Goal: Task Accomplishment & Management: Manage account settings

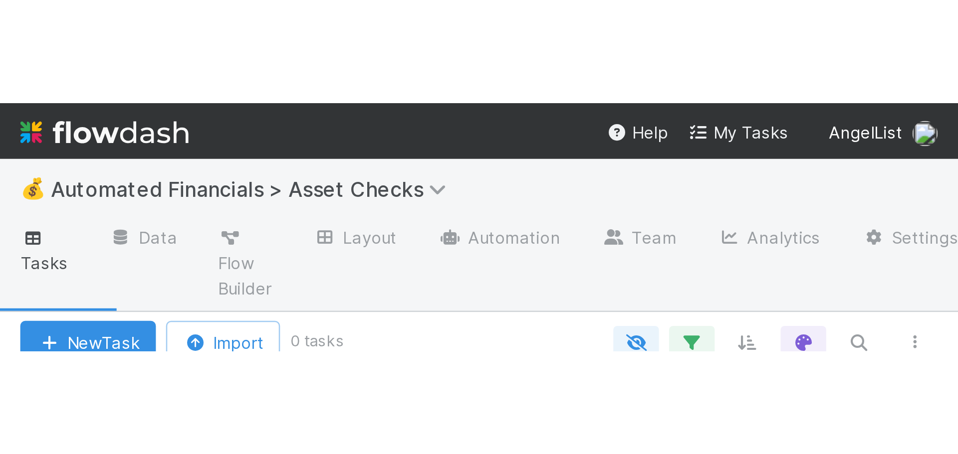
scroll to position [336, 738]
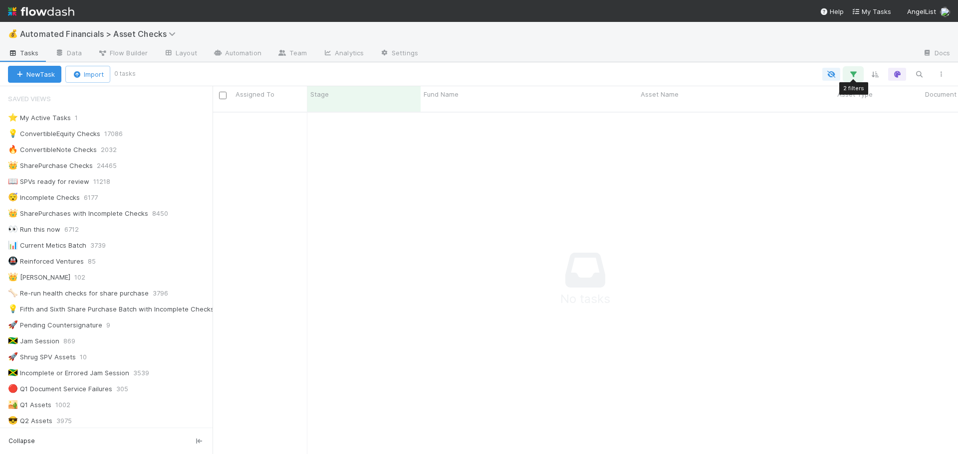
click at [750, 75] on icon "button" at bounding box center [853, 74] width 10 height 9
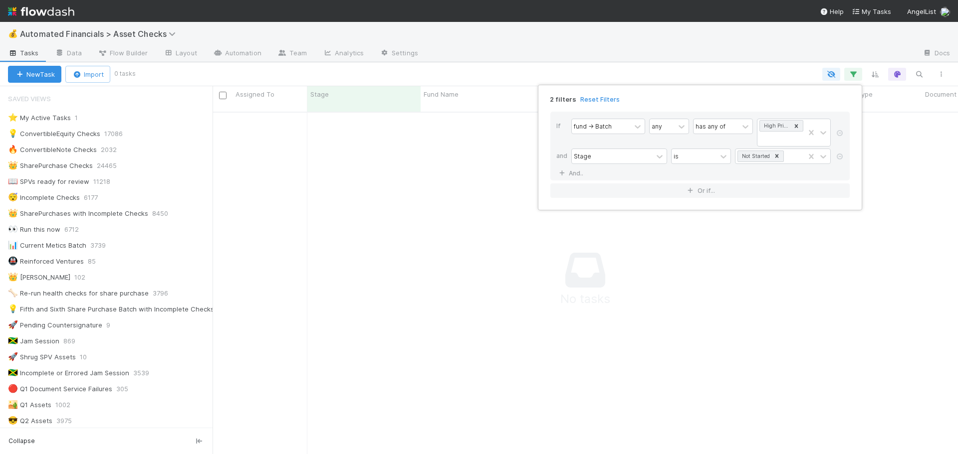
click at [750, 75] on div "2 filters Reset Filters If fund -> Batch any has any of High Priority SPVs and …" at bounding box center [479, 227] width 958 height 454
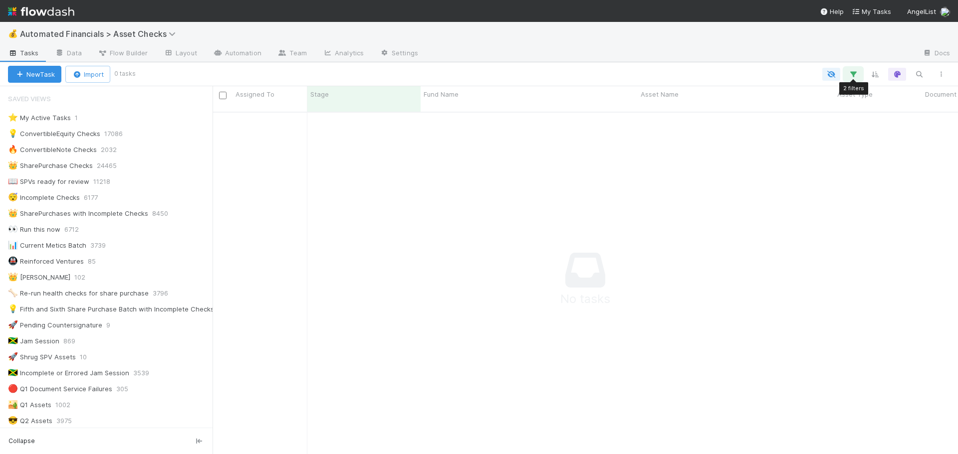
click at [750, 76] on icon "button" at bounding box center [853, 74] width 10 height 9
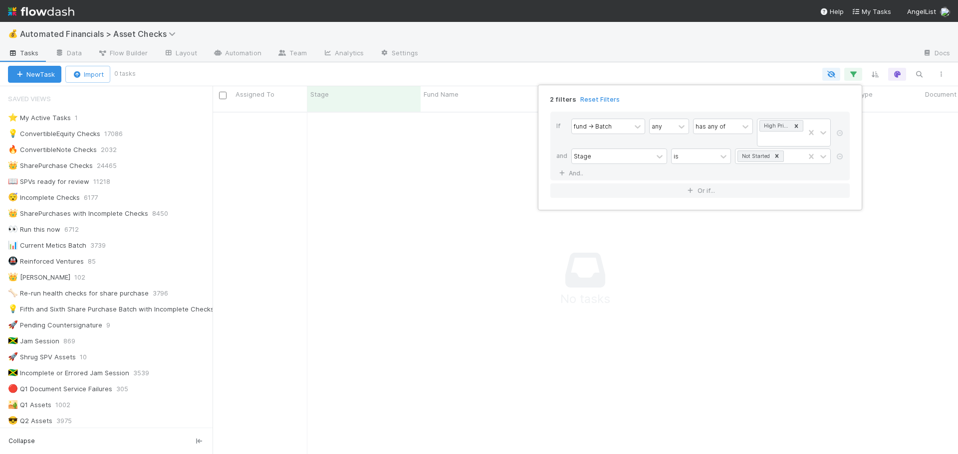
drag, startPoint x: 712, startPoint y: 273, endPoint x: 638, endPoint y: 276, distance: 74.4
click at [712, 273] on div "2 filters Reset Filters If fund -> Batch any has any of High Priority SPVs and …" at bounding box center [479, 227] width 958 height 454
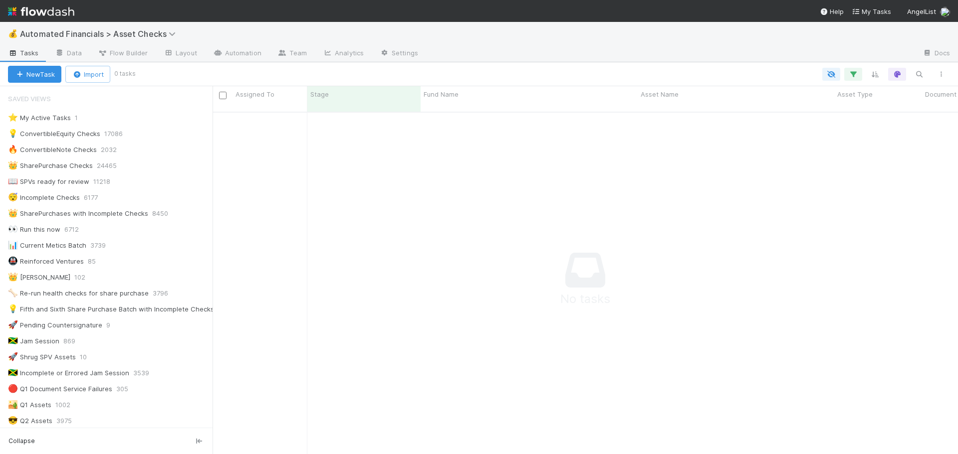
click at [112, 39] on span "Automated Financials > Asset Checks" at bounding box center [104, 34] width 169 height 12
click at [114, 34] on span "Automated Financials > Asset Checks" at bounding box center [100, 34] width 161 height 10
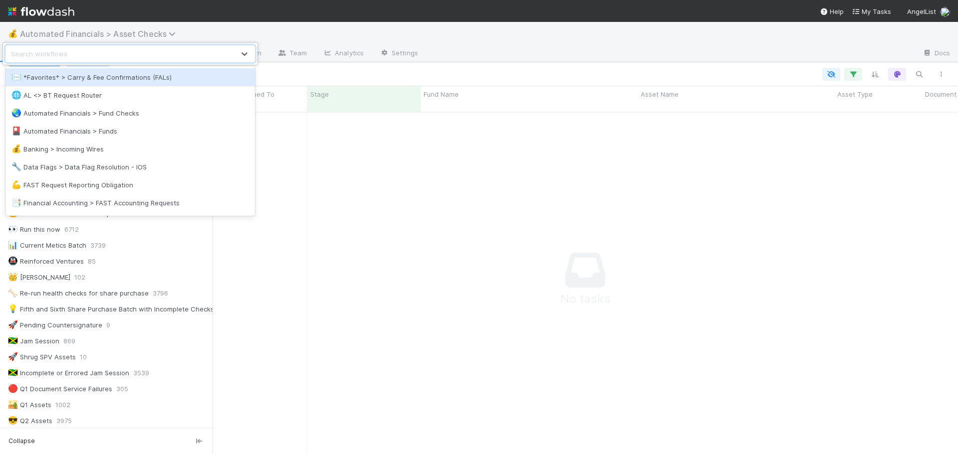
click at [114, 34] on div "option *Favorites* > Carry & Fee Confirmations (FALs) focused, 1 of 20. 20 resu…" at bounding box center [479, 227] width 958 height 454
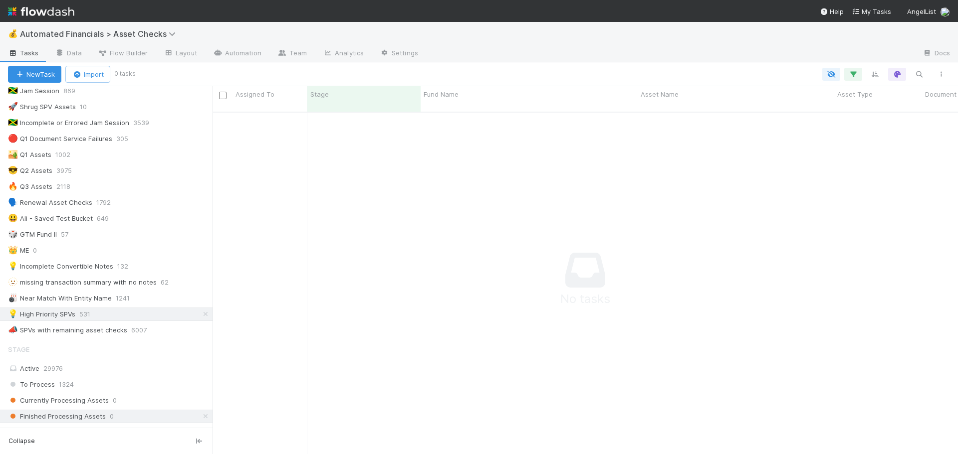
scroll to position [349, 0]
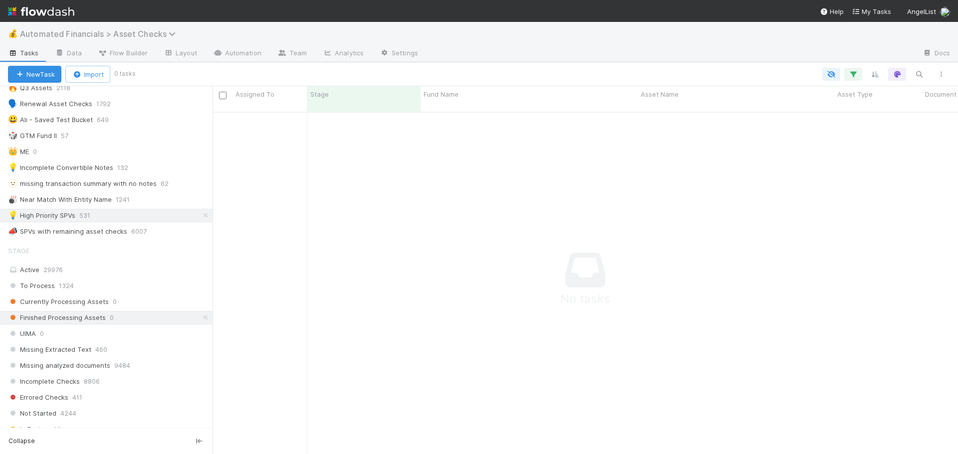
click at [134, 34] on span "Automated Financials > Asset Checks" at bounding box center [100, 34] width 161 height 10
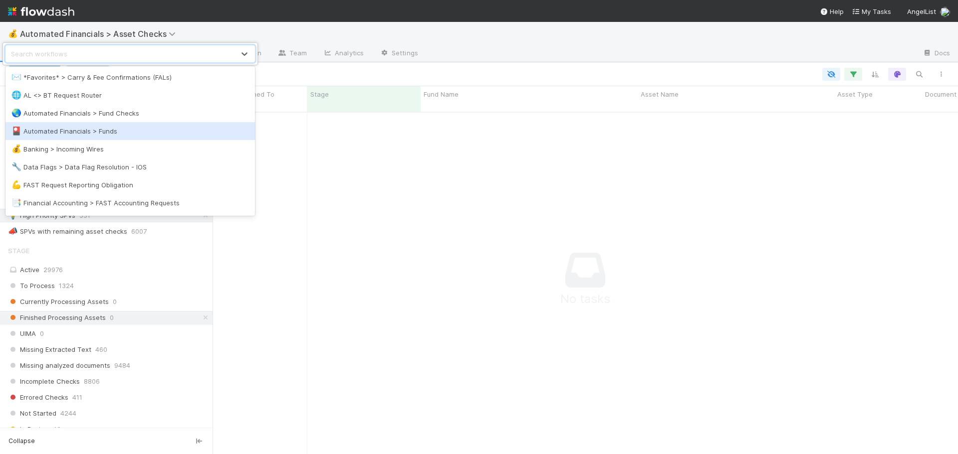
click at [70, 128] on div "🎴 Automated Financials > Funds" at bounding box center [129, 131] width 237 height 10
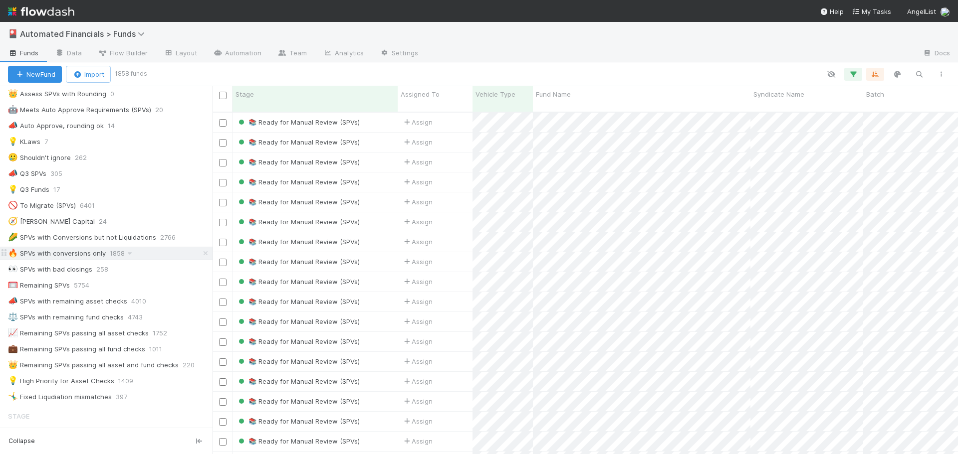
scroll to position [649, 0]
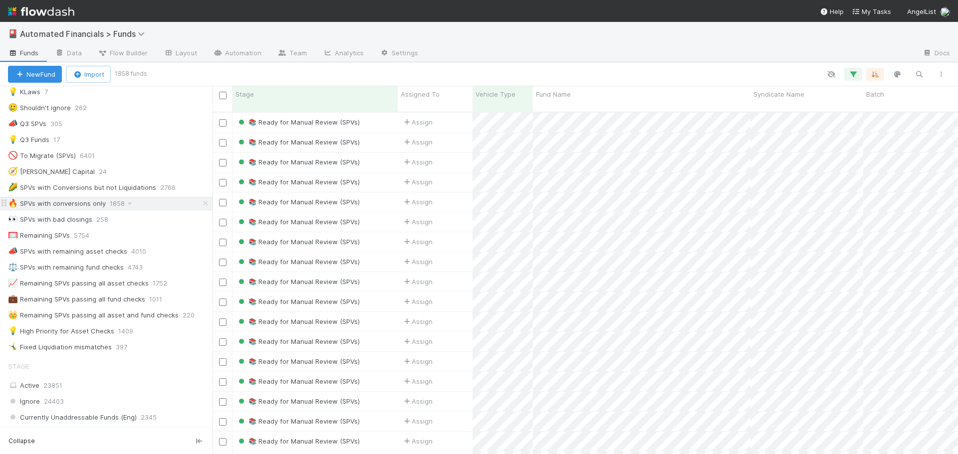
click at [74, 205] on div "🔥 SPVs with conversions only" at bounding box center [57, 204] width 98 height 12
click at [750, 73] on icon "button" at bounding box center [853, 74] width 10 height 9
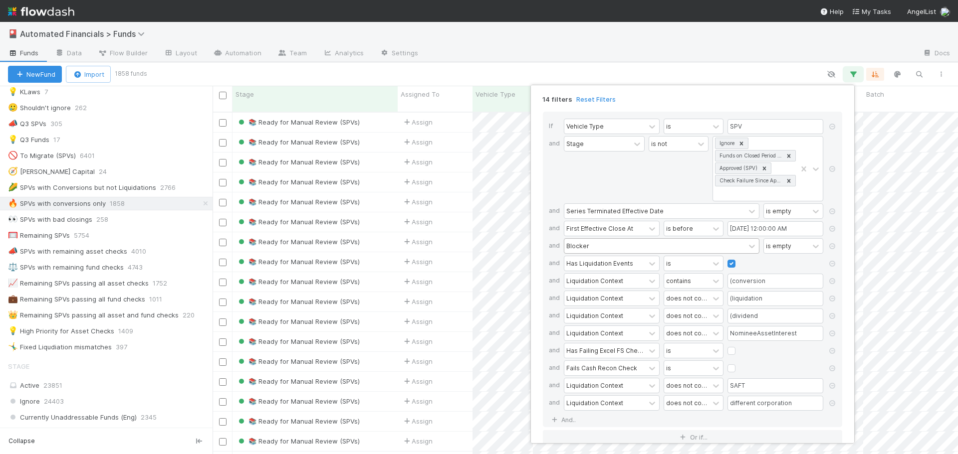
scroll to position [13, 0]
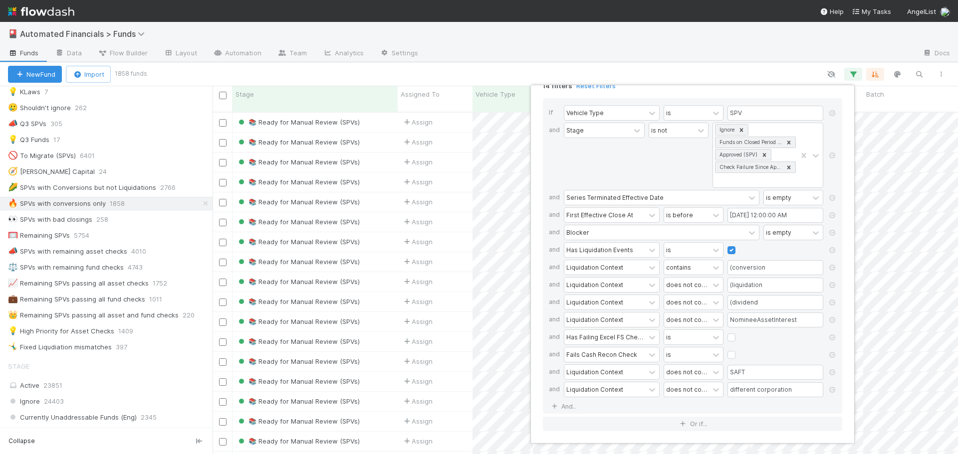
click at [632, 73] on div "14 filters Reset Filters If Vehicle Type is SPV and Stage is not Ignore Funds o…" at bounding box center [479, 227] width 958 height 454
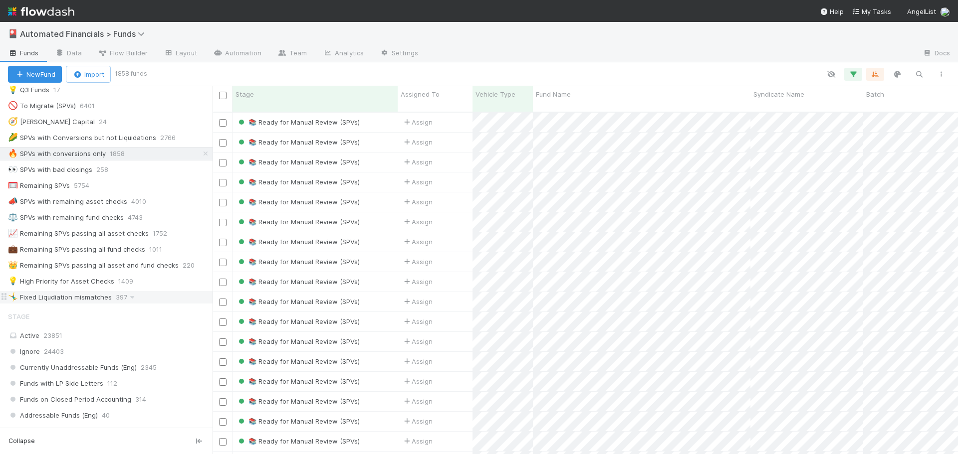
scroll to position [649, 0]
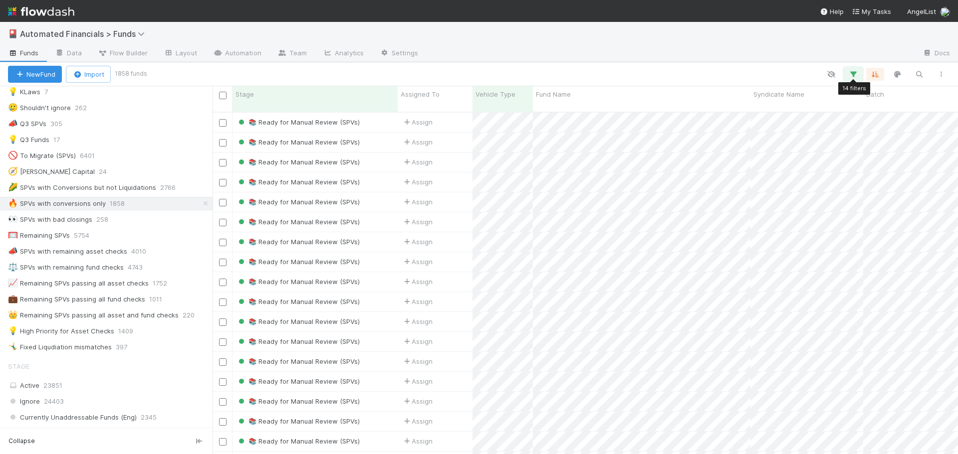
click at [750, 74] on icon "button" at bounding box center [853, 74] width 10 height 9
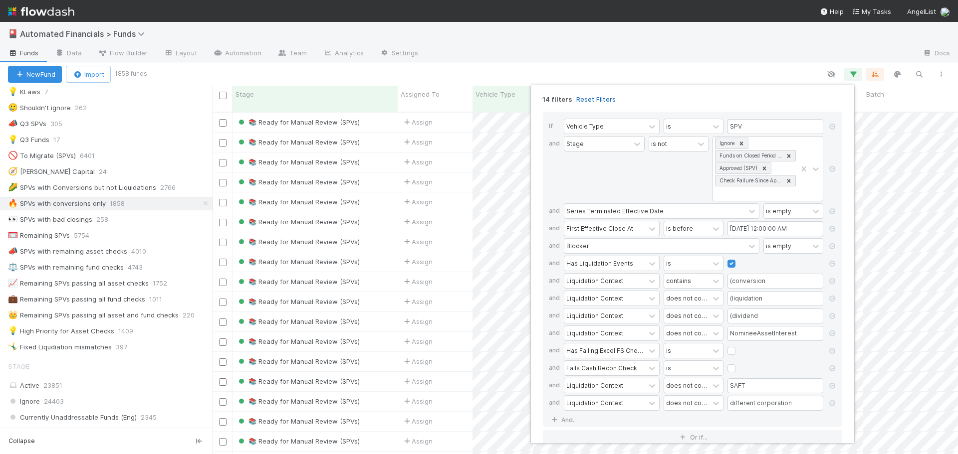
click at [593, 100] on link "Reset Filters" at bounding box center [595, 99] width 39 height 8
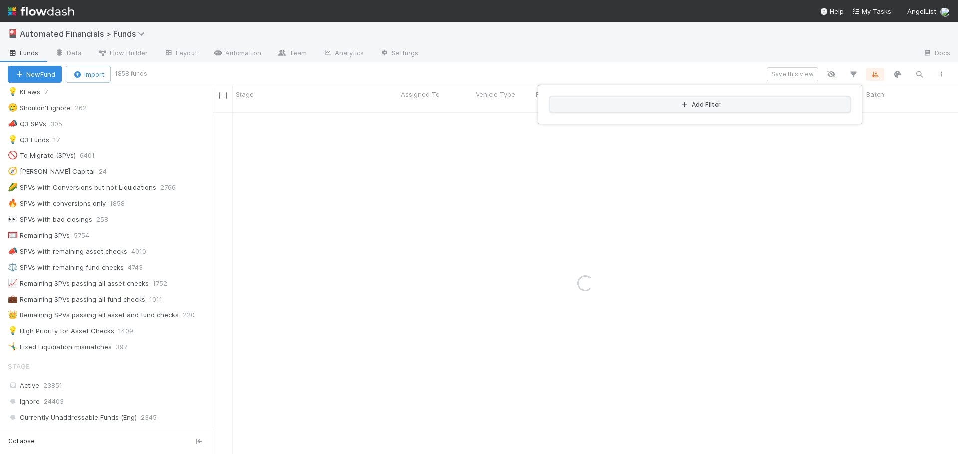
click at [626, 105] on button "Add Filter" at bounding box center [699, 104] width 299 height 14
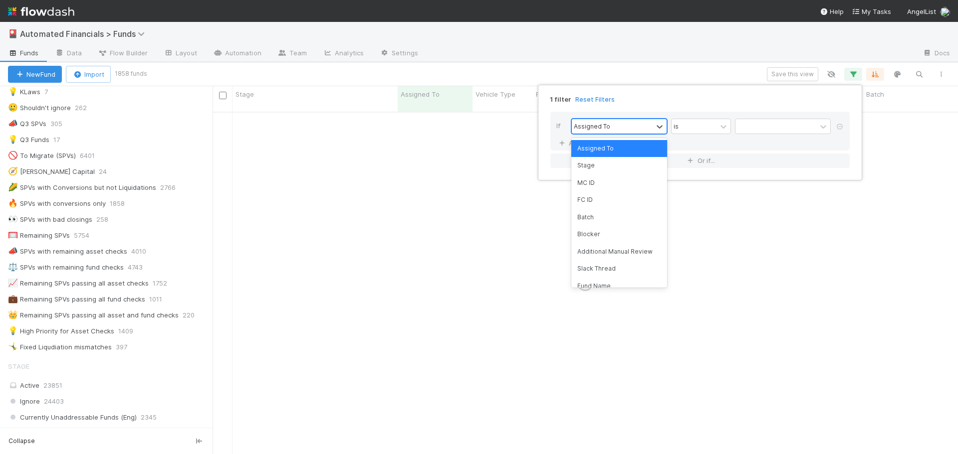
click at [633, 126] on div "Assigned To" at bounding box center [612, 126] width 81 height 14
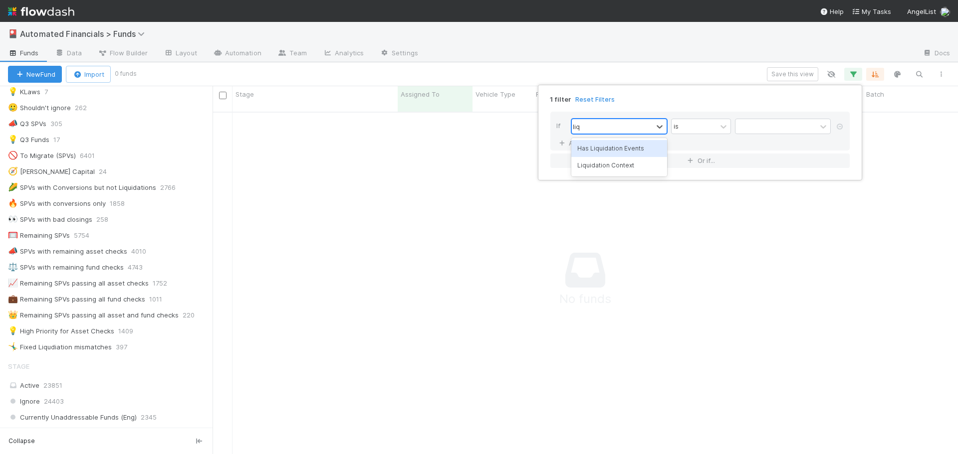
type input "liqui"
click at [605, 168] on div "Liquidation Context" at bounding box center [619, 165] width 96 height 17
click at [743, 125] on input "text" at bounding box center [783, 126] width 96 height 15
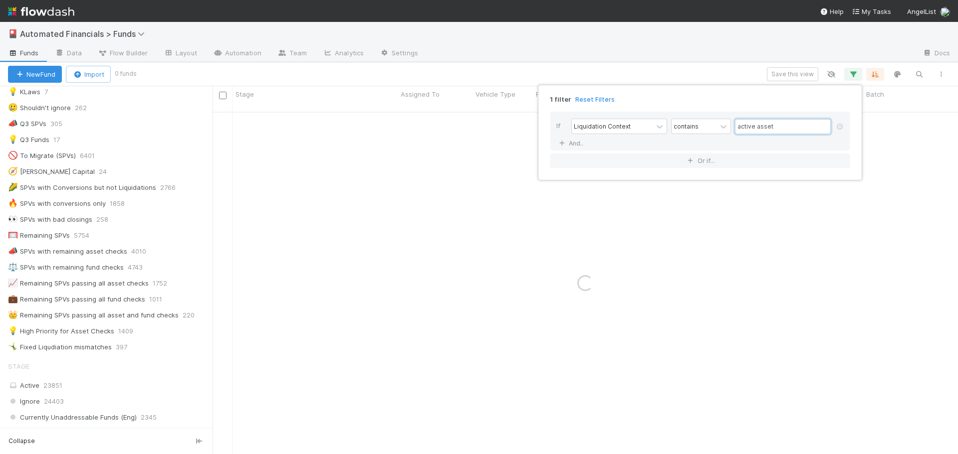
type input "active assets"
click at [705, 70] on div "1 filter Reset Filters If Liquidation Context contains active assets And.. Or i…" at bounding box center [479, 227] width 958 height 454
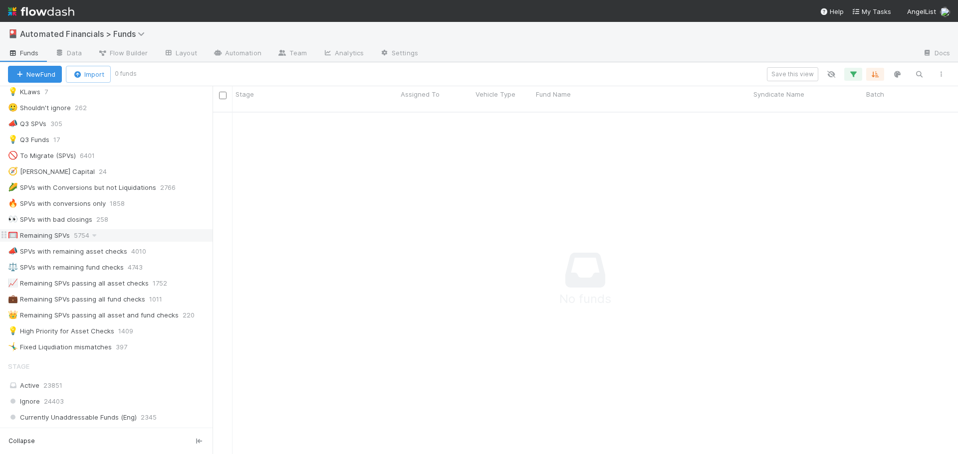
click at [61, 236] on div "🥅 Remaining SPVs" at bounding box center [39, 235] width 62 height 12
click at [750, 76] on icon "button" at bounding box center [853, 74] width 10 height 9
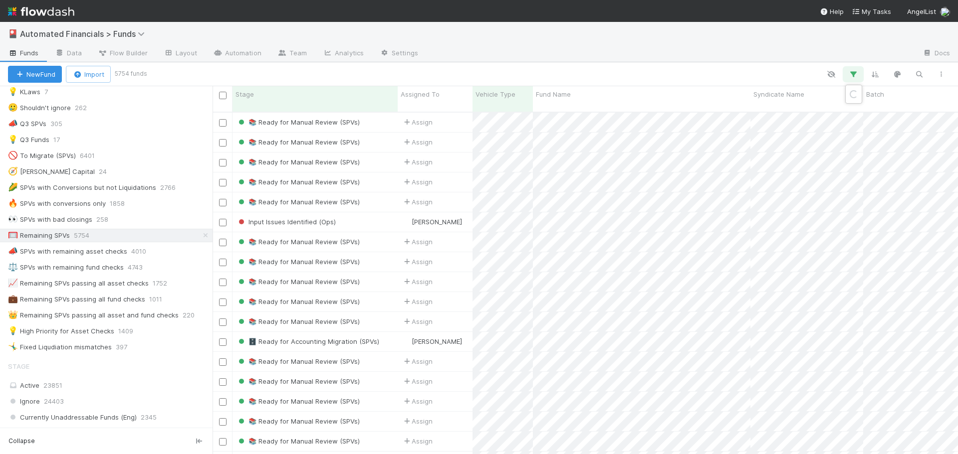
scroll to position [343, 738]
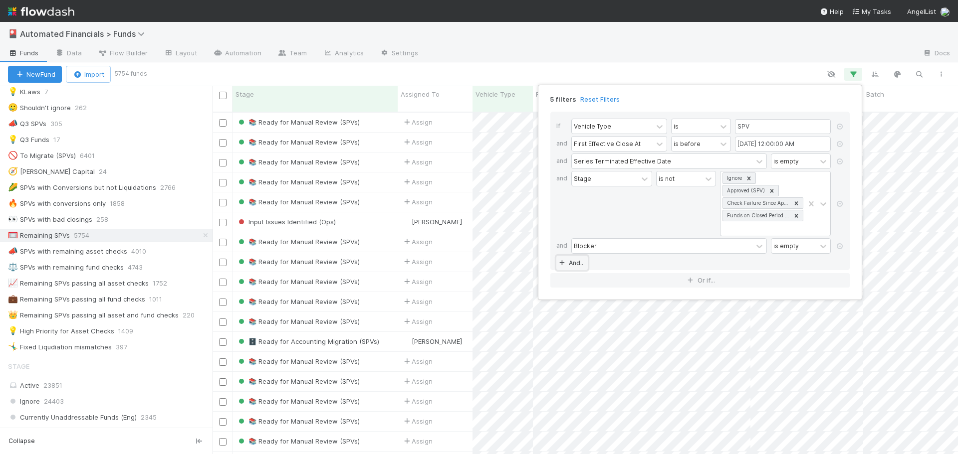
click at [579, 265] on link "And.." at bounding box center [571, 263] width 31 height 14
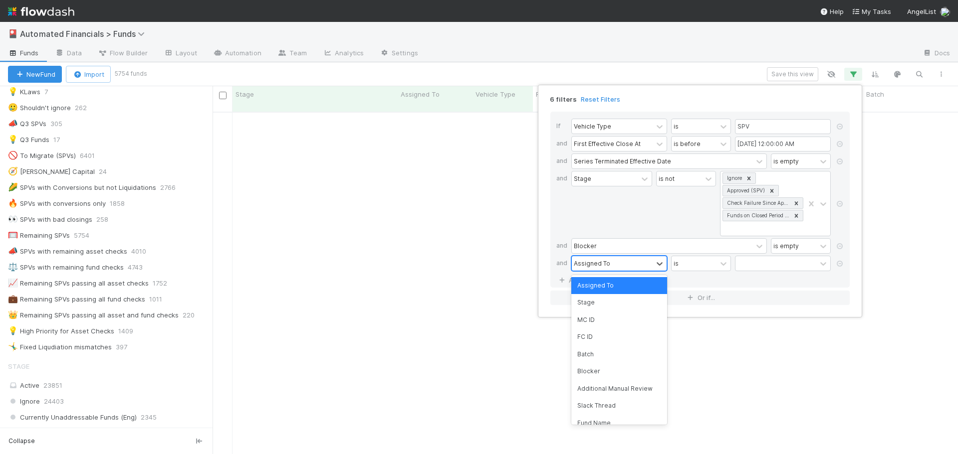
click at [597, 264] on div "Assigned To" at bounding box center [592, 263] width 36 height 9
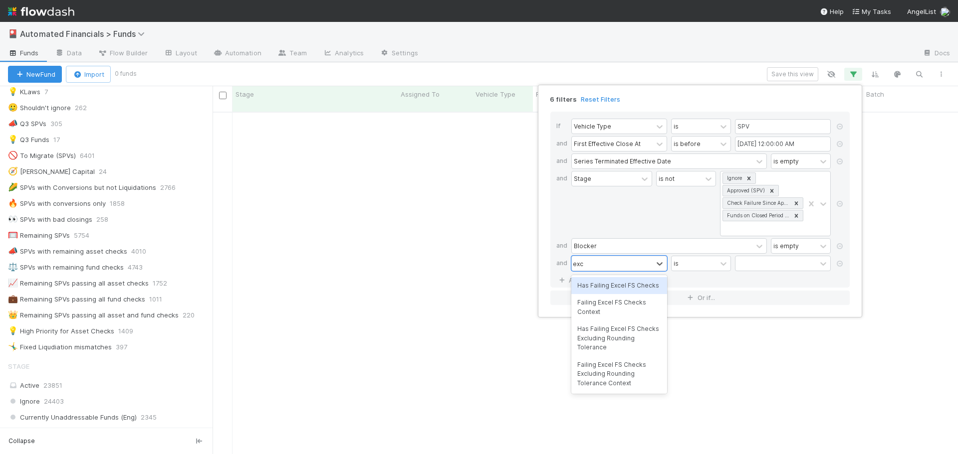
type input "excel"
click at [624, 382] on div "Failing Excel FS Checks Excluding Rounding Tolerance Context" at bounding box center [619, 374] width 96 height 35
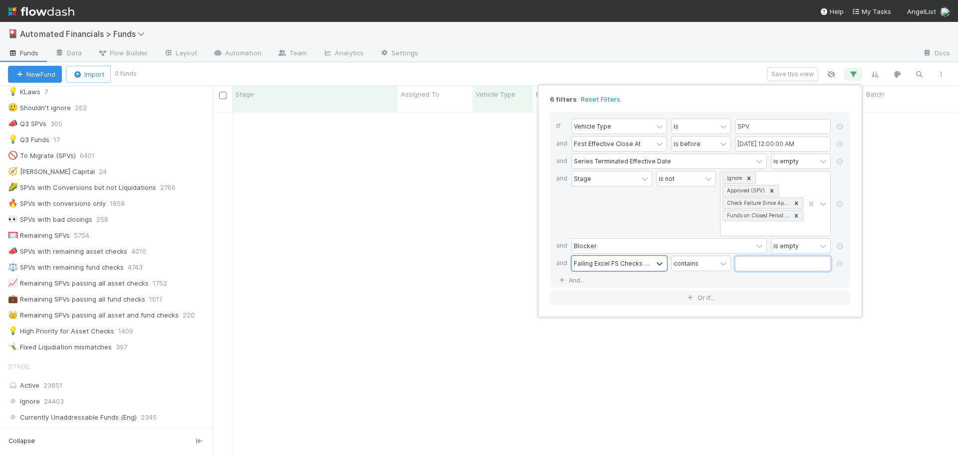
click at [745, 264] on input "text" at bounding box center [783, 263] width 96 height 15
type input "active assets"
click at [722, 278] on div "If Vehicle Type is SPV and First Effective Close At is before 07/01/2025 12:00:…" at bounding box center [699, 200] width 299 height 176
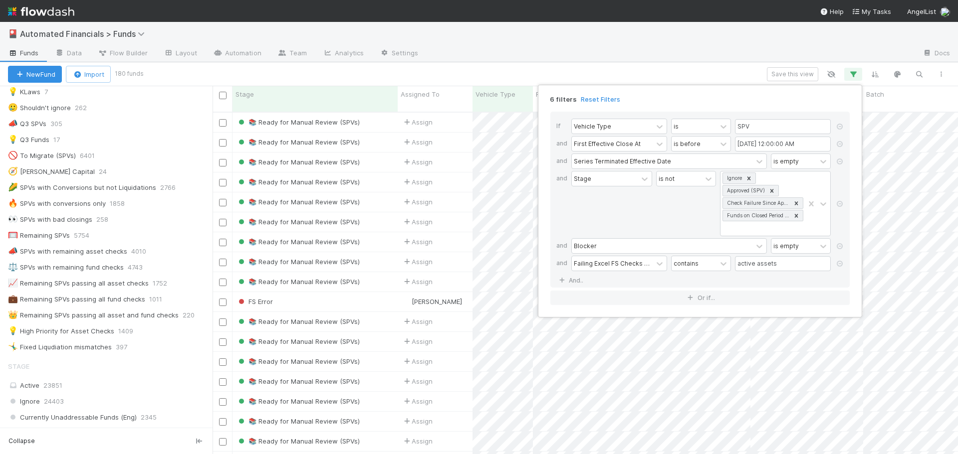
scroll to position [343, 738]
click at [207, 251] on div "6 filters Reset Filters If Vehicle Type is SPV and First Effective Close At is …" at bounding box center [479, 227] width 958 height 454
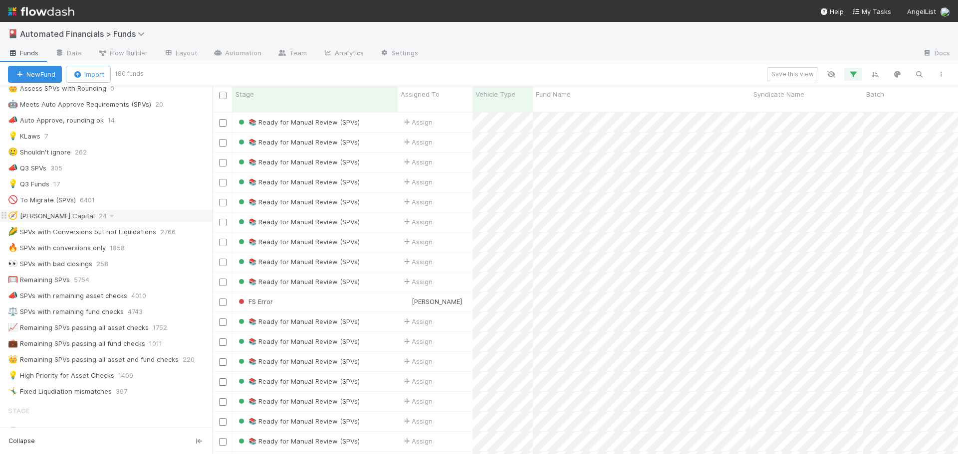
scroll to position [499, 0]
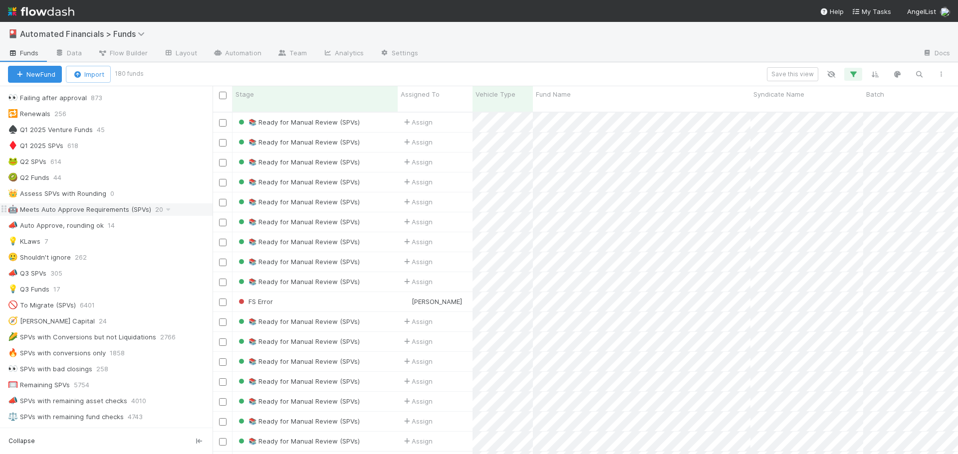
click at [84, 212] on div "🤖 Meets Auto Approve Requirements (SPVs)" at bounding box center [79, 210] width 143 height 12
click at [750, 74] on icon "button" at bounding box center [853, 74] width 10 height 9
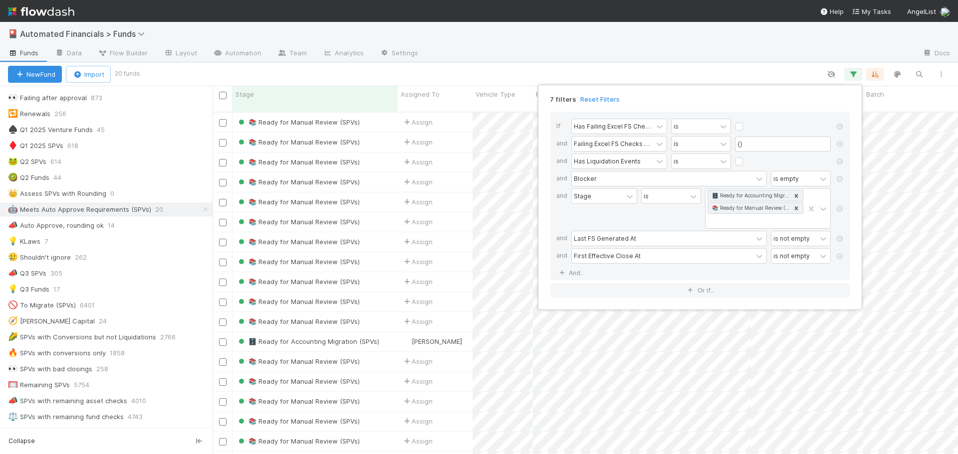
click at [750, 74] on div "7 filters Reset Filters If Has Failing Excel FS Checks is and Failing Excel FS …" at bounding box center [479, 227] width 958 height 454
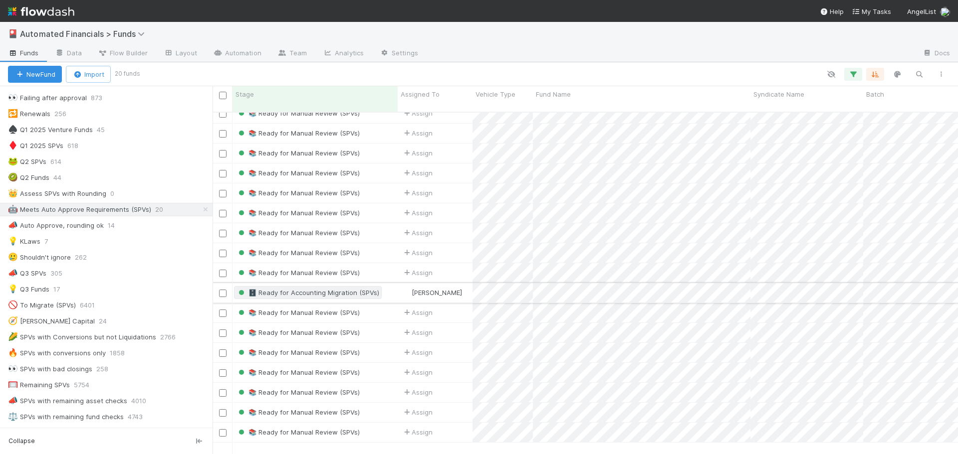
scroll to position [0, 0]
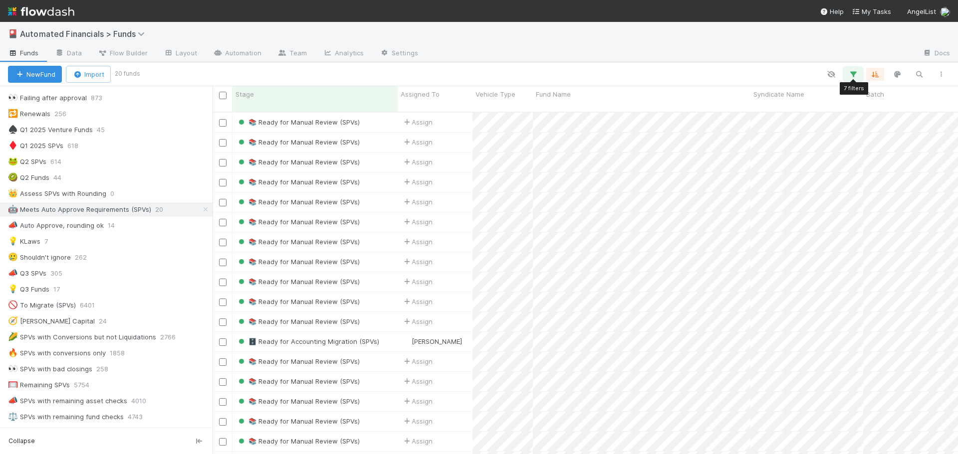
click at [750, 76] on icon "button" at bounding box center [853, 74] width 10 height 9
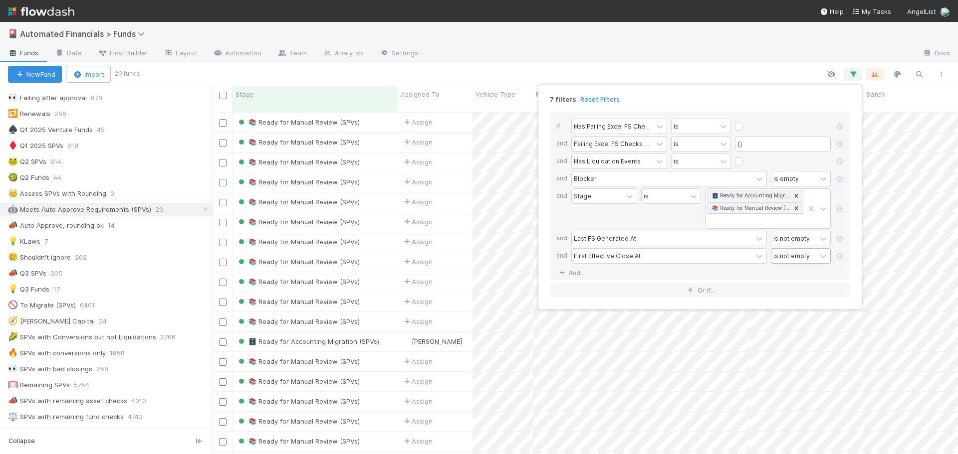
click at [750, 259] on div "is not empty" at bounding box center [791, 255] width 36 height 9
click at [750, 311] on div "is before" at bounding box center [801, 308] width 60 height 17
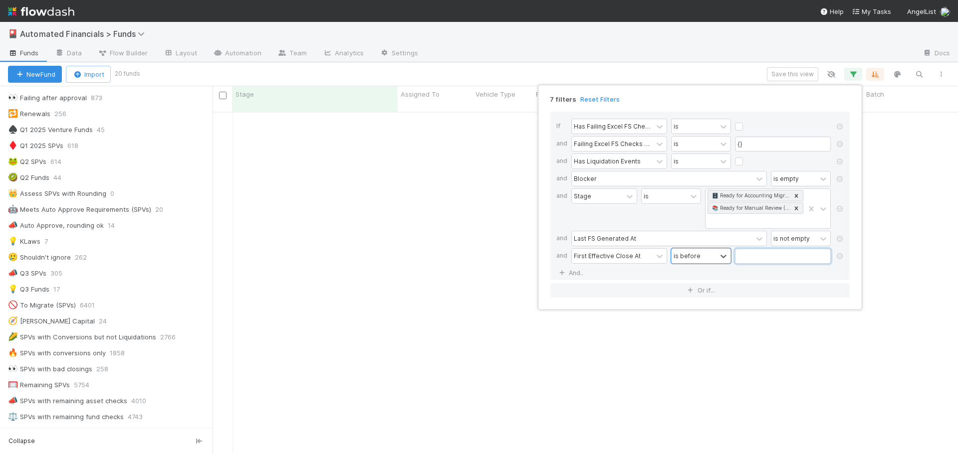
click at [750, 260] on input "text" at bounding box center [783, 256] width 96 height 15
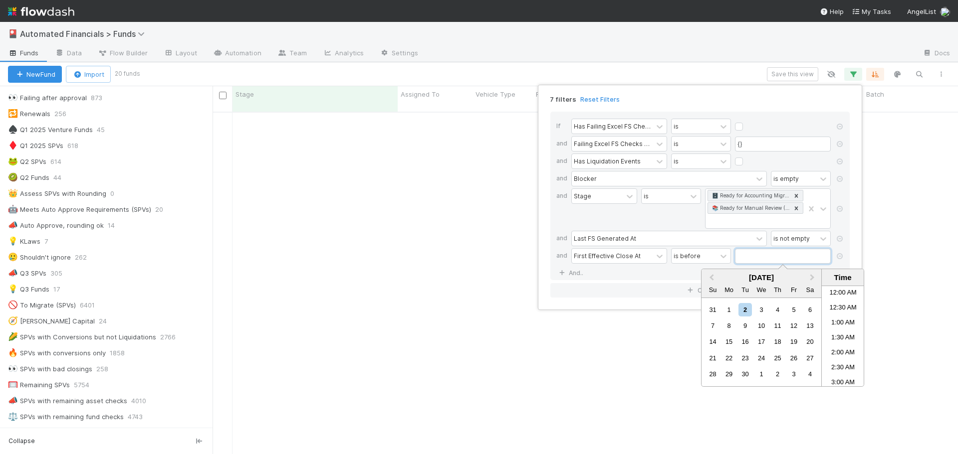
scroll to position [227, 0]
click at [711, 278] on span "Previous Month" at bounding box center [711, 277] width 0 height 11
click at [745, 309] on div "1" at bounding box center [744, 309] width 13 height 13
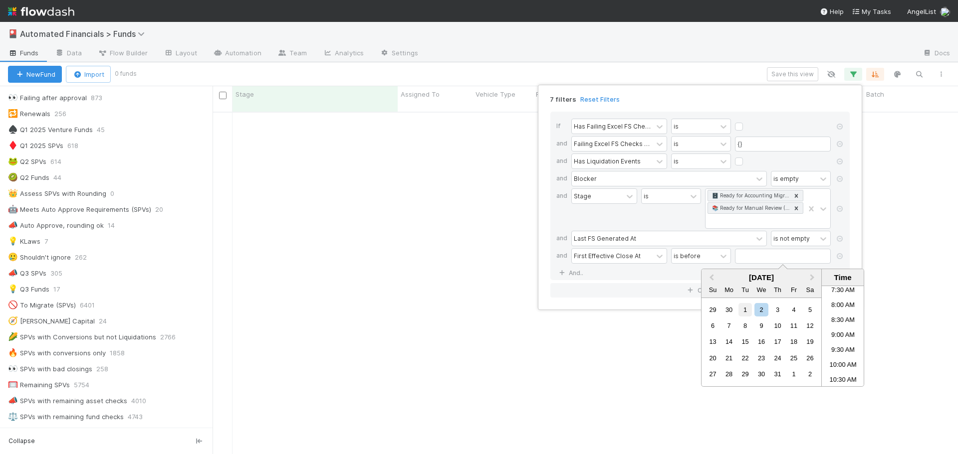
type input "[DATE] 12:00:00 AM"
click at [656, 274] on div "If Has Failing Excel FS Checks is and Failing Excel FS Checks Context is {} and…" at bounding box center [699, 196] width 299 height 169
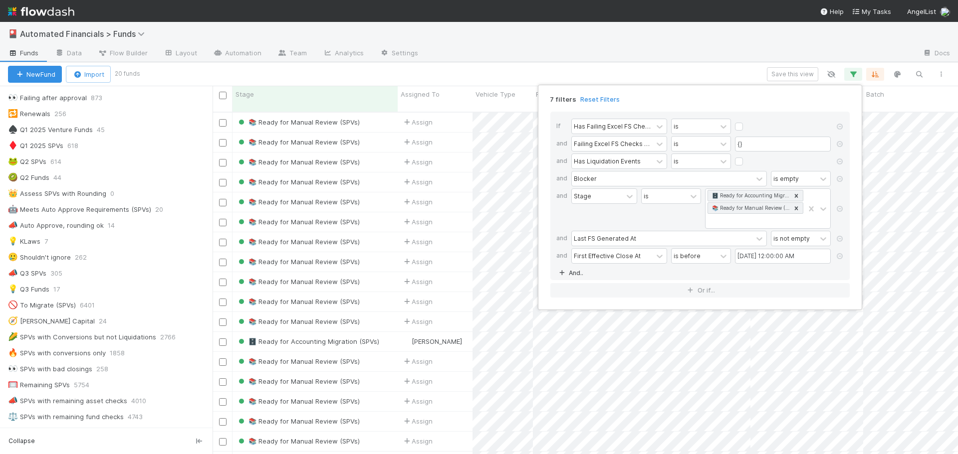
scroll to position [343, 738]
click at [579, 274] on link "And.." at bounding box center [571, 273] width 31 height 14
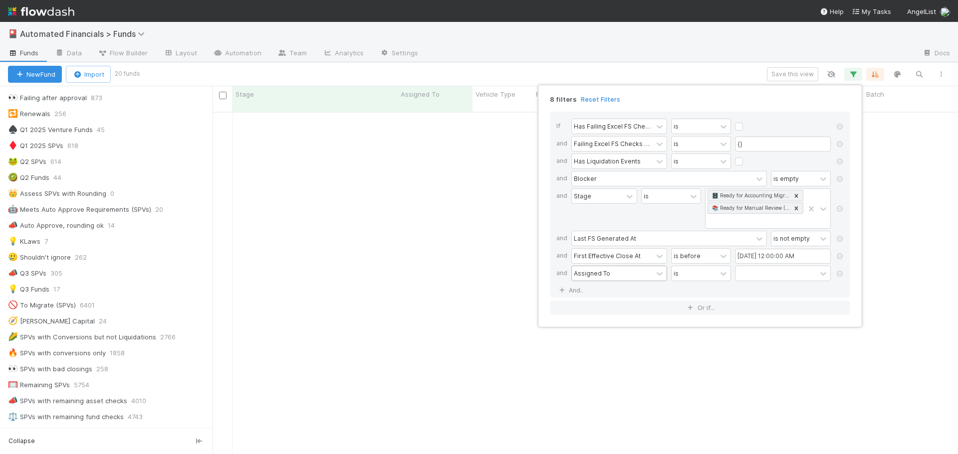
click at [584, 271] on div "Assigned To" at bounding box center [592, 273] width 36 height 9
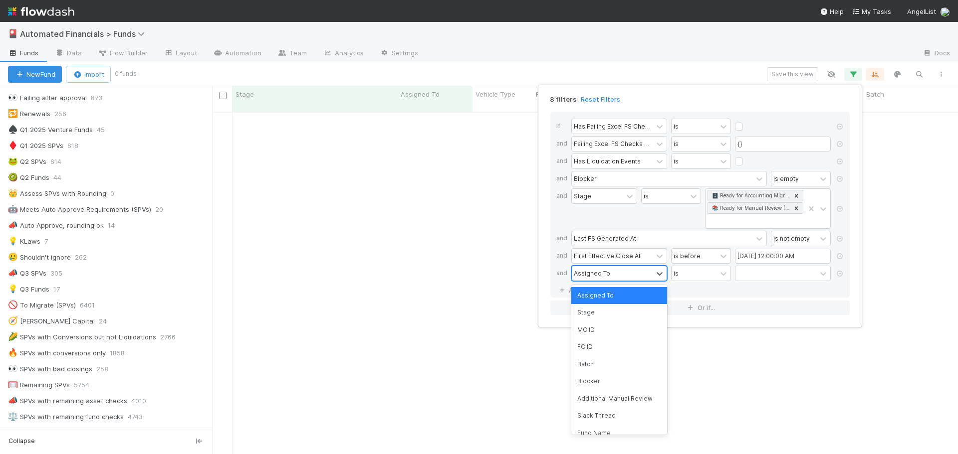
scroll to position [336, 738]
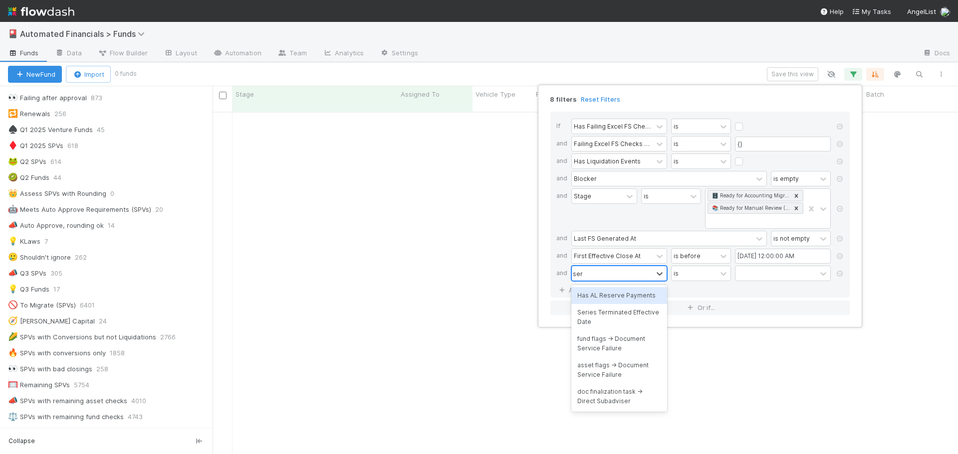
type input "serie"
click at [594, 302] on div "Series Terminated Effective Date" at bounding box center [619, 300] width 96 height 26
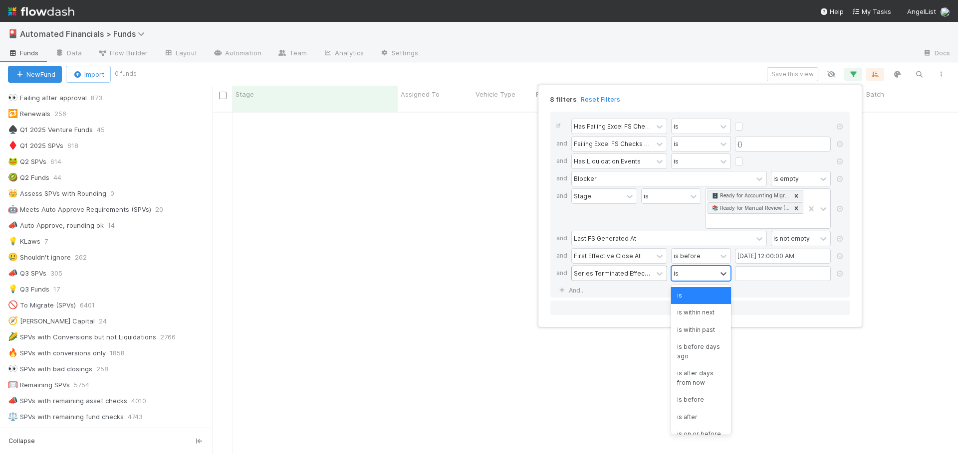
click at [706, 277] on div "is" at bounding box center [693, 273] width 45 height 14
click at [698, 378] on div "is empty" at bounding box center [701, 369] width 60 height 17
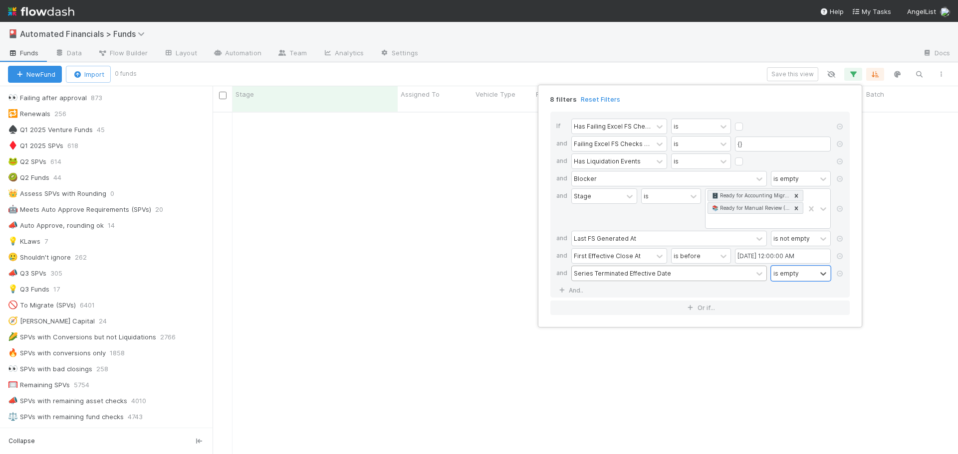
click at [663, 290] on div "If Has Failing Excel FS Checks is and Failing Excel FS Checks Context is {} and…" at bounding box center [699, 205] width 299 height 186
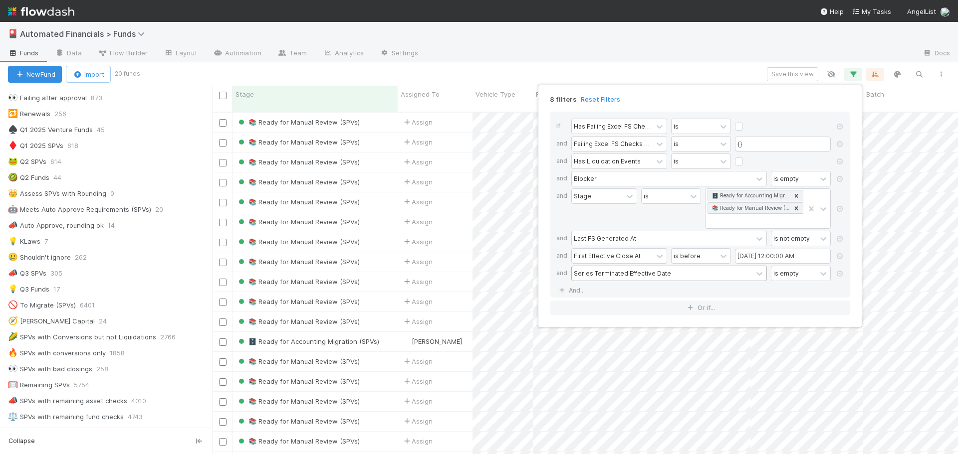
scroll to position [343, 738]
click at [571, 291] on link "And.." at bounding box center [571, 290] width 31 height 14
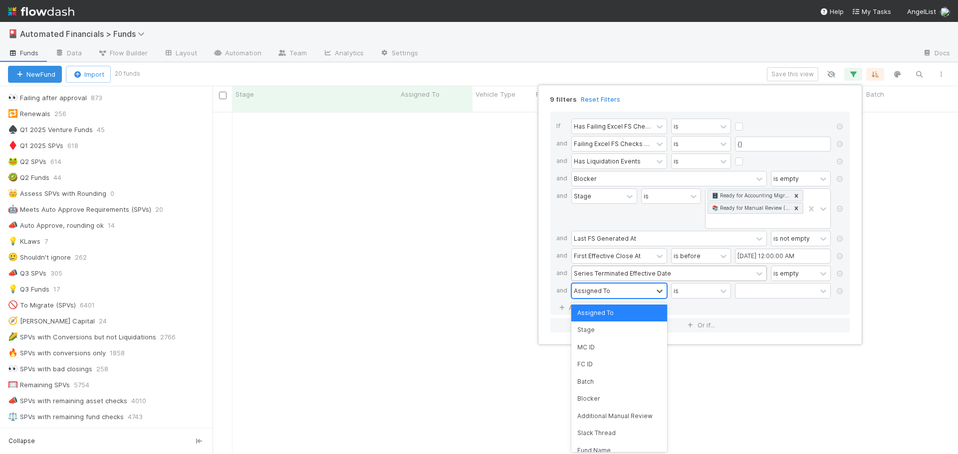
click at [583, 292] on div "Assigned To" at bounding box center [592, 290] width 36 height 9
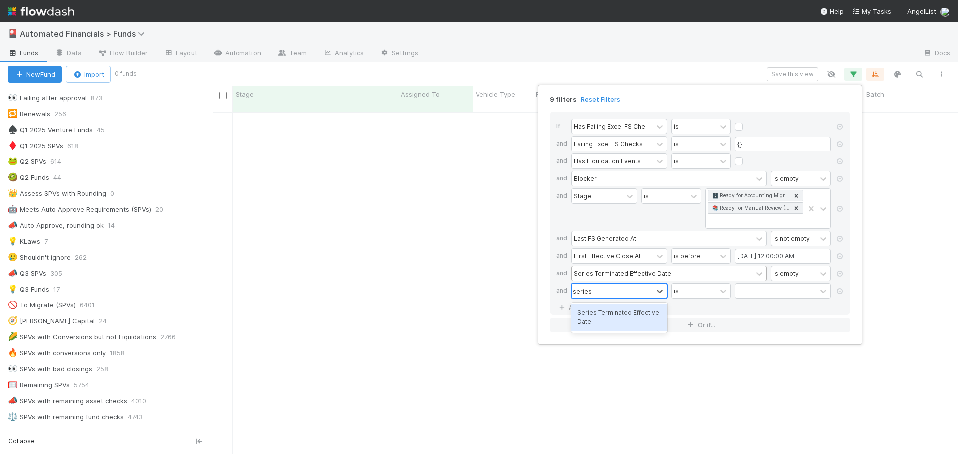
type input "series"
click at [641, 64] on div "9 filters Reset Filters If Has Failing Excel FS Checks is and Failing Excel FS …" at bounding box center [479, 227] width 958 height 454
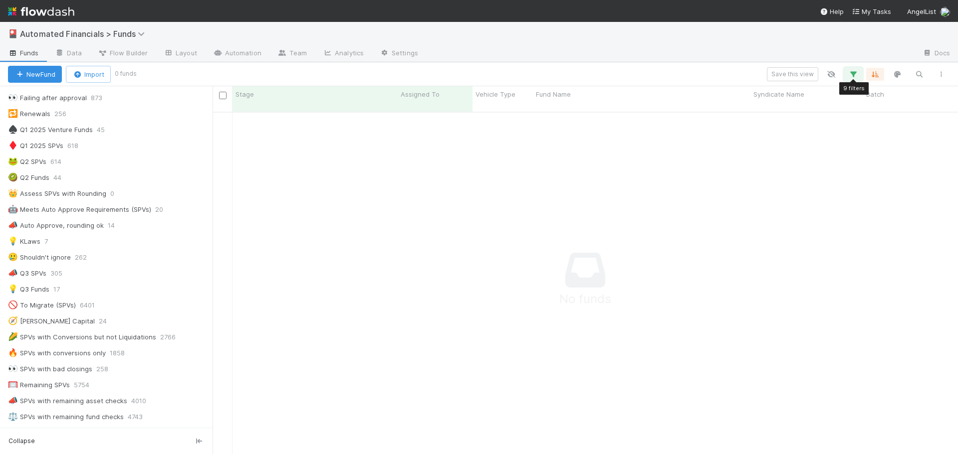
click at [750, 74] on icon "button" at bounding box center [853, 74] width 10 height 9
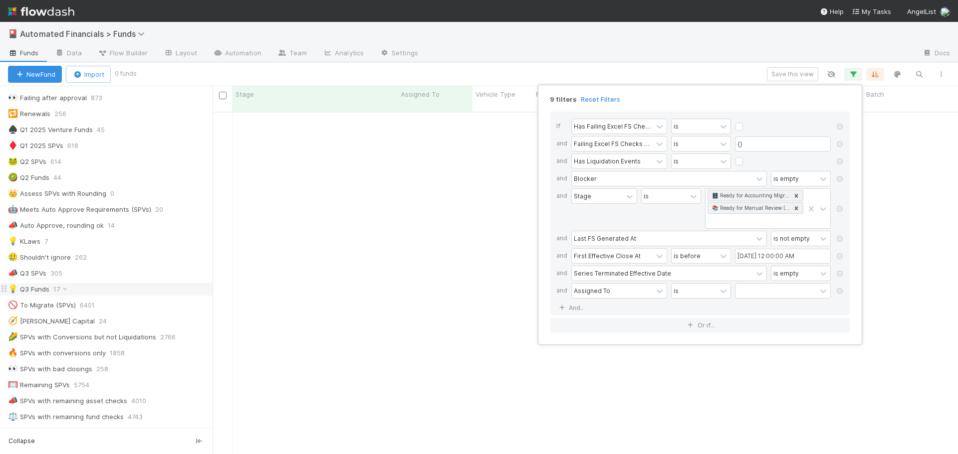
click at [147, 284] on div "9 filters Reset Filters If Has Failing Excel FS Checks is and Failing Excel FS …" at bounding box center [479, 227] width 958 height 454
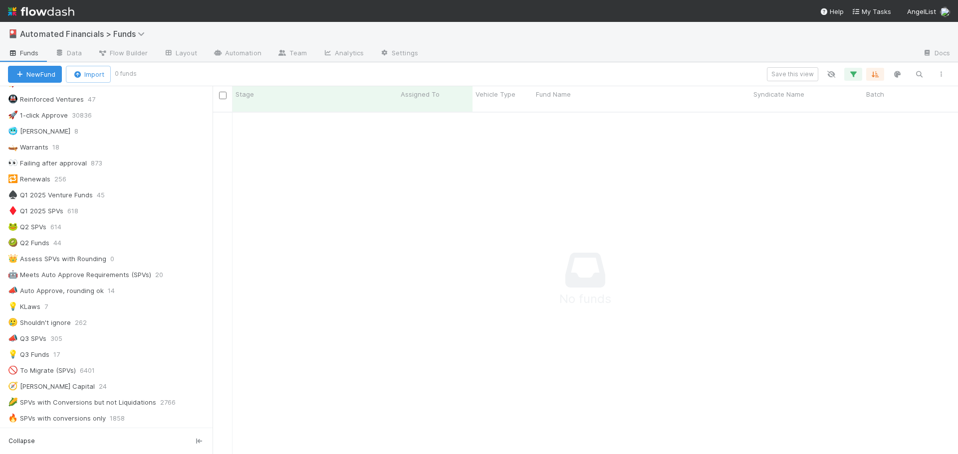
scroll to position [349, 0]
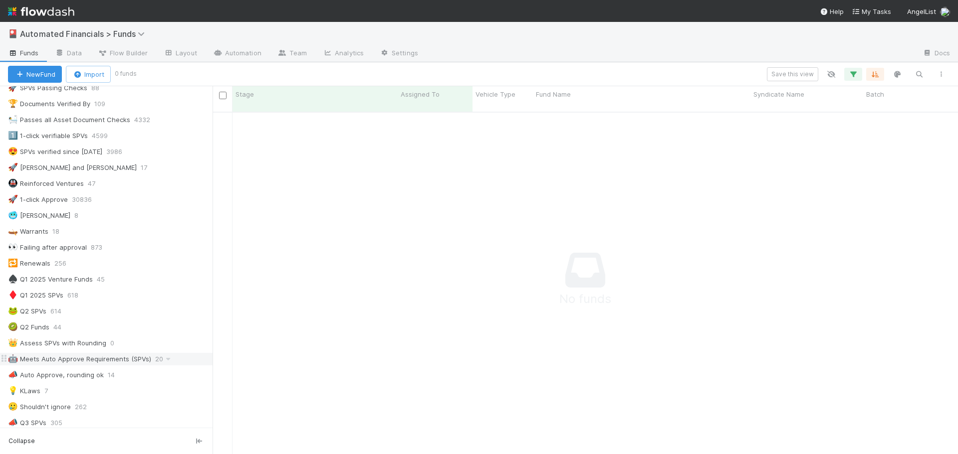
click at [65, 361] on div "🤖 Meets Auto Approve Requirements (SPVs)" at bounding box center [79, 359] width 143 height 12
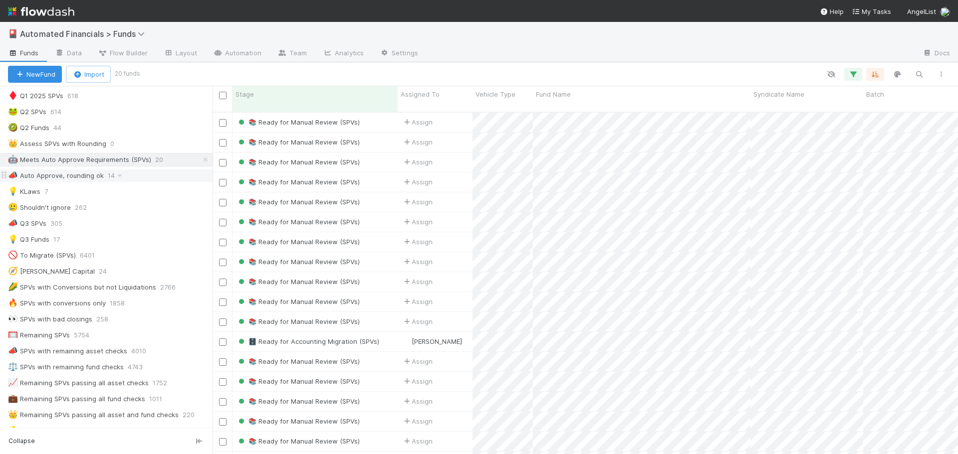
scroll to position [343, 738]
click at [750, 76] on icon "button" at bounding box center [853, 74] width 10 height 9
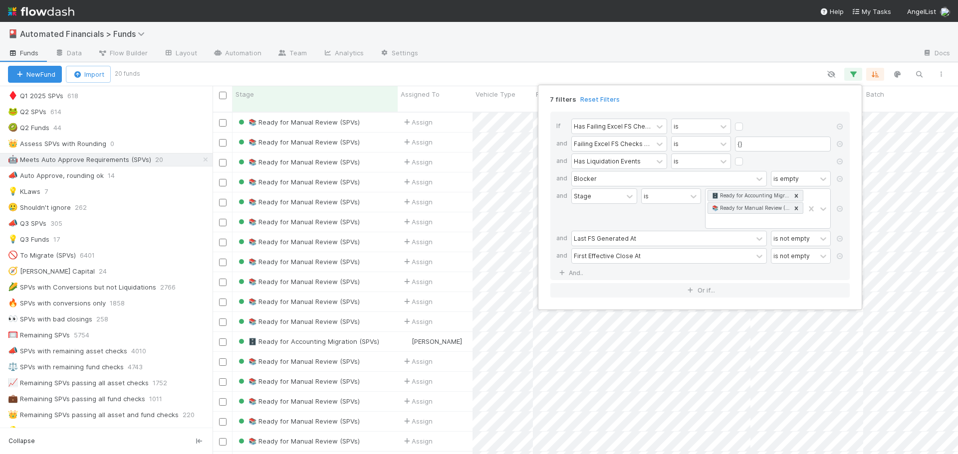
click at [750, 76] on div "7 filters Reset Filters If Has Failing Excel FS Checks is and Failing Excel FS …" at bounding box center [479, 227] width 958 height 454
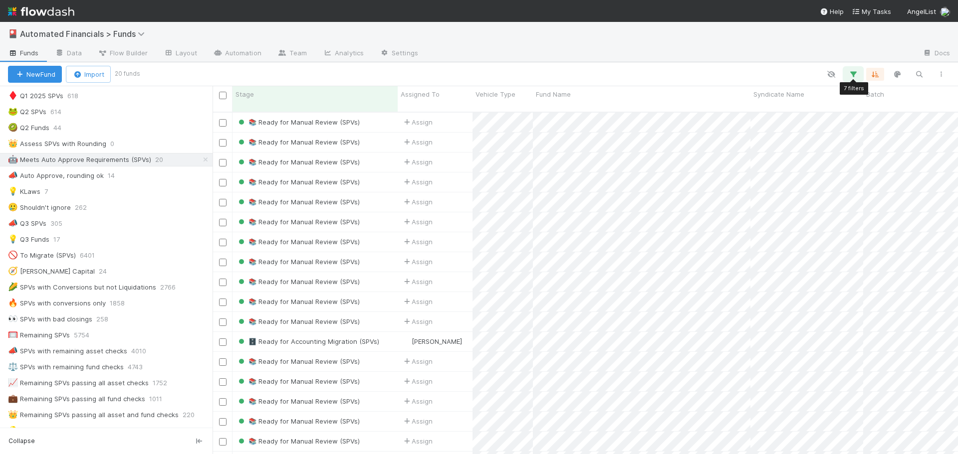
click at [750, 76] on icon "button" at bounding box center [853, 74] width 10 height 9
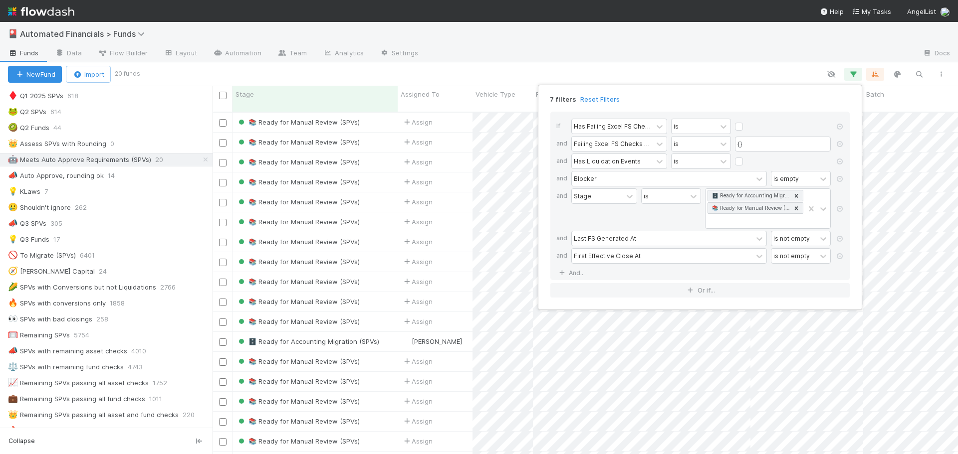
click at [600, 72] on div "7 filters Reset Filters If Has Failing Excel FS Checks is and Failing Excel FS …" at bounding box center [479, 227] width 958 height 454
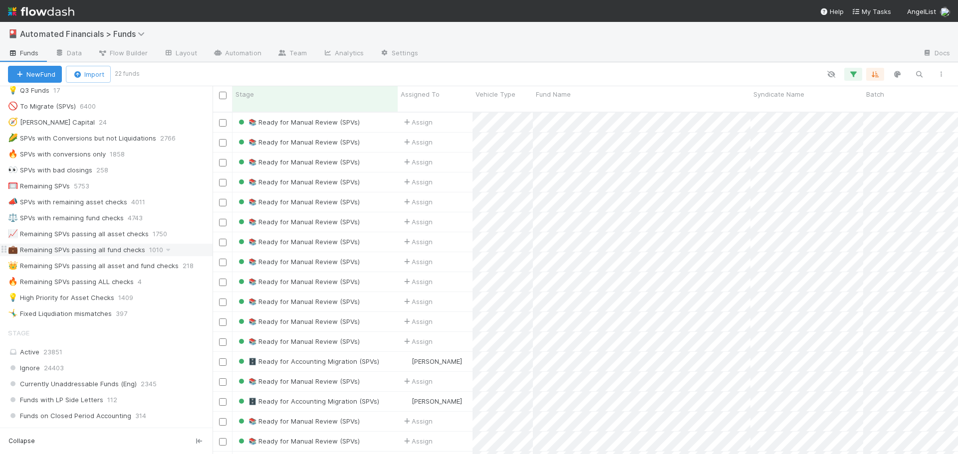
scroll to position [698, 0]
click at [92, 278] on div "🔥 Remaining SPVs passing ALL checks" at bounding box center [71, 281] width 126 height 12
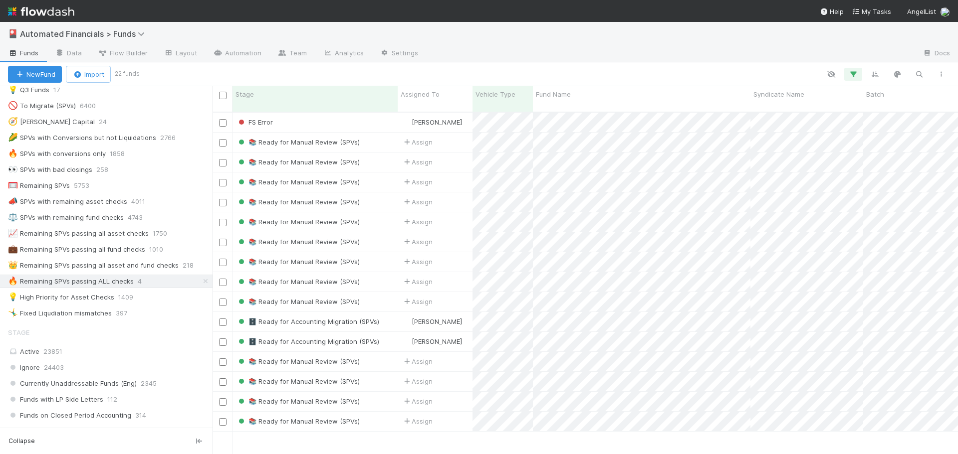
scroll to position [343, 738]
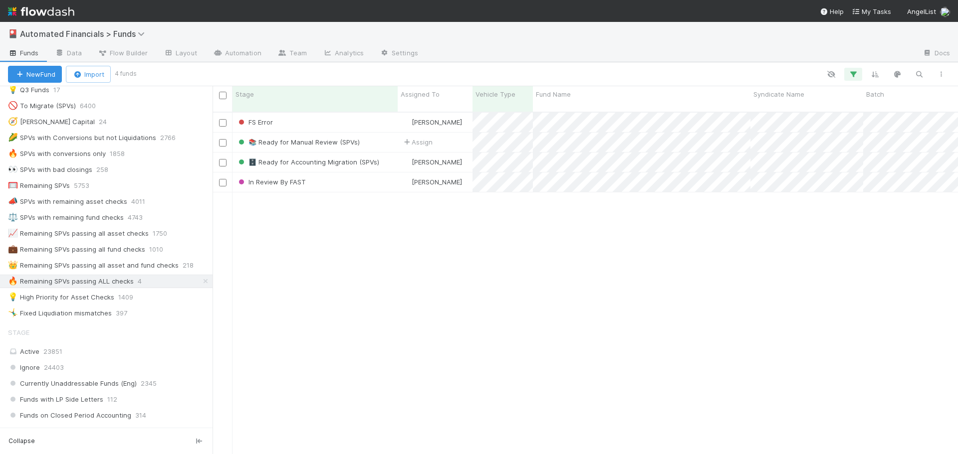
click at [528, 266] on div "FS Error Russ Ahlberg 11/29/24, 3:30:14 PM 9/2/25, 2:49:24 AM 1 0 0 📚 Ready for…" at bounding box center [585, 288] width 745 height 350
click at [55, 187] on div "🥅 Remaining SPVs" at bounding box center [39, 186] width 62 height 12
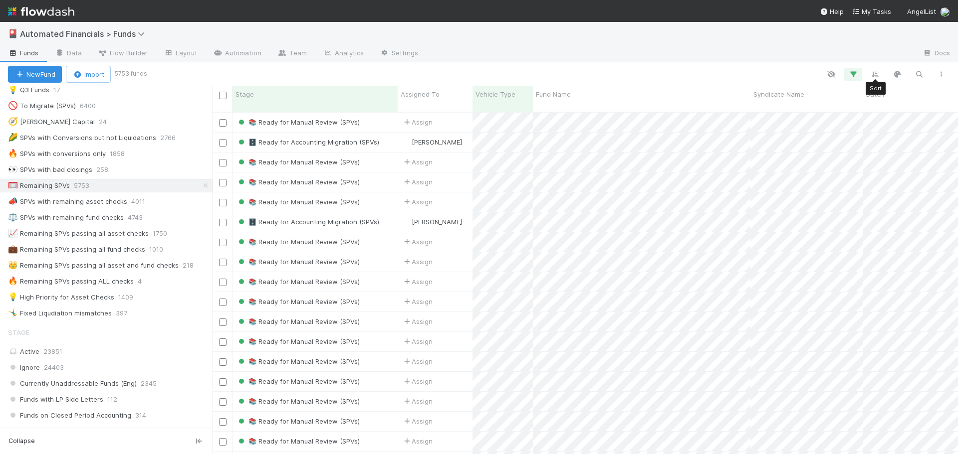
scroll to position [343, 738]
click at [750, 77] on icon "button" at bounding box center [919, 74] width 10 height 9
click at [750, 76] on div at bounding box center [479, 227] width 958 height 454
click at [750, 75] on button "button" at bounding box center [853, 74] width 18 height 13
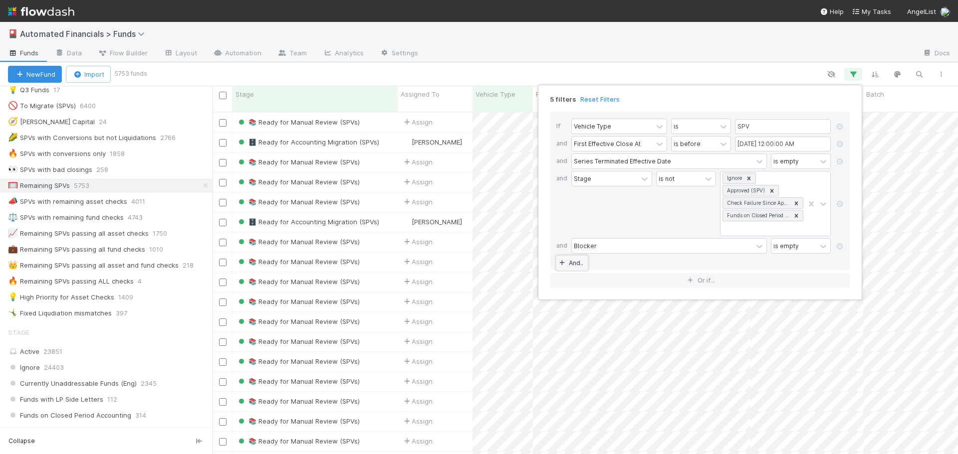
click at [571, 266] on link "And.." at bounding box center [571, 263] width 31 height 14
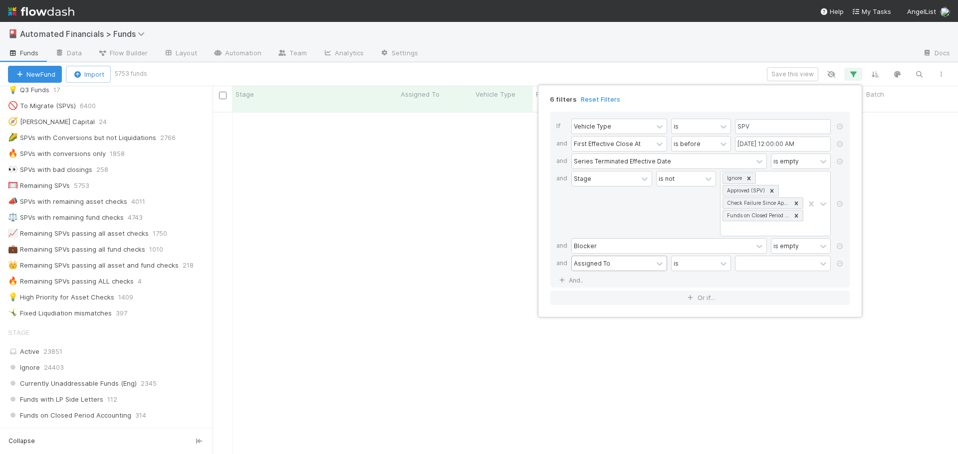
click at [603, 264] on div "Assigned To" at bounding box center [592, 263] width 36 height 9
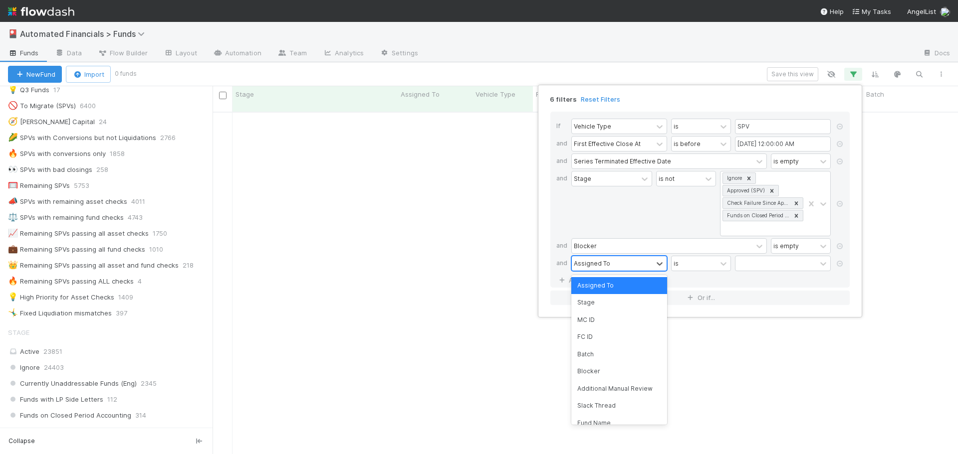
scroll to position [336, 738]
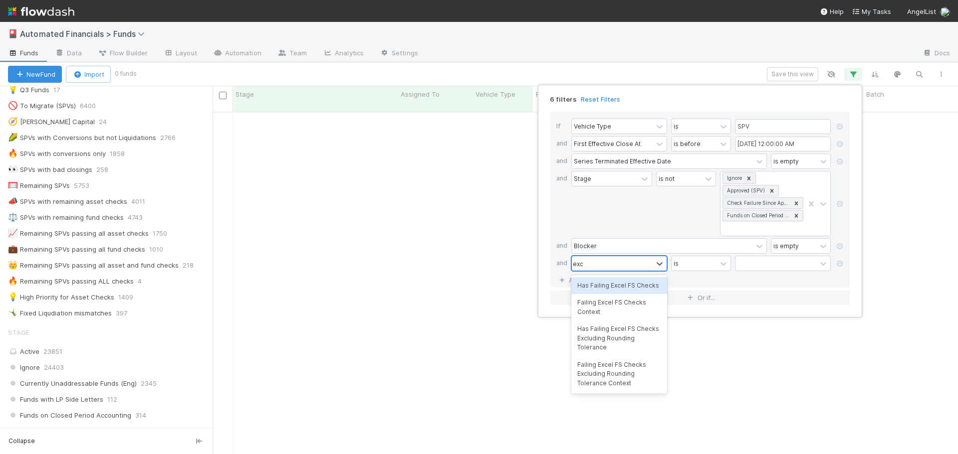
type input "excel"
click at [606, 374] on div "Failing Excel FS Checks Excluding Rounding Tolerance Context" at bounding box center [619, 374] width 96 height 35
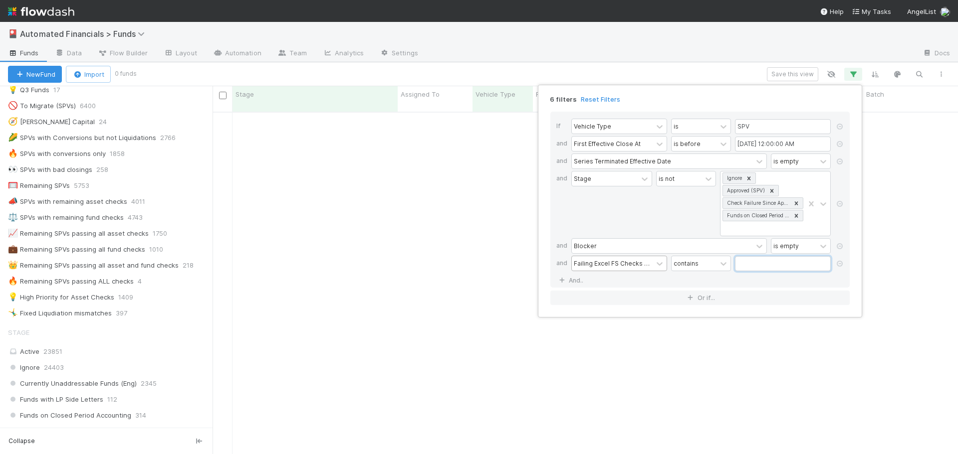
click at [750, 266] on input "text" at bounding box center [783, 263] width 96 height 15
type input "active assets"
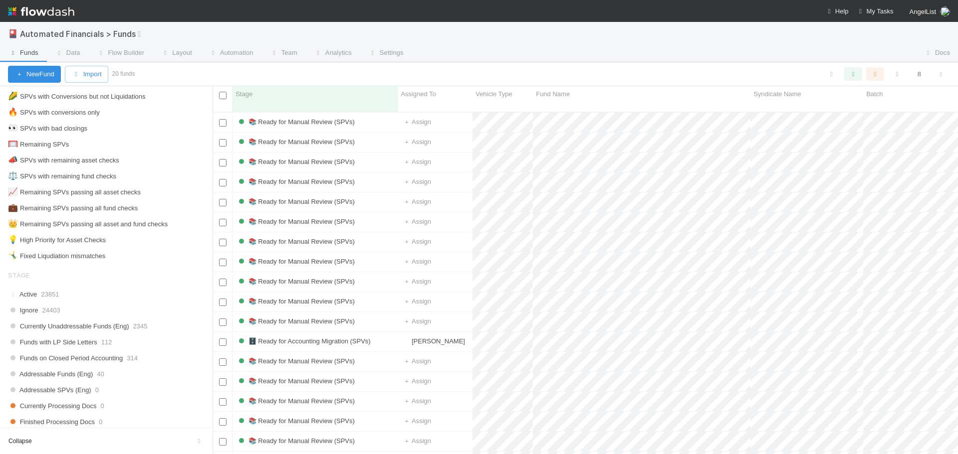
scroll to position [748, 0]
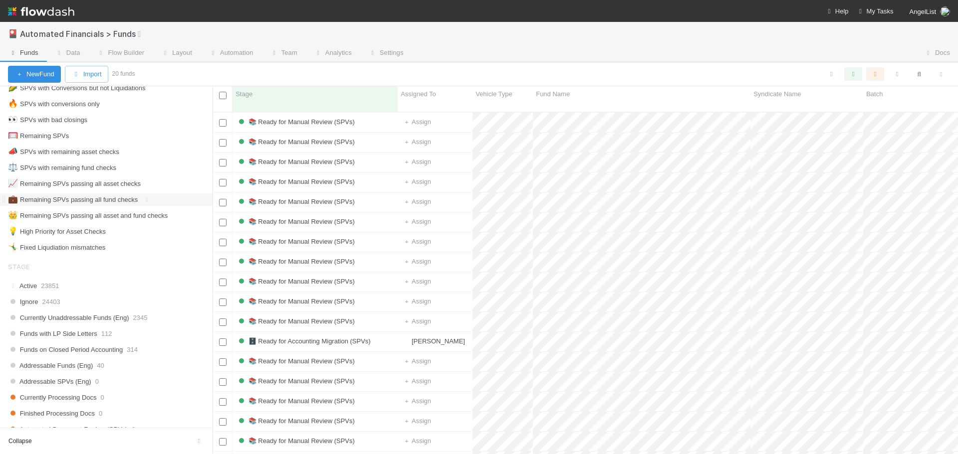
click at [89, 202] on div "💼 Remaining SPVs passing all fund checks" at bounding box center [73, 200] width 130 height 12
click at [852, 77] on icon "button" at bounding box center [853, 74] width 10 height 9
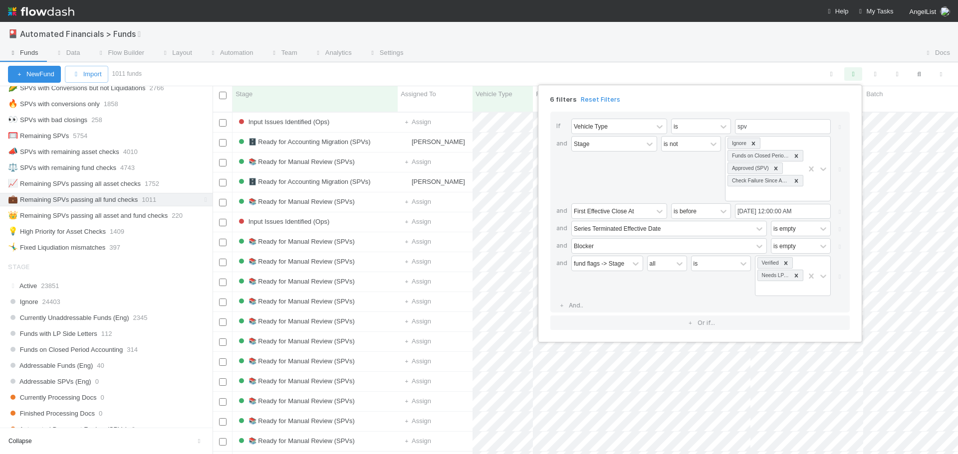
click at [120, 216] on div "6 filters Reset Filters If Vehicle Type is spv and Stage is not Ignore Funds on…" at bounding box center [479, 227] width 958 height 454
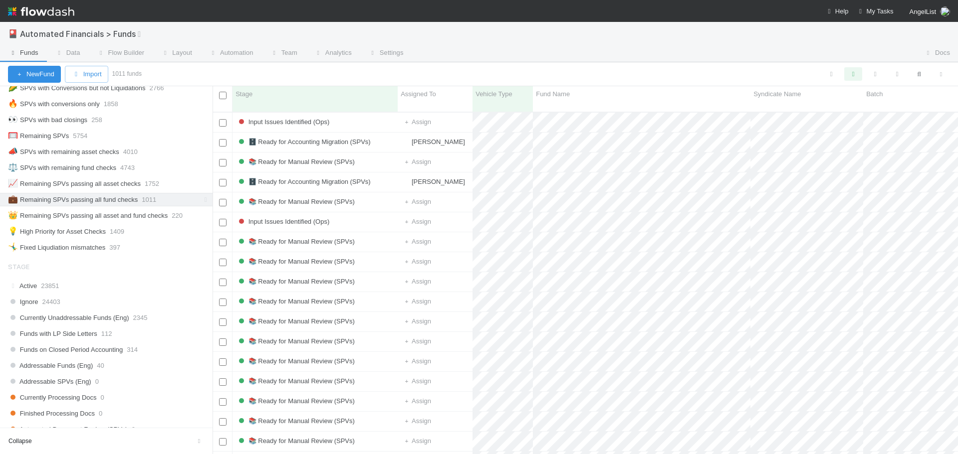
click at [120, 216] on div "👑 Remaining SPVs passing all asset and fund checks" at bounding box center [88, 216] width 160 height 12
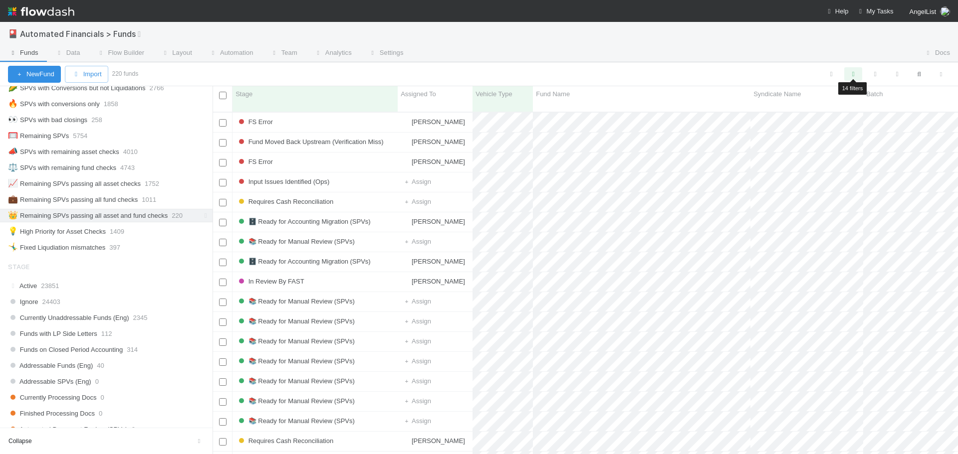
scroll to position [343, 738]
click at [855, 75] on icon "button" at bounding box center [853, 74] width 10 height 9
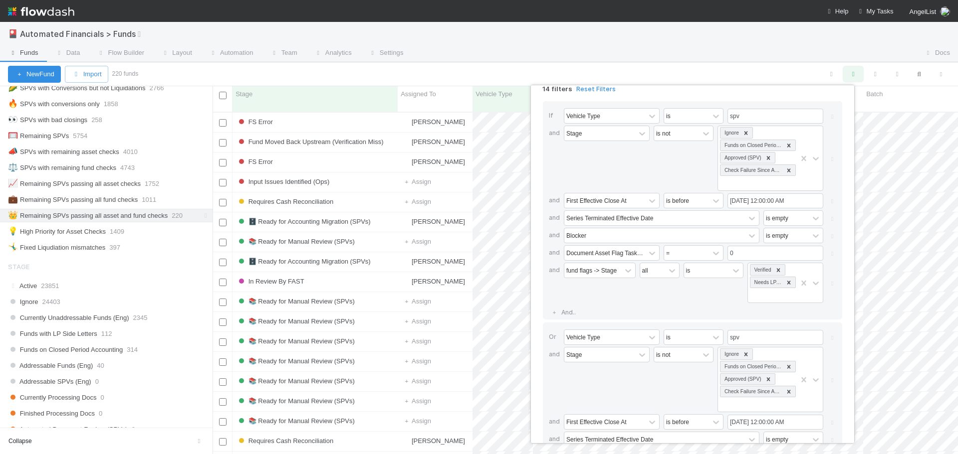
scroll to position [0, 0]
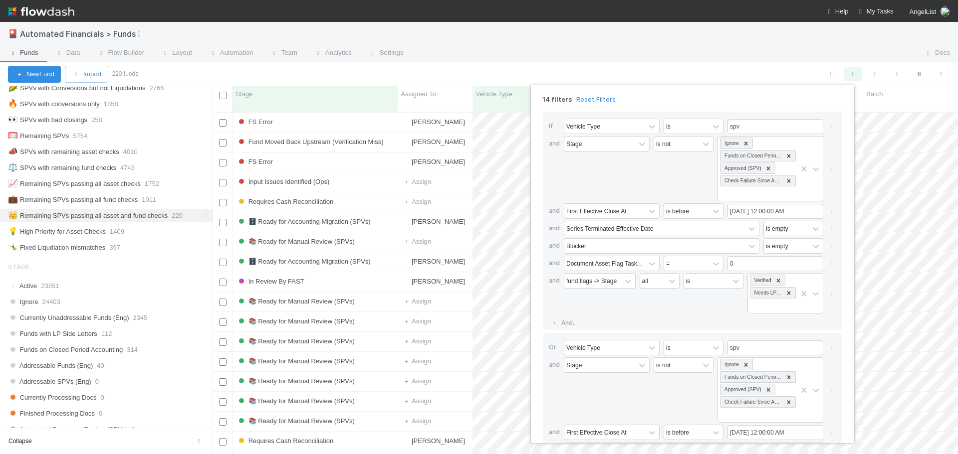
click at [614, 310] on div "fund flags -> Stage" at bounding box center [600, 293] width 72 height 40
click at [569, 323] on link "And.." at bounding box center [564, 323] width 31 height 14
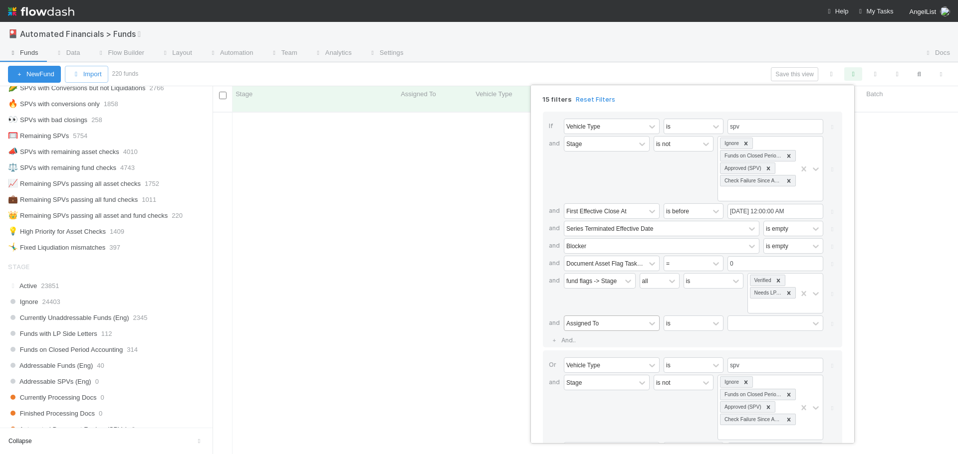
click at [591, 324] on div "Assigned To" at bounding box center [582, 323] width 32 height 9
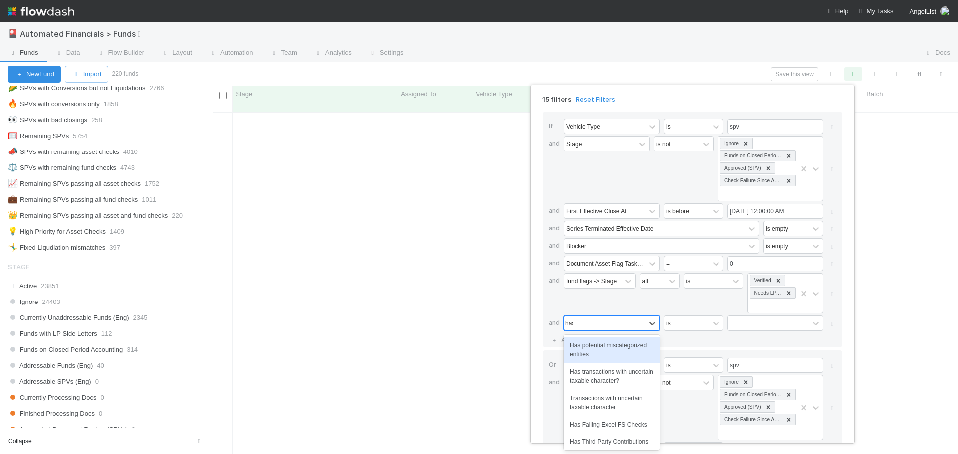
type input "has failing"
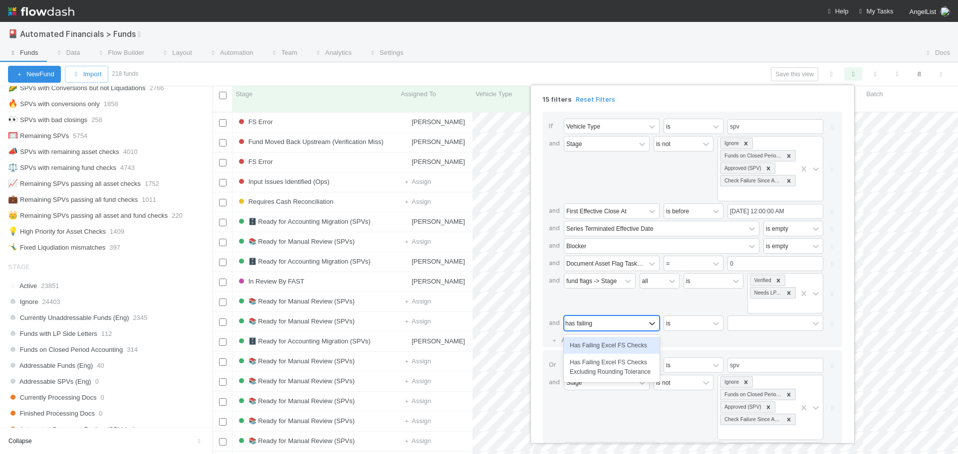
scroll to position [343, 738]
click at [609, 371] on div "Has Failing Excel FS Checks Excluding Rounding Tolerance" at bounding box center [612, 367] width 96 height 26
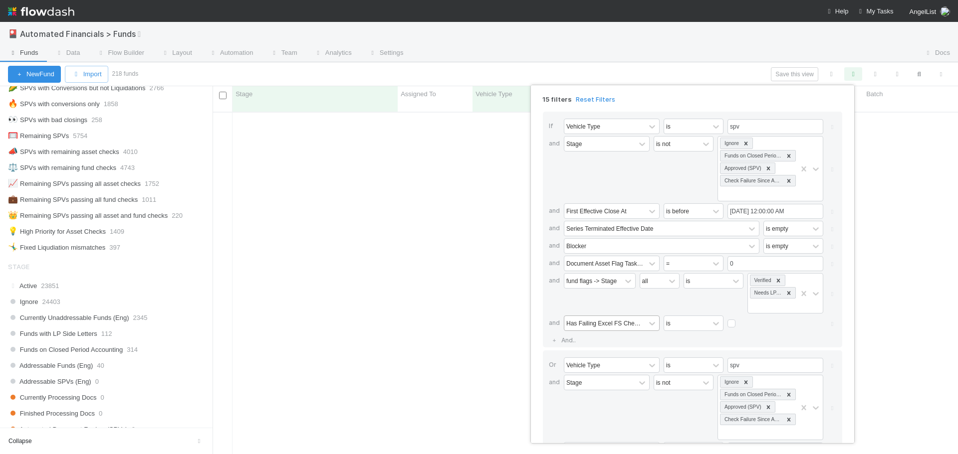
click at [610, 345] on div "If Vehicle Type is spv and Stage is not Ignore Funds on Closed Period Accountin…" at bounding box center [692, 230] width 299 height 236
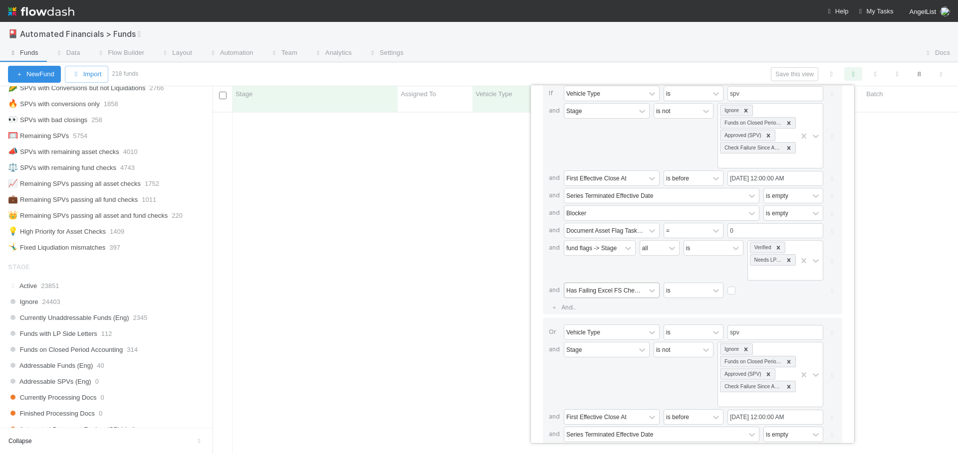
scroll to position [180, 0]
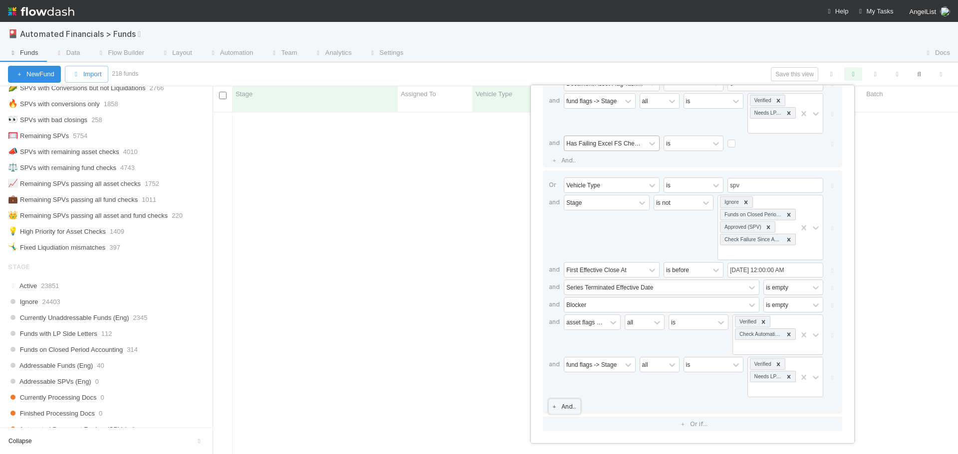
click at [570, 407] on link "And.." at bounding box center [564, 407] width 31 height 14
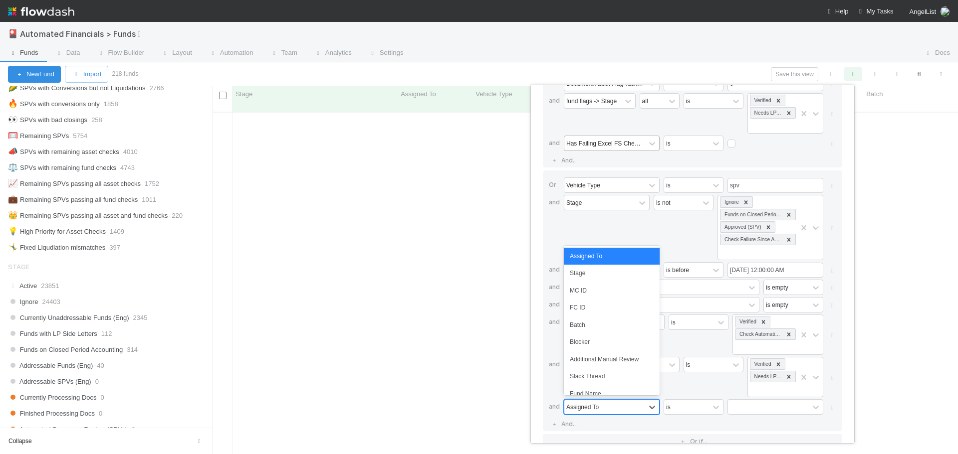
click at [578, 405] on div "Assigned To" at bounding box center [582, 407] width 32 height 9
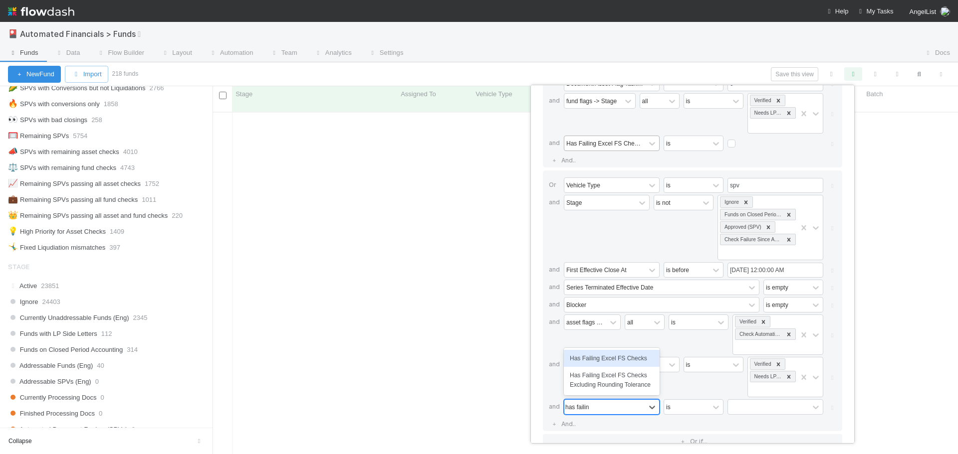
type input "has failing"
click at [591, 381] on div "Has Failing Excel FS Checks Excluding Rounding Tolerance" at bounding box center [612, 380] width 96 height 26
click at [664, 391] on div "all" at bounding box center [660, 377] width 40 height 40
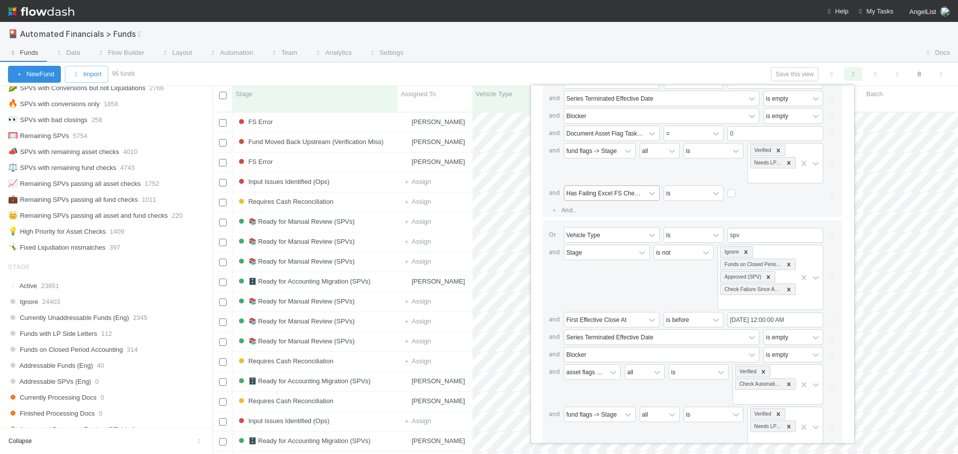
scroll to position [80, 0]
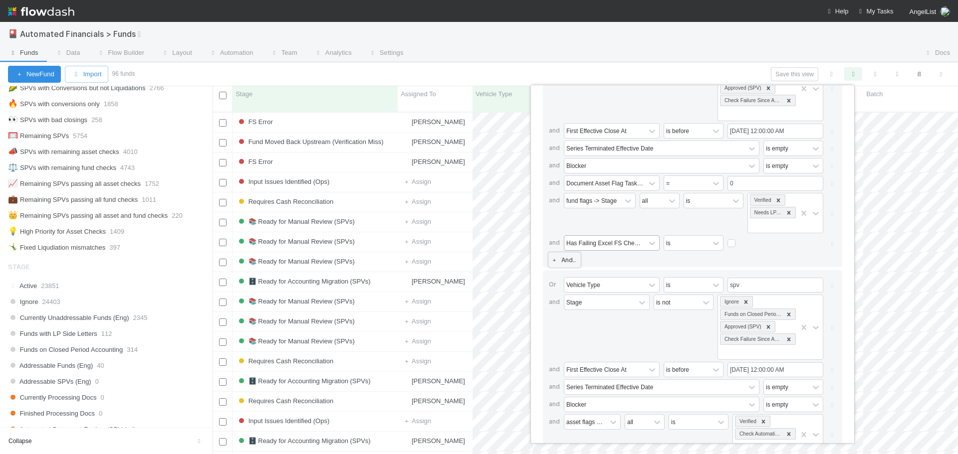
click at [570, 259] on link "And.." at bounding box center [564, 260] width 31 height 14
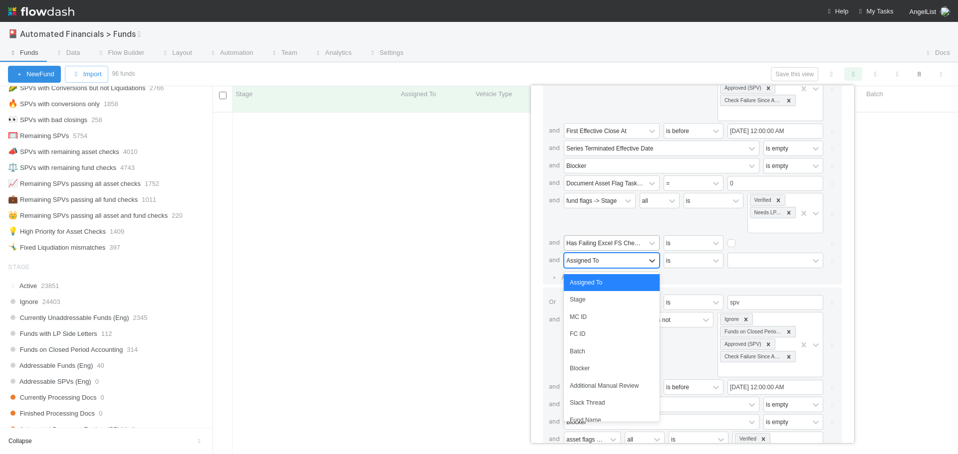
click at [580, 260] on div "Assigned To" at bounding box center [582, 260] width 32 height 9
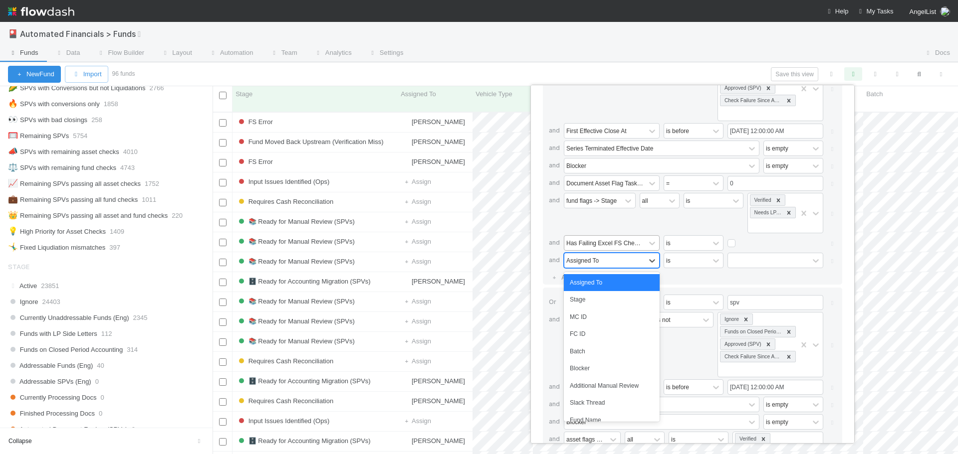
scroll to position [343, 738]
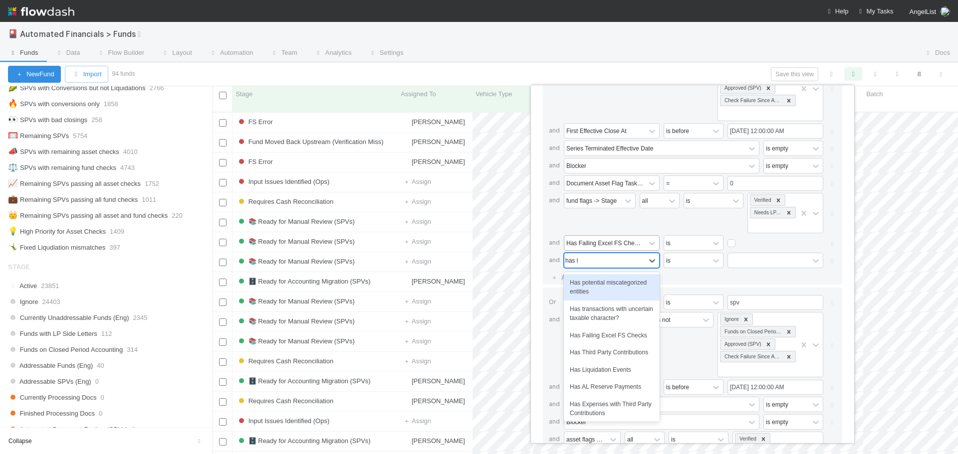
type input "has li"
click at [579, 285] on div "Has Liquidation Events" at bounding box center [612, 282] width 96 height 17
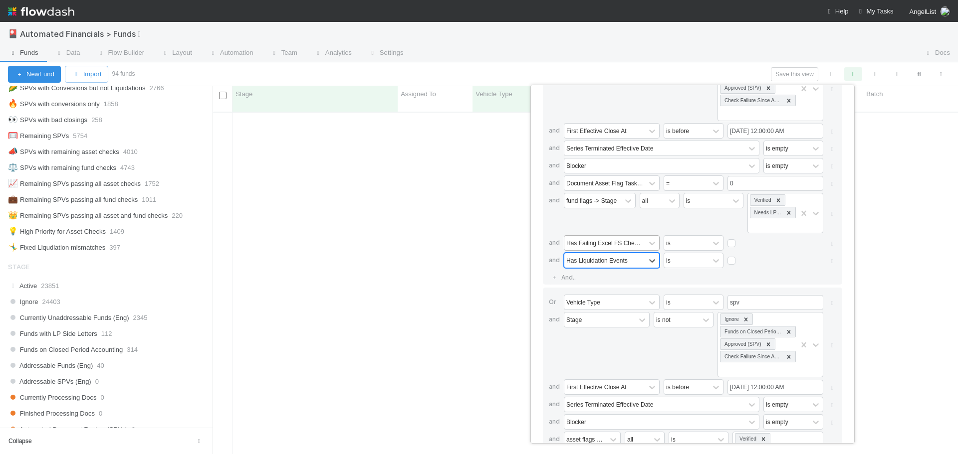
click at [599, 278] on div "If Vehicle Type is spv and Stage is not Ignore Funds on Closed Period Accountin…" at bounding box center [692, 157] width 299 height 253
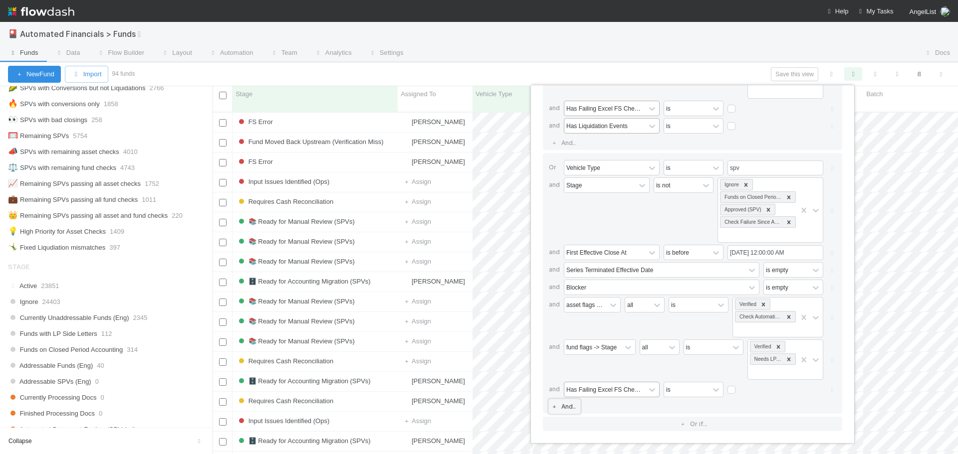
click at [569, 406] on link "And.." at bounding box center [564, 407] width 31 height 14
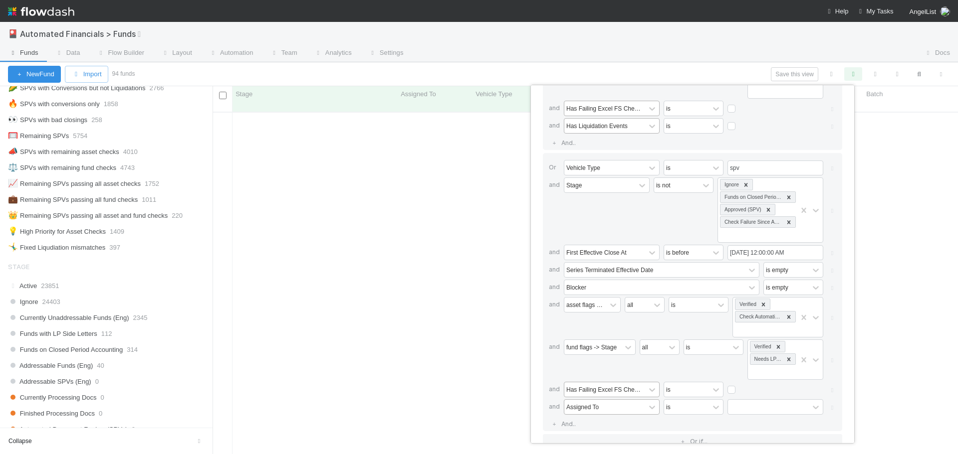
click at [579, 407] on div "Assigned To" at bounding box center [582, 407] width 32 height 9
type input "has li"
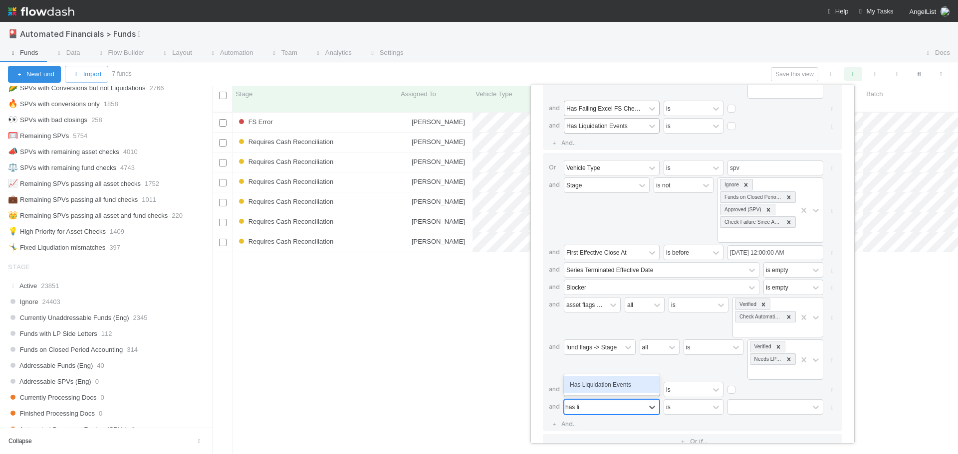
click at [581, 389] on div "Has Liquidation Events" at bounding box center [612, 385] width 96 height 17
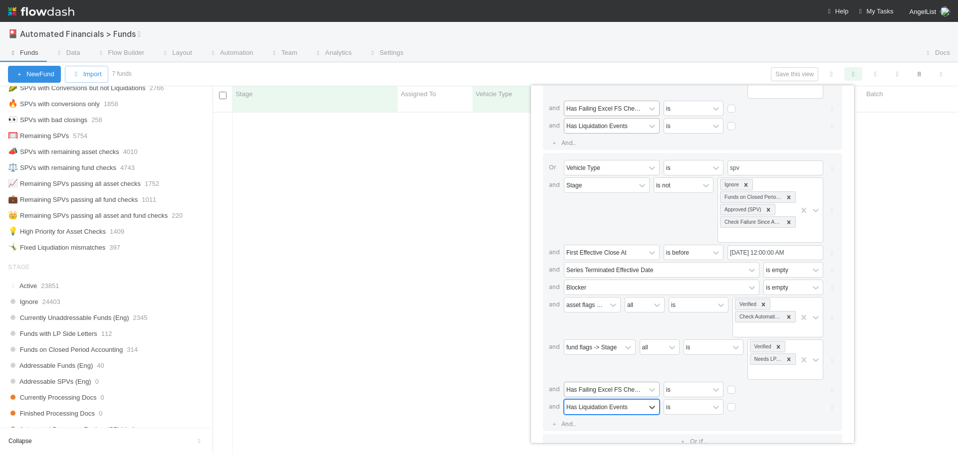
click at [579, 377] on div "fund flags -> Stage" at bounding box center [600, 360] width 72 height 40
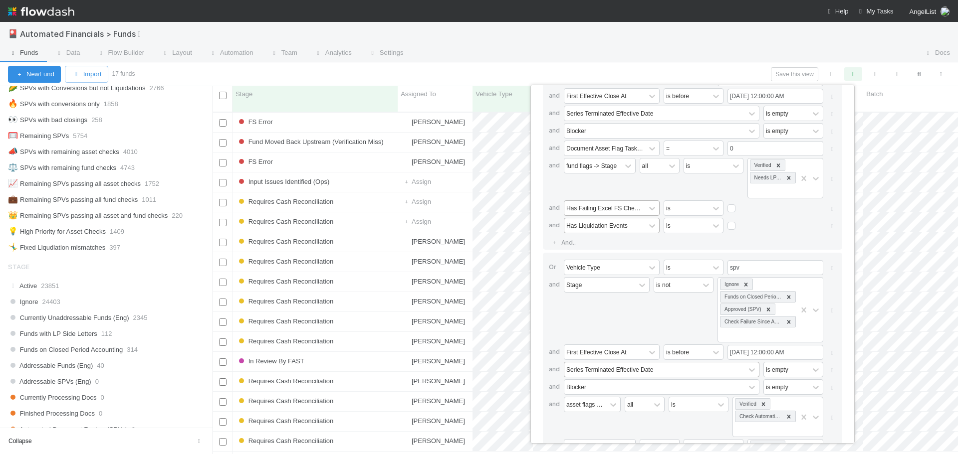
scroll to position [65, 0]
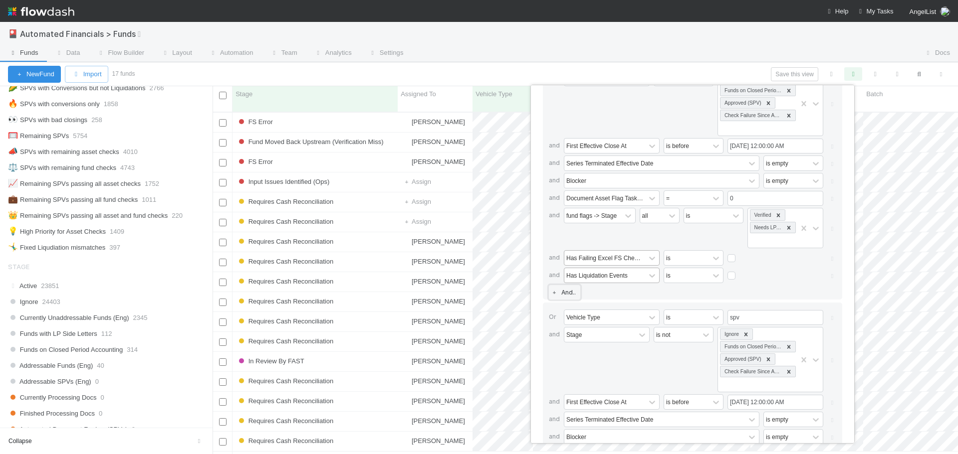
click at [563, 291] on link "And.." at bounding box center [564, 292] width 31 height 14
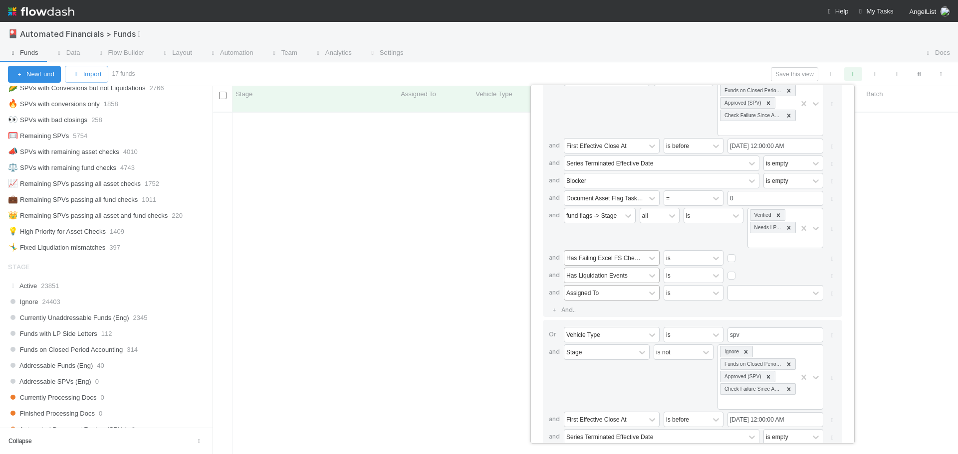
click at [578, 291] on div "Assigned To" at bounding box center [582, 292] width 32 height 9
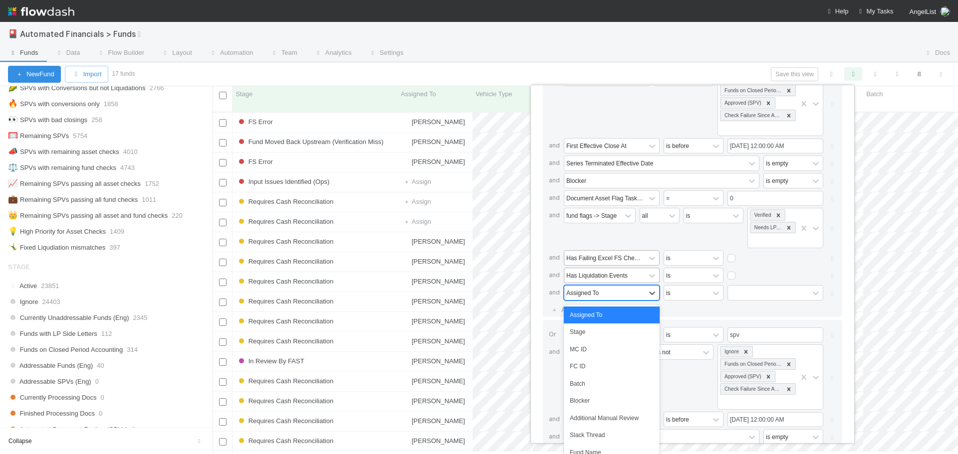
scroll to position [343, 738]
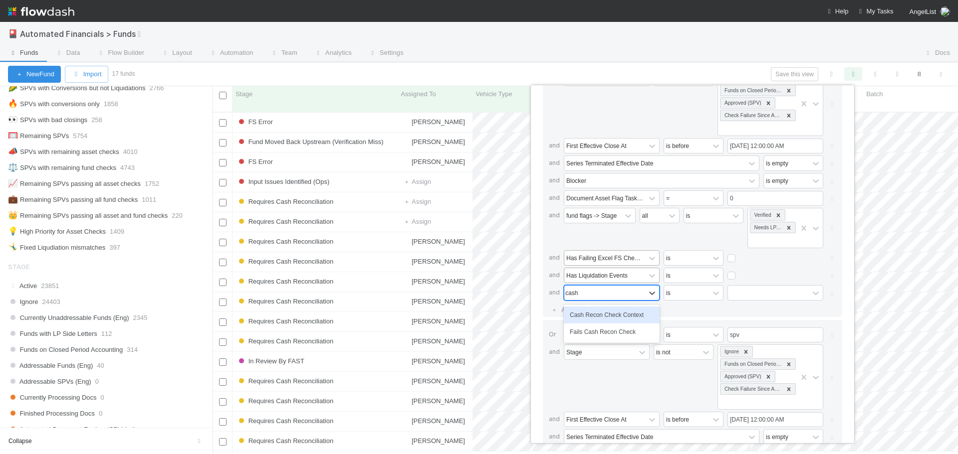
type input "cash"
click at [604, 329] on div "Fails Cash Recon Check" at bounding box center [612, 332] width 96 height 17
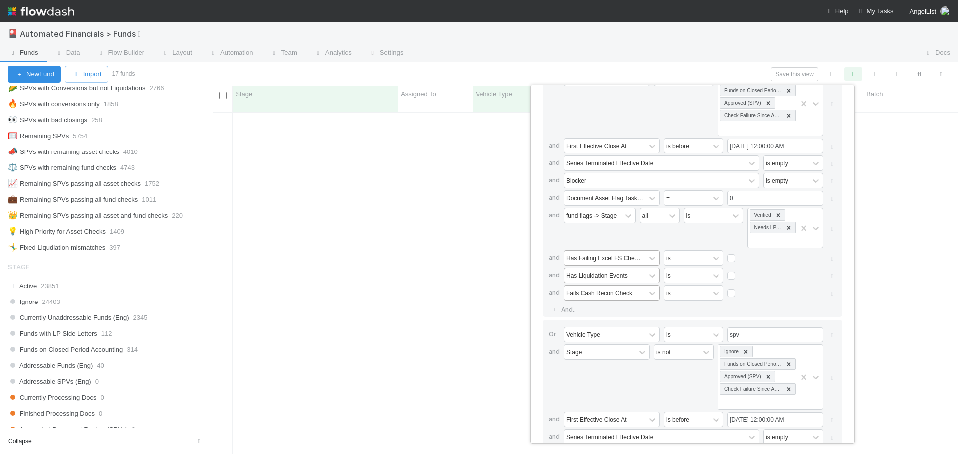
click at [600, 316] on div "If Vehicle Type is spv and Stage is not Ignore Funds on Closed Period Accountin…" at bounding box center [692, 181] width 299 height 271
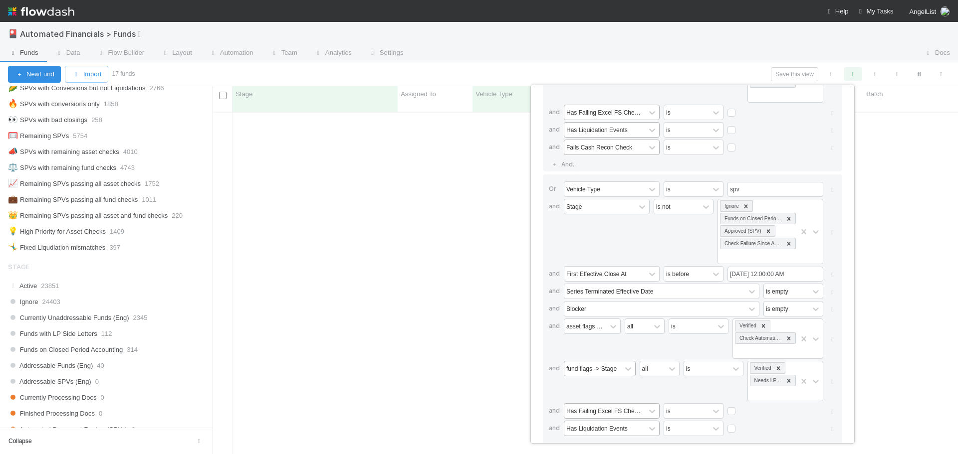
scroll to position [250, 0]
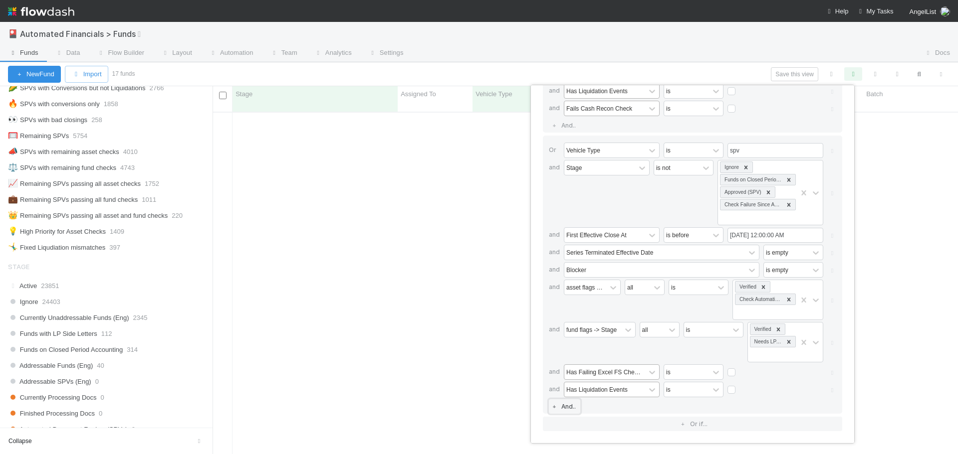
click at [569, 408] on link "And.." at bounding box center [564, 407] width 31 height 14
click at [571, 407] on div "Assigned To" at bounding box center [582, 407] width 32 height 9
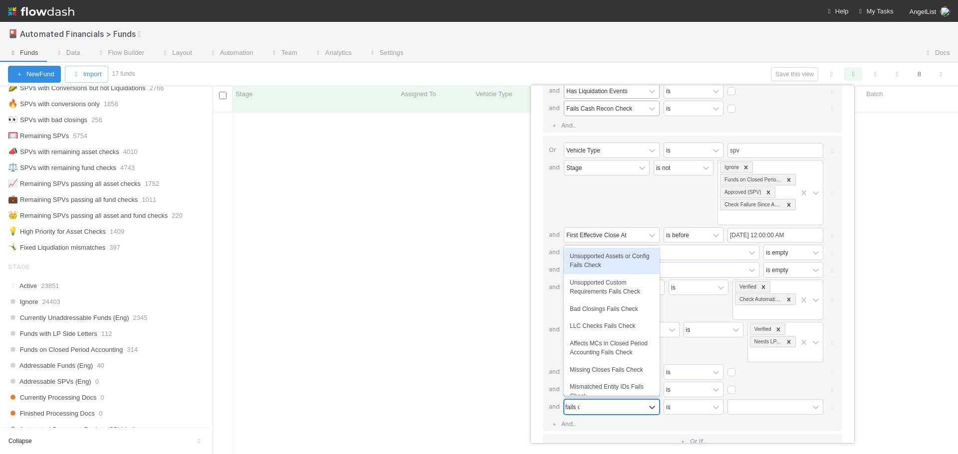
type input "fails cash"
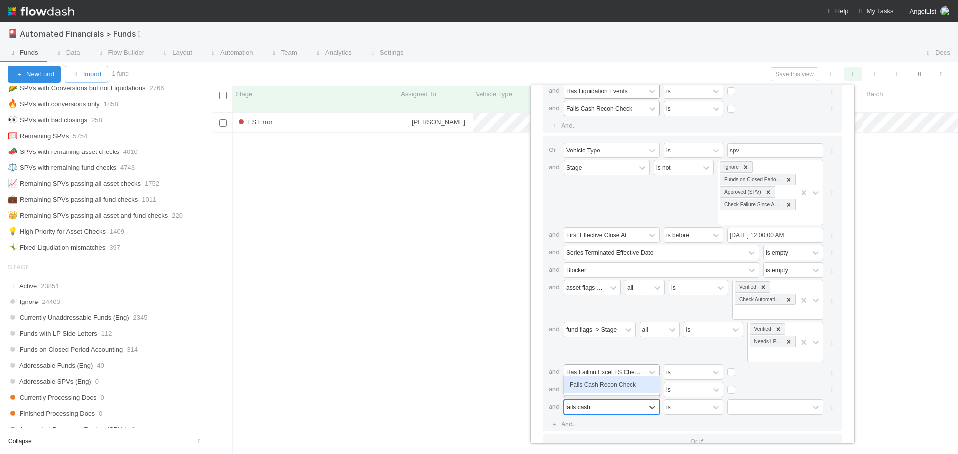
scroll to position [343, 738]
click at [638, 389] on div "Fails Cash Recon Check" at bounding box center [612, 385] width 96 height 17
click at [632, 424] on div "Or Vehicle Type is spv and Stage is not Ignore Funds on Closed Period Accountin…" at bounding box center [692, 284] width 299 height 296
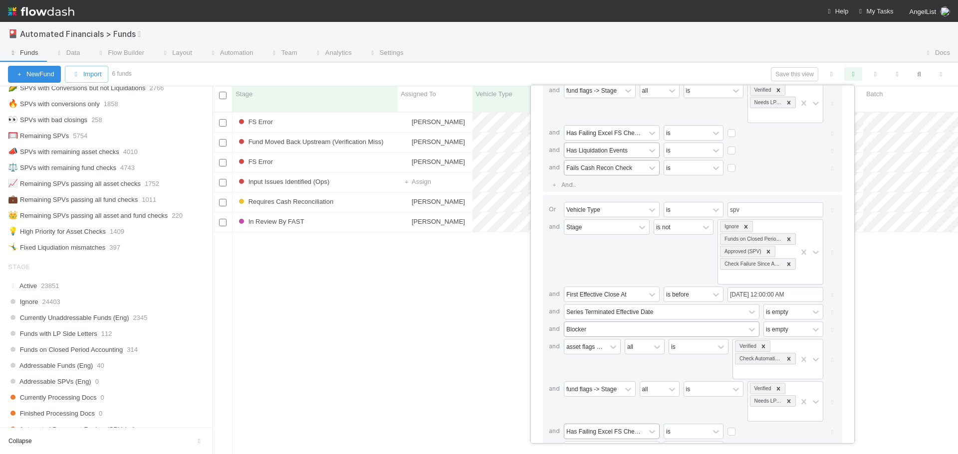
scroll to position [68, 0]
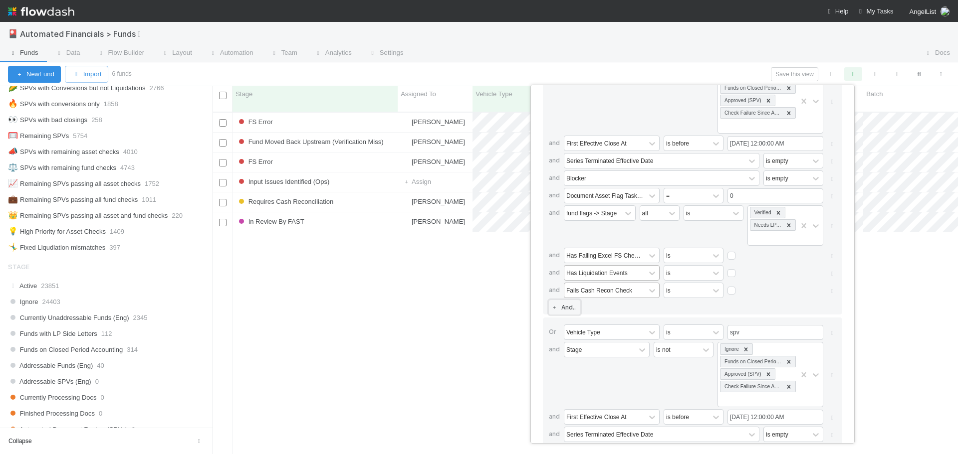
click at [564, 308] on link "And.." at bounding box center [564, 307] width 31 height 14
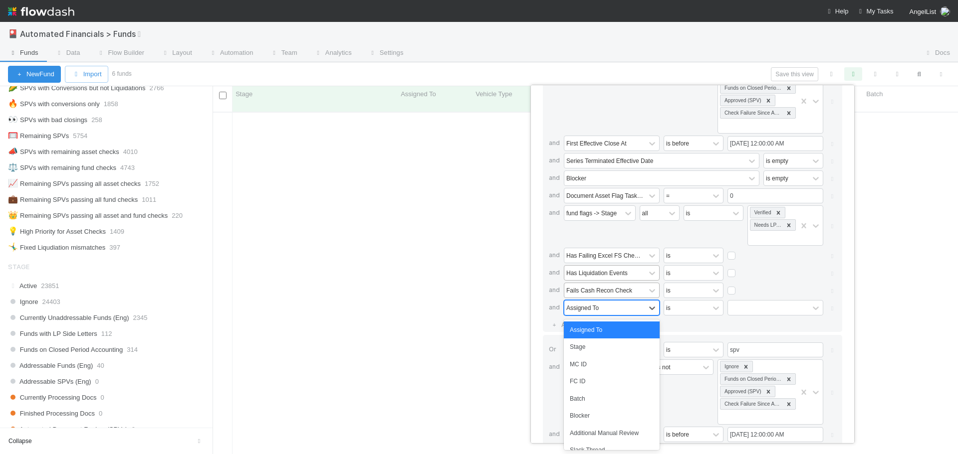
click at [582, 311] on div "Assigned To" at bounding box center [582, 307] width 32 height 9
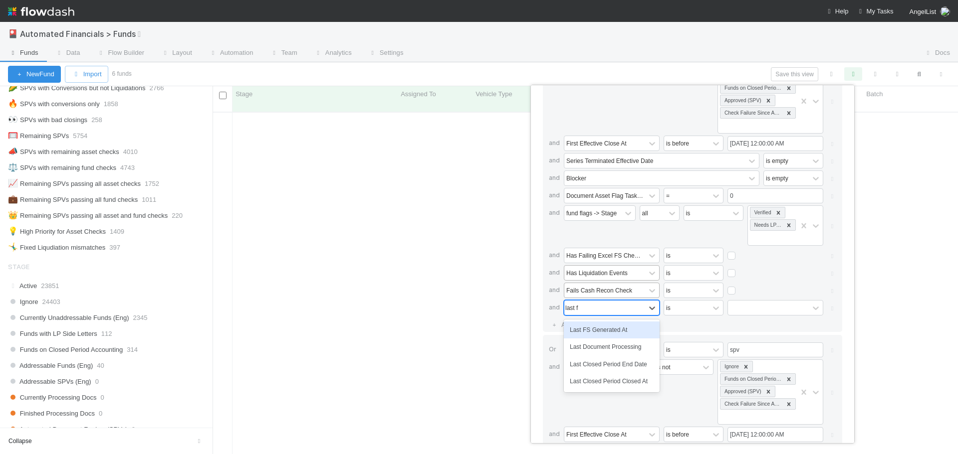
type input "last fs"
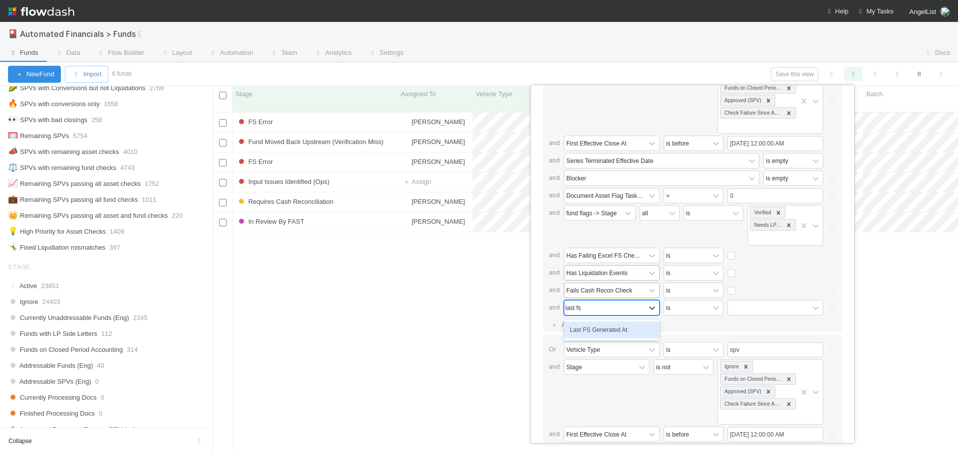
scroll to position [343, 738]
click at [615, 329] on div "Last FS Generated At" at bounding box center [612, 330] width 96 height 17
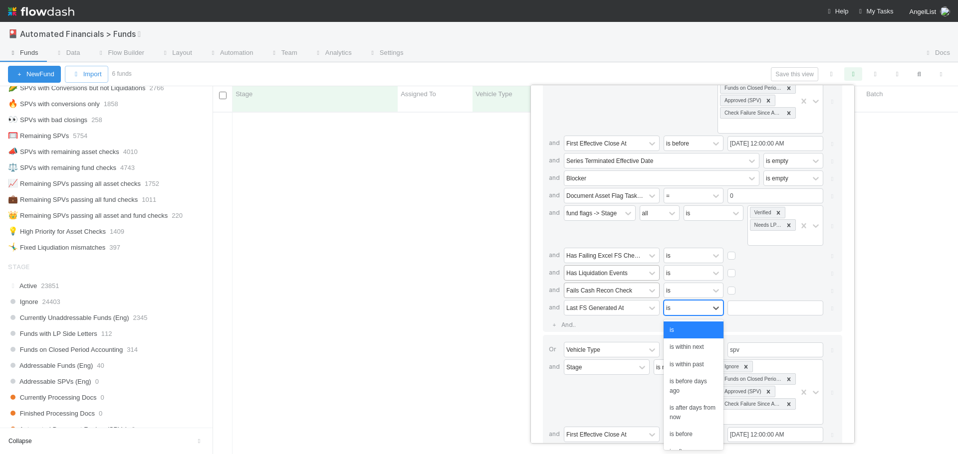
click at [675, 309] on div "is" at bounding box center [686, 308] width 45 height 14
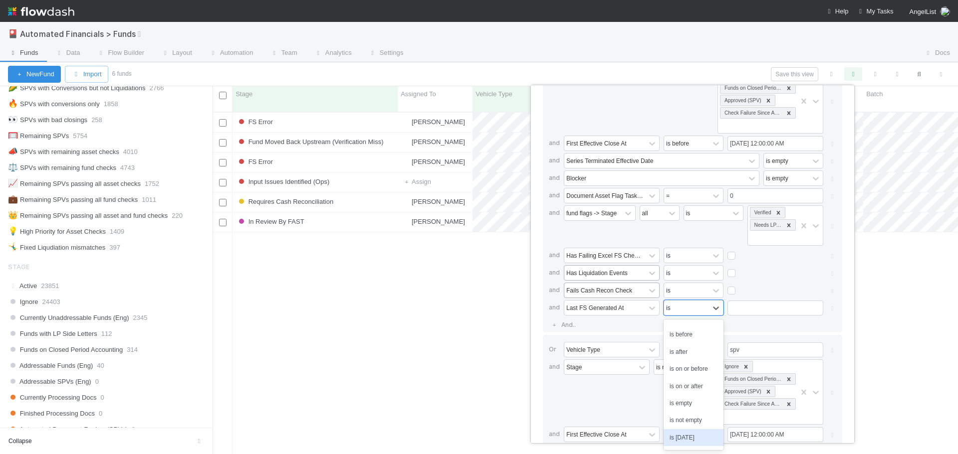
scroll to position [142, 0]
click at [689, 390] on div "is not empty" at bounding box center [693, 388] width 60 height 17
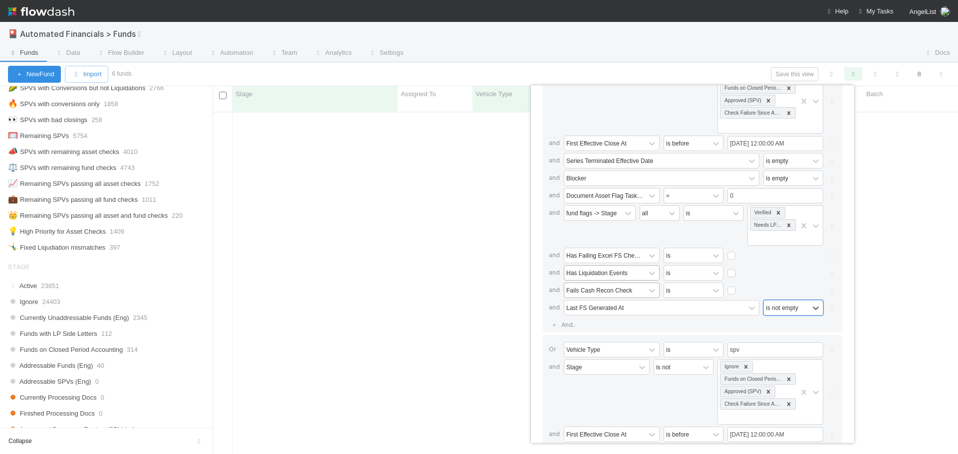
click at [642, 322] on div "If Vehicle Type is spv and Stage is not Ignore Funds on Closed Period Accountin…" at bounding box center [692, 188] width 299 height 288
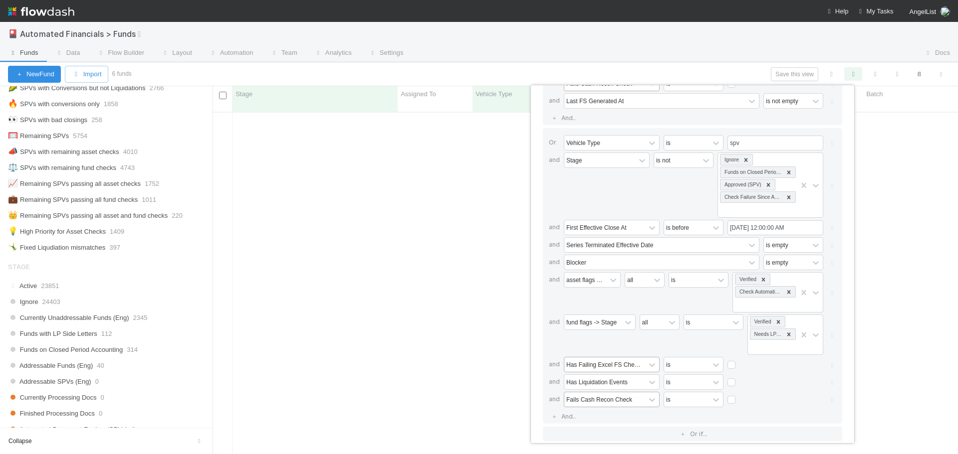
scroll to position [285, 0]
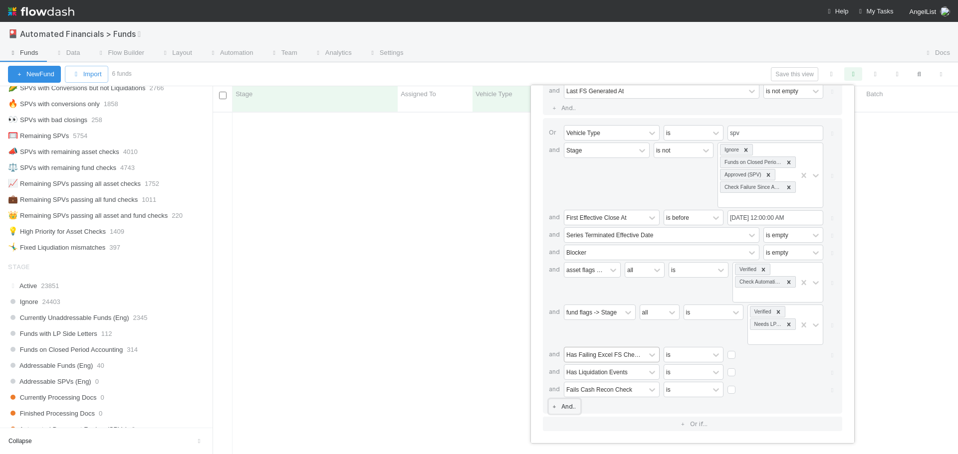
click at [572, 408] on link "And.." at bounding box center [564, 407] width 31 height 14
click at [582, 407] on div "Assigned To" at bounding box center [582, 407] width 32 height 9
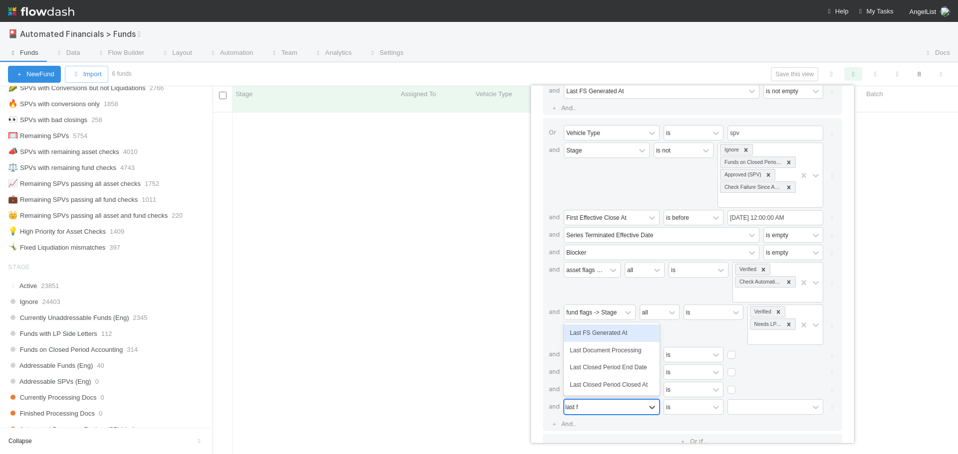
type input "last fs"
click at [597, 388] on div "Last FS Generated At" at bounding box center [612, 385] width 96 height 17
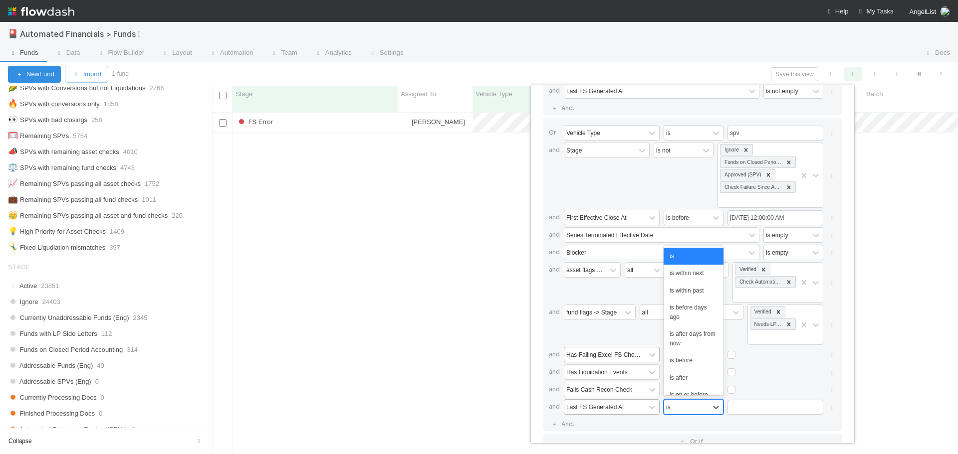
click at [687, 409] on div "is" at bounding box center [686, 407] width 45 height 14
click at [693, 358] on div "is not empty" at bounding box center [693, 350] width 60 height 17
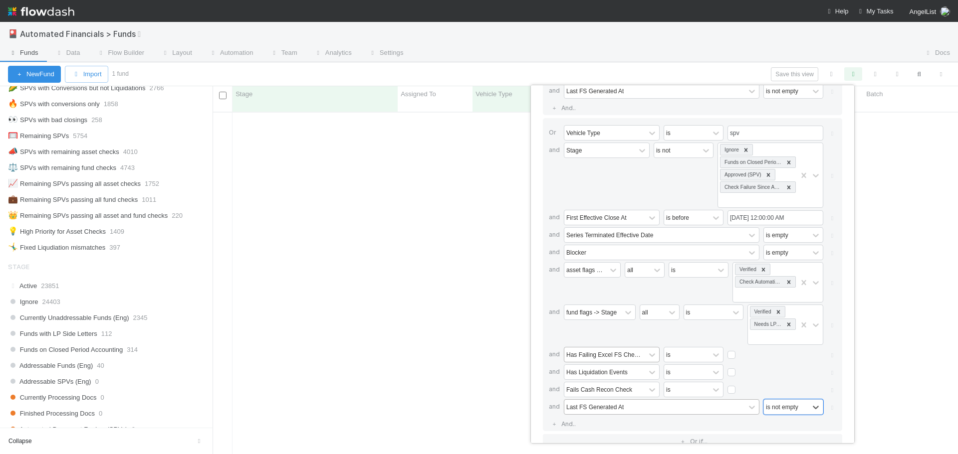
click at [778, 375] on div at bounding box center [775, 373] width 96 height 10
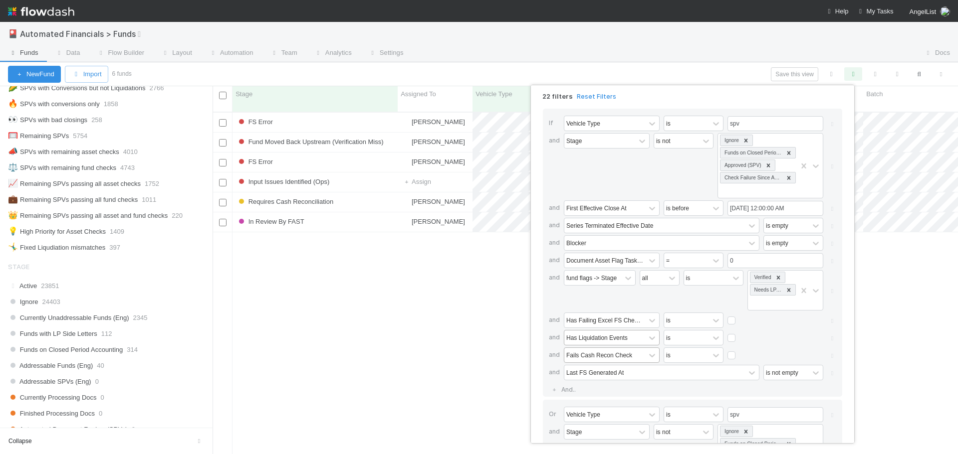
scroll to position [0, 0]
click at [804, 76] on div "22 filters Reset Filters If Vehicle Type is spv and Stage is not Ignore Funds o…" at bounding box center [479, 227] width 958 height 454
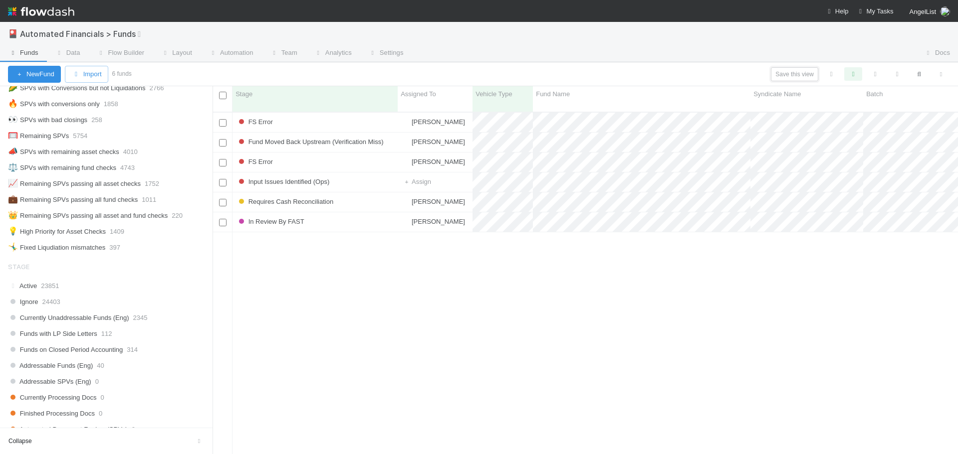
click at [804, 76] on button "Save this view" at bounding box center [794, 74] width 47 height 14
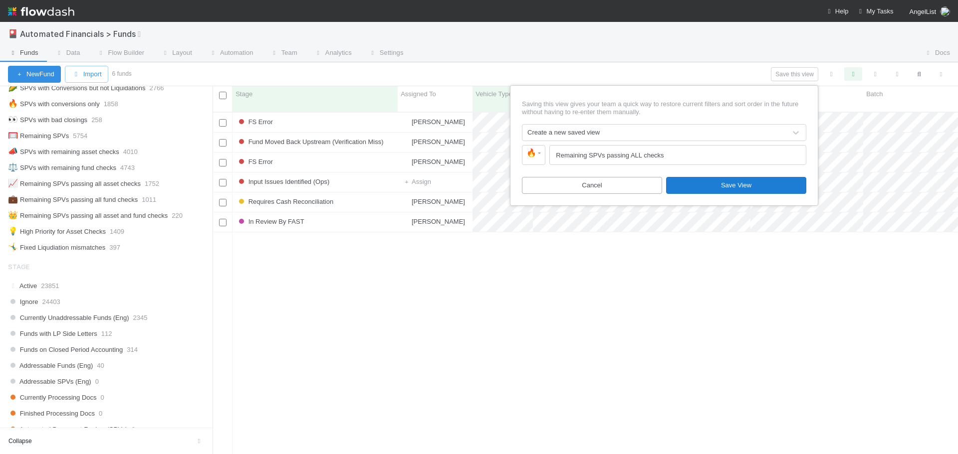
type input "Remaining SPVs passing ALL checks"
click at [715, 185] on button "Save View" at bounding box center [736, 185] width 140 height 17
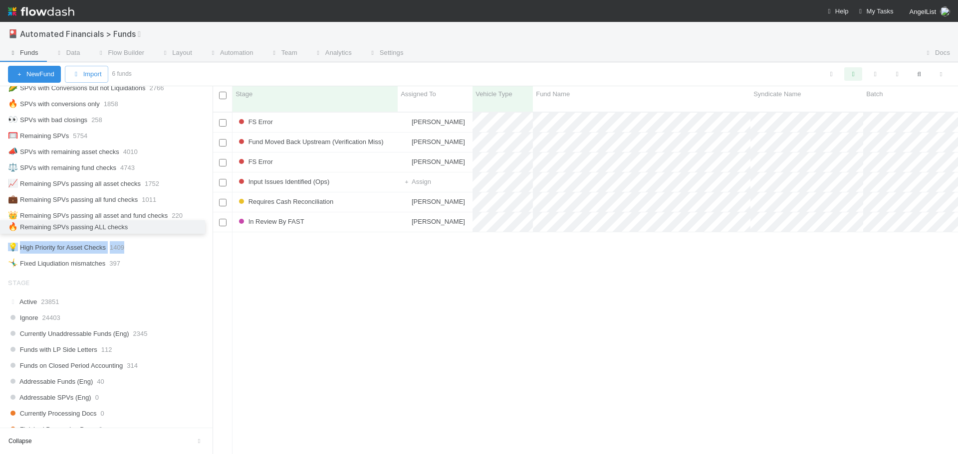
drag, startPoint x: 2, startPoint y: 266, endPoint x: 5, endPoint y: 229, distance: 36.5
click at [109, 232] on div "🔥 Remaining SPVs passing ALL checks" at bounding box center [68, 231] width 120 height 12
click at [360, 327] on div "FS Error Joseph Rappleye 11/29/24, 3:29:41 PM 9/2/25, 2:54:37 AM 1 0 0 Fund Mov…" at bounding box center [585, 288] width 745 height 350
click at [355, 345] on div "FS Error Joseph Rappleye 11/29/24, 3:29:41 PM 9/2/25, 2:54:37 AM 1 0 0 Fund Mov…" at bounding box center [585, 288] width 745 height 350
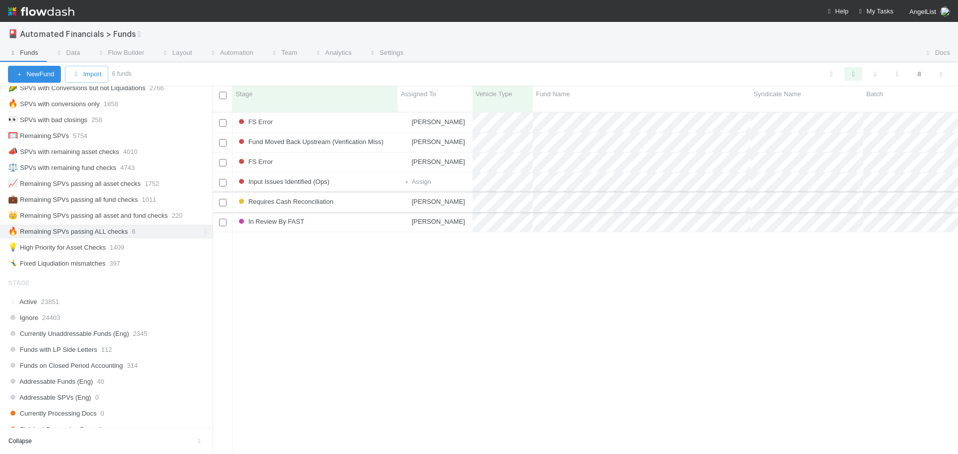
click at [224, 199] on input "checkbox" at bounding box center [222, 202] width 7 height 7
click at [220, 219] on input "checkbox" at bounding box center [222, 222] width 7 height 7
click at [158, 74] on span "Bulk Actions (2)" at bounding box center [144, 73] width 51 height 7
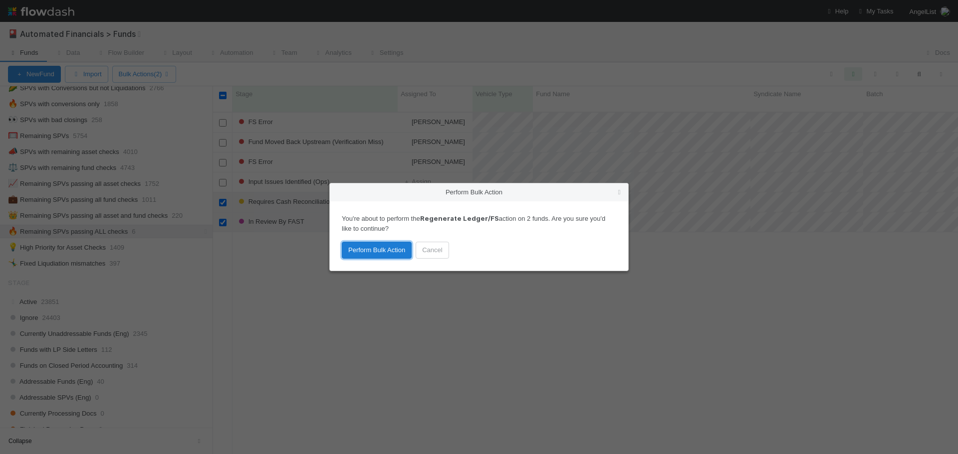
click at [374, 253] on button "Perform Bulk Action" at bounding box center [377, 250] width 70 height 17
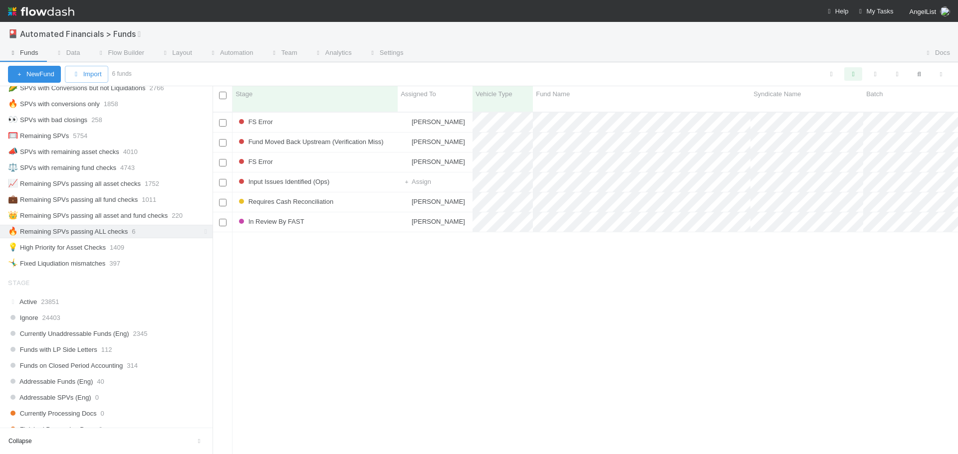
click at [418, 342] on div "FS Error Joseph Rappleye 11/29/24, 3:29:41 PM 9/2/25, 2:54:37 AM 1 0 0 Fund Mov…" at bounding box center [585, 288] width 745 height 350
click at [550, 346] on div "FS Error Joseph Rappleye 11/29/24, 3:29:41 PM 9/2/25, 2:54:37 AM 1 0 0 Fund Mov…" at bounding box center [585, 288] width 745 height 350
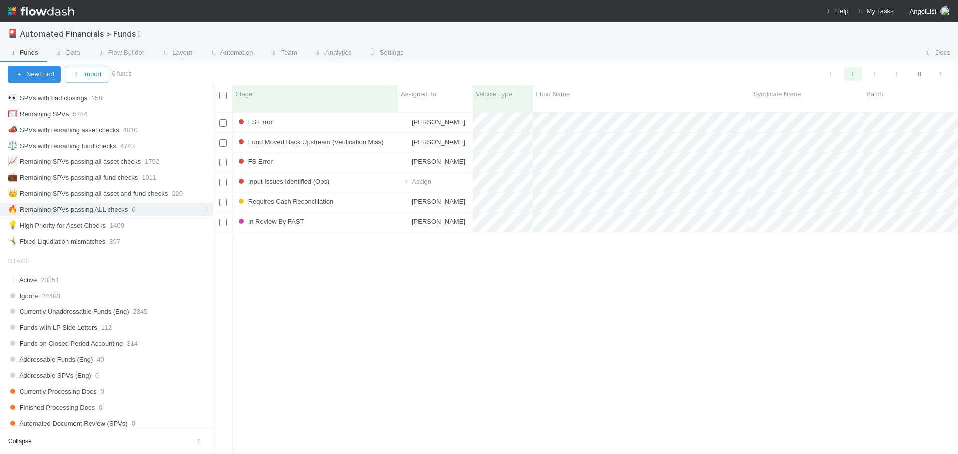
scroll to position [748, 0]
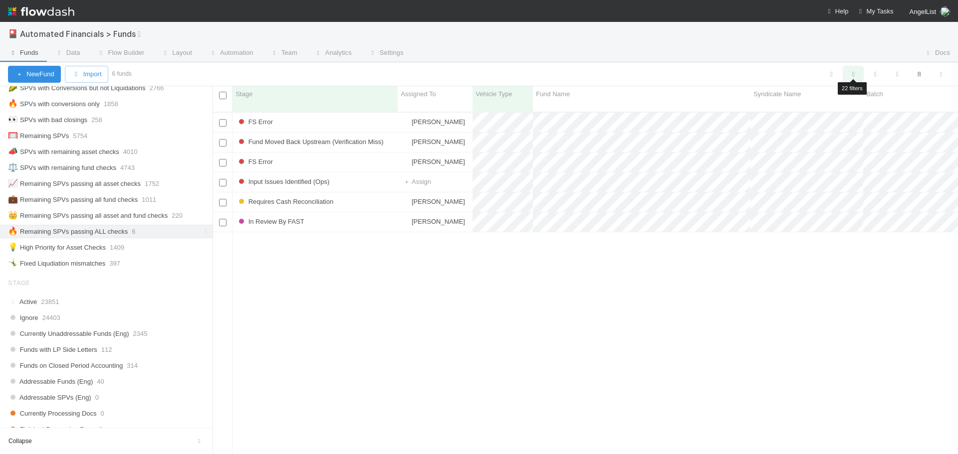
click at [854, 74] on icon "button" at bounding box center [853, 74] width 10 height 9
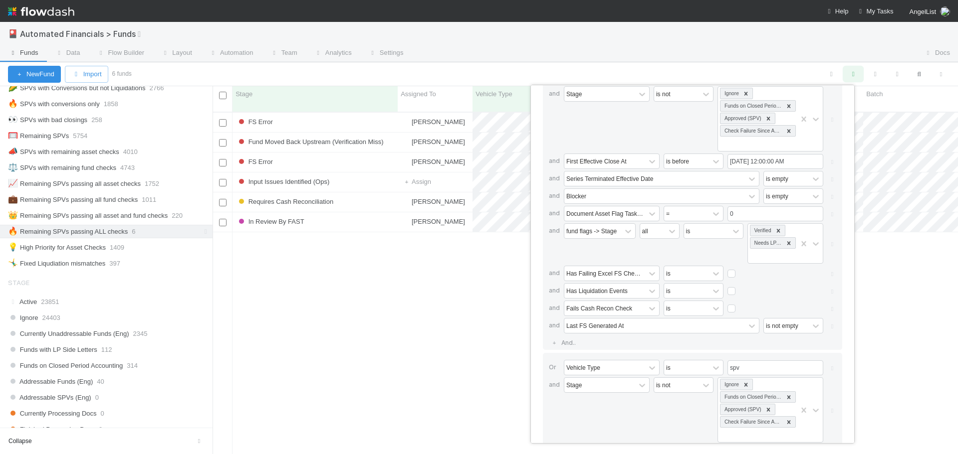
scroll to position [0, 0]
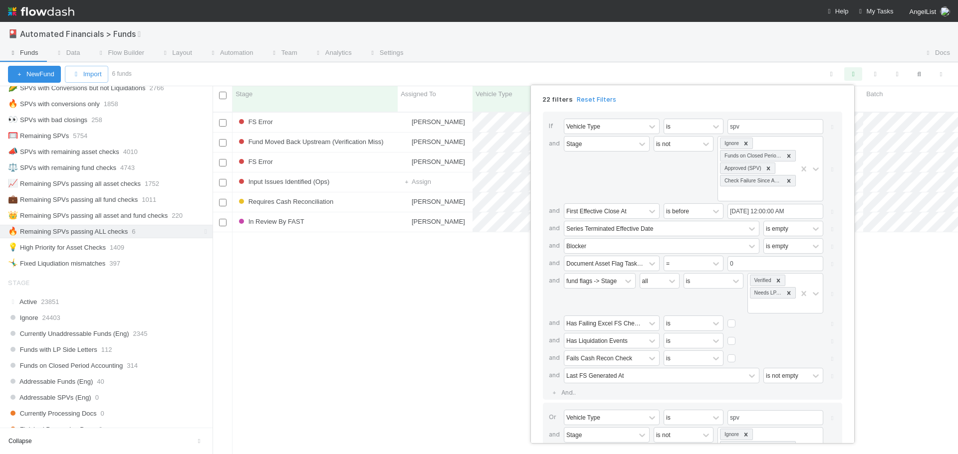
click at [418, 315] on div "22 filters Reset Filters If Vehicle Type is spv and Stage is not Ignore Funds o…" at bounding box center [479, 227] width 958 height 454
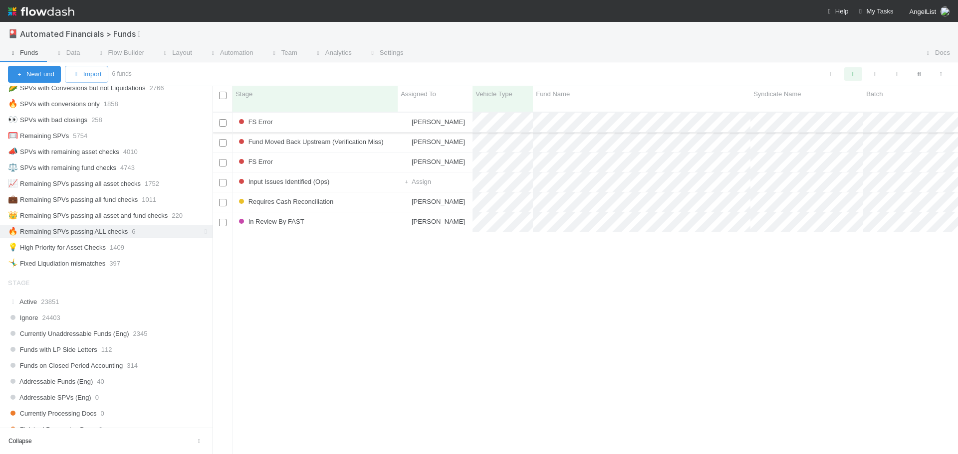
click at [293, 113] on div "FS Error" at bounding box center [314, 122] width 165 height 19
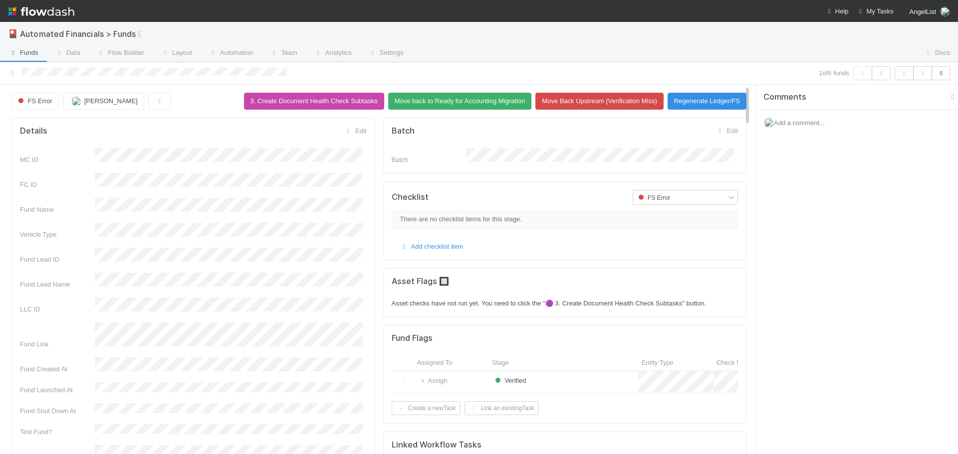
click at [948, 95] on icon "button" at bounding box center [953, 97] width 10 height 8
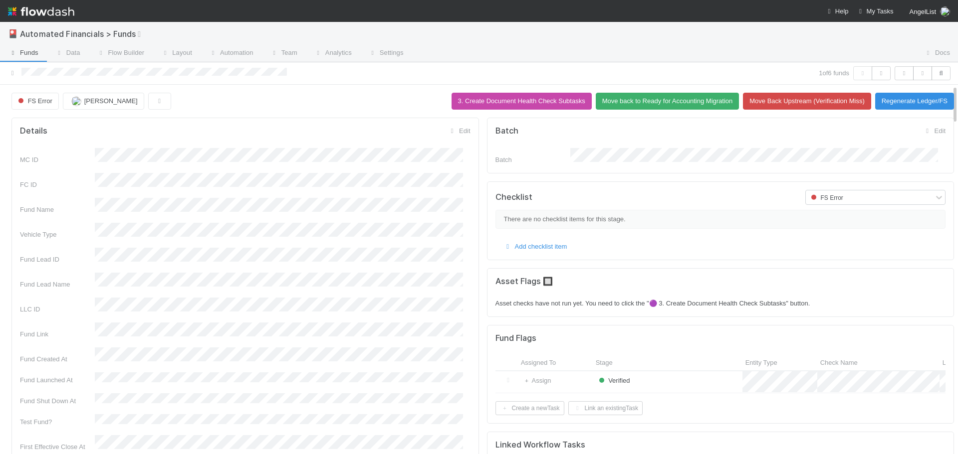
click at [601, 301] on span "Asset checks have not run yet. You need to click the "🟣 3. Create Document Heal…" at bounding box center [652, 303] width 315 height 7
click at [540, 279] on h5 "Asset Flags 🔲" at bounding box center [720, 282] width 450 height 10
click at [162, 101] on icon "button" at bounding box center [160, 101] width 10 height 6
click at [162, 101] on div "Duplicate Delete" at bounding box center [479, 227] width 958 height 454
click at [29, 102] on span "FS Error" at bounding box center [34, 100] width 36 height 7
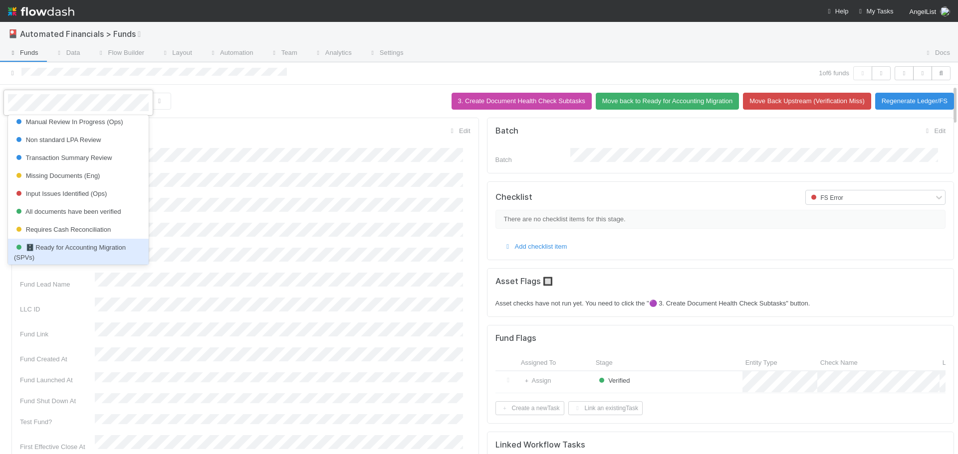
scroll to position [170, 0]
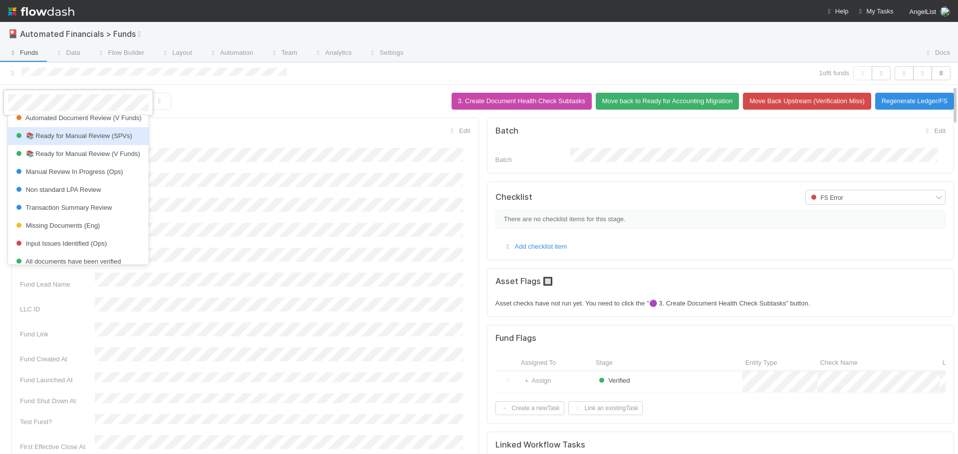
click at [93, 140] on span "📚 Ready for Manual Review (SPVs)" at bounding box center [73, 135] width 118 height 7
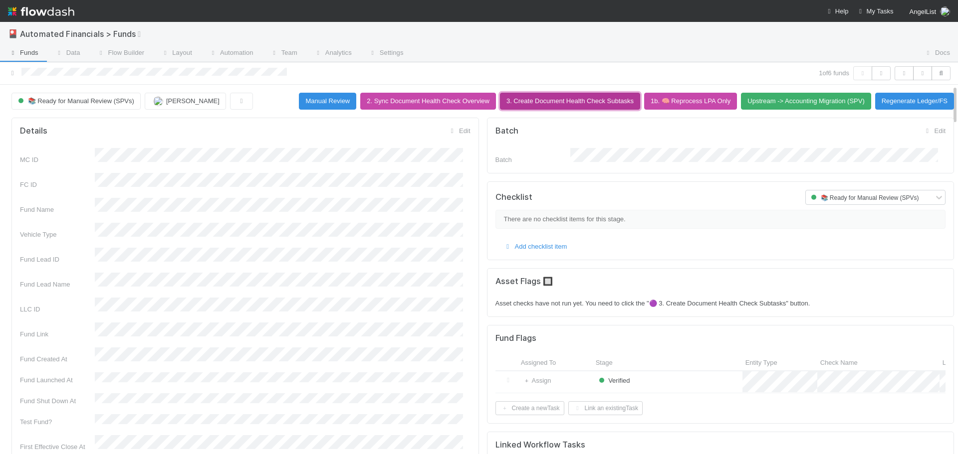
click at [623, 100] on button "3. Create Document Health Check Subtasks" at bounding box center [570, 101] width 140 height 17
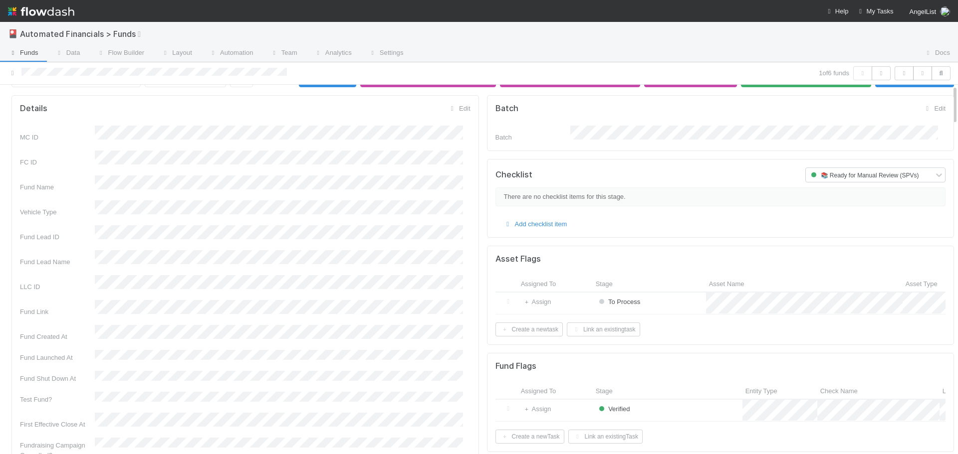
scroll to position [0, 0]
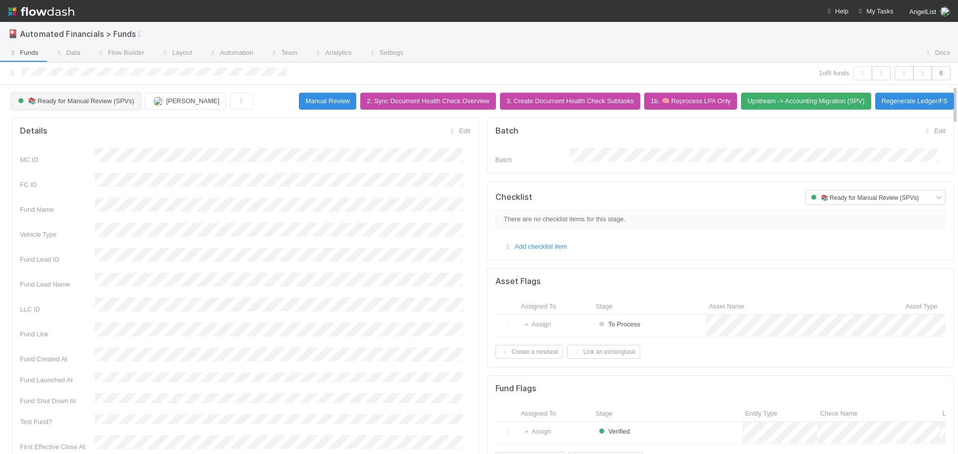
click at [106, 110] on button "📚 Ready for Manual Review (SPVs)" at bounding box center [75, 101] width 129 height 17
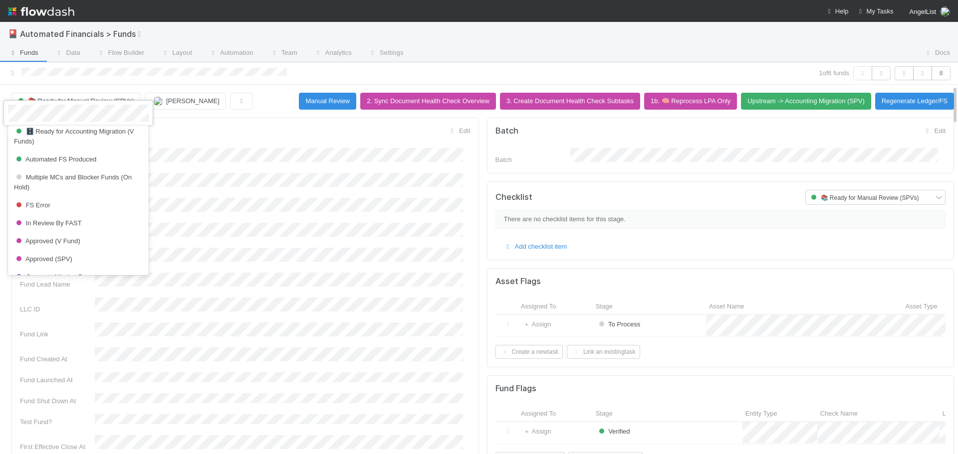
scroll to position [399, 0]
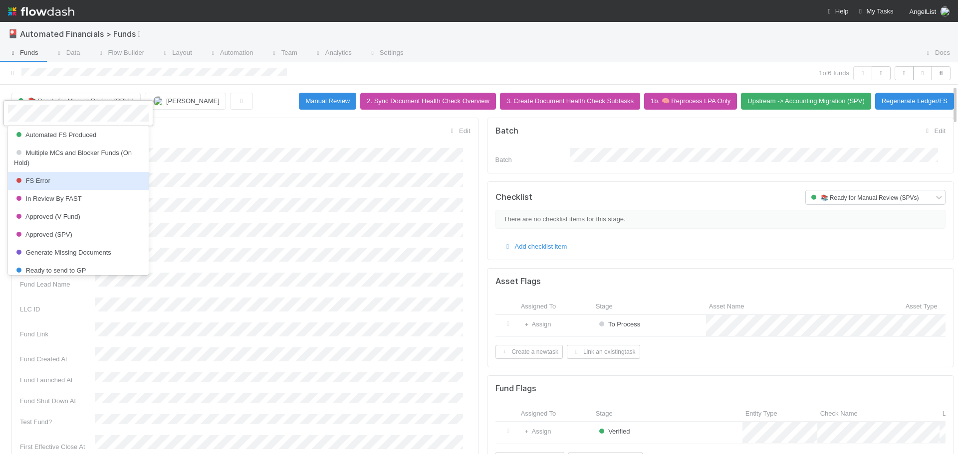
click at [310, 232] on div at bounding box center [479, 227] width 958 height 454
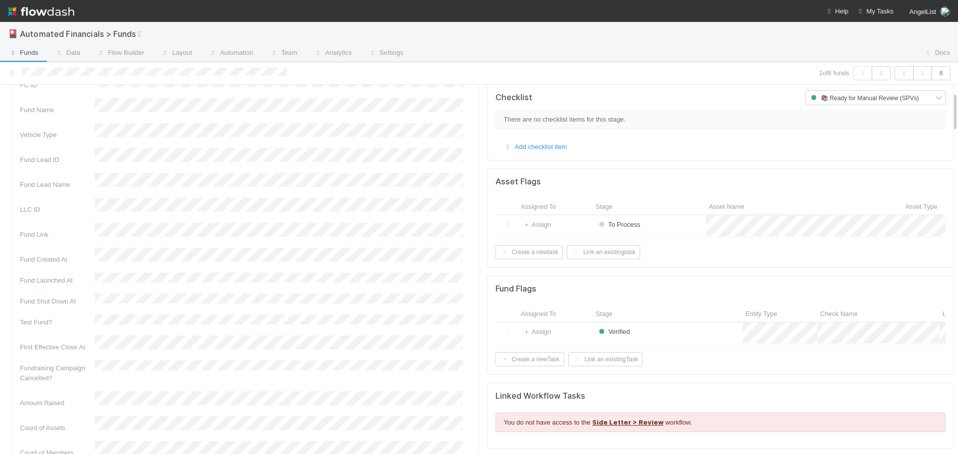
scroll to position [0, 0]
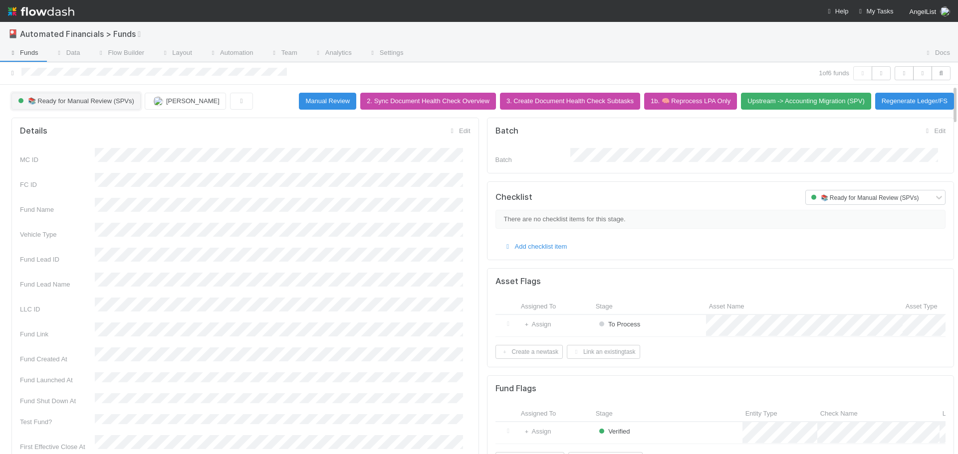
click at [33, 105] on span "📚 Ready for Manual Review (SPVs)" at bounding box center [75, 100] width 118 height 7
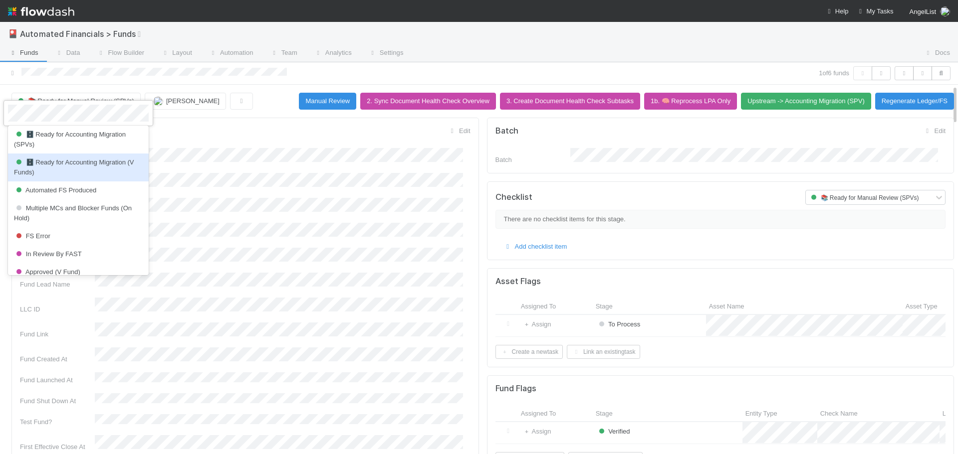
scroll to position [443, 0]
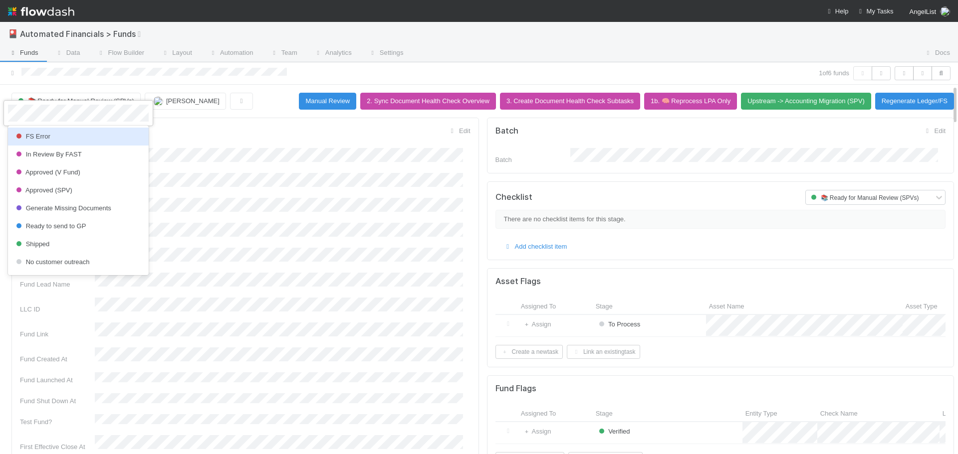
click at [60, 146] on div "FS Error" at bounding box center [78, 137] width 141 height 18
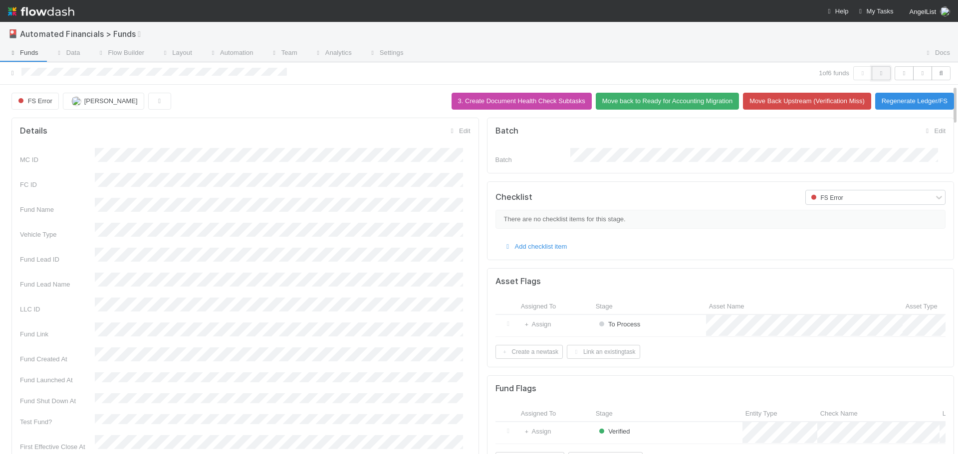
click at [876, 75] on icon "button" at bounding box center [881, 73] width 10 height 6
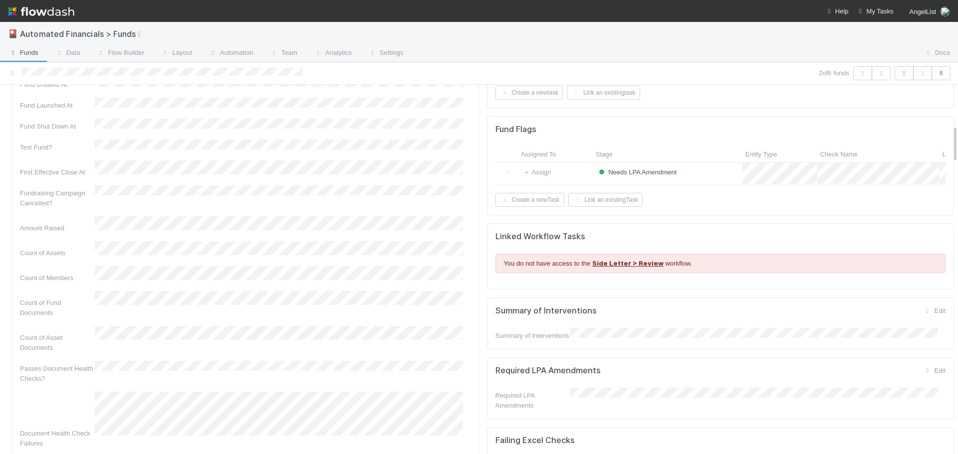
scroll to position [150, 0]
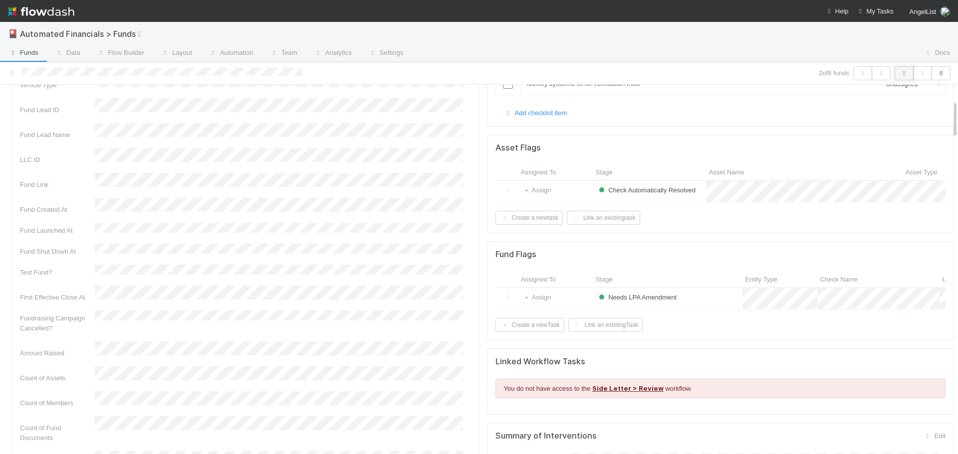
click at [895, 76] on button "button" at bounding box center [903, 73] width 19 height 14
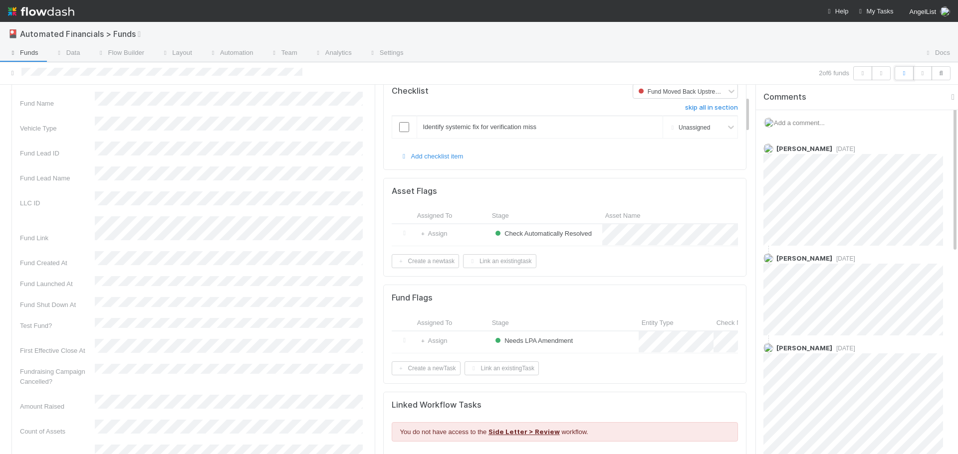
scroll to position [0, 0]
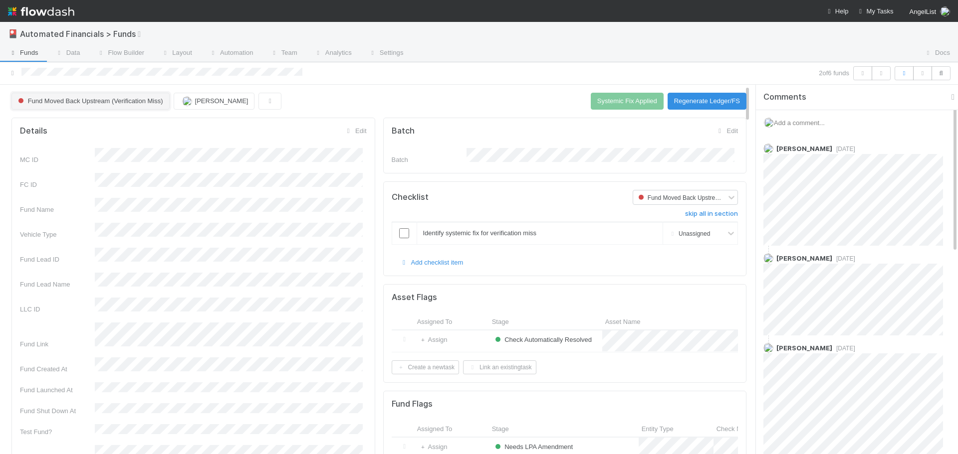
click at [43, 102] on span "Fund Moved Back Upstream (Verification Miss)" at bounding box center [89, 100] width 147 height 7
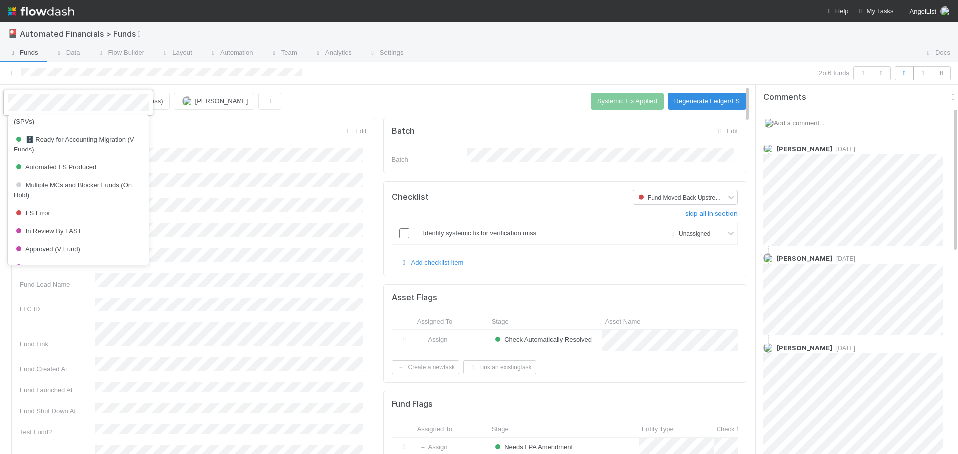
scroll to position [443, 0]
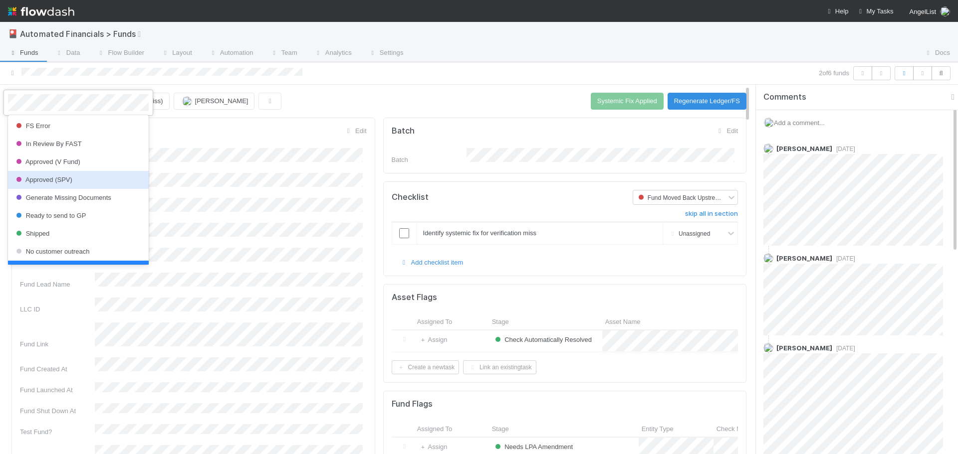
click at [69, 184] on span "Approved (SPV)" at bounding box center [43, 179] width 58 height 7
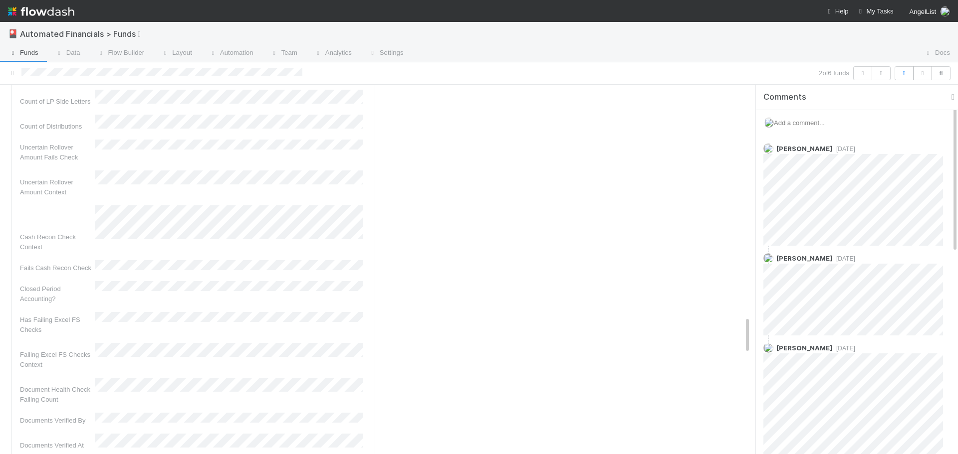
scroll to position [2345, 0]
click at [881, 75] on icon "button" at bounding box center [881, 73] width 10 height 6
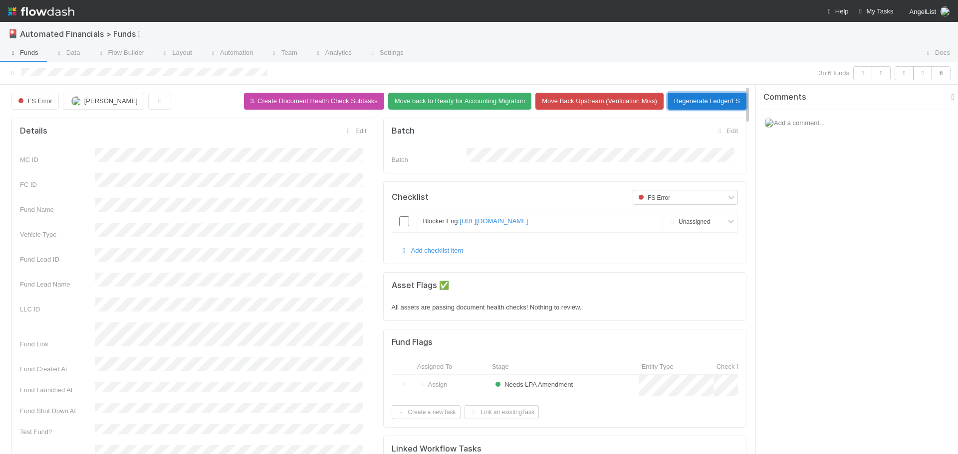
click at [702, 101] on button "Regenerate Ledger/FS" at bounding box center [706, 101] width 79 height 17
click at [887, 74] on button "button" at bounding box center [881, 73] width 19 height 14
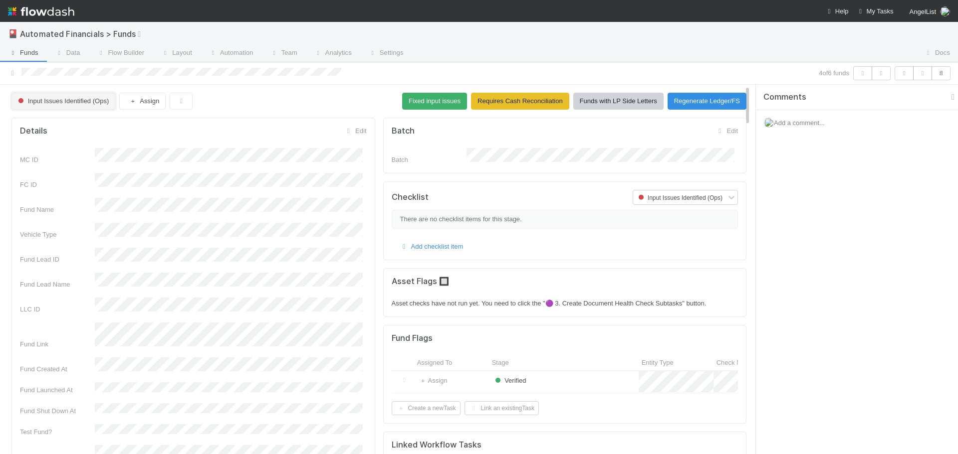
click at [66, 103] on span "Input Issues Identified (Ops)" at bounding box center [62, 100] width 93 height 7
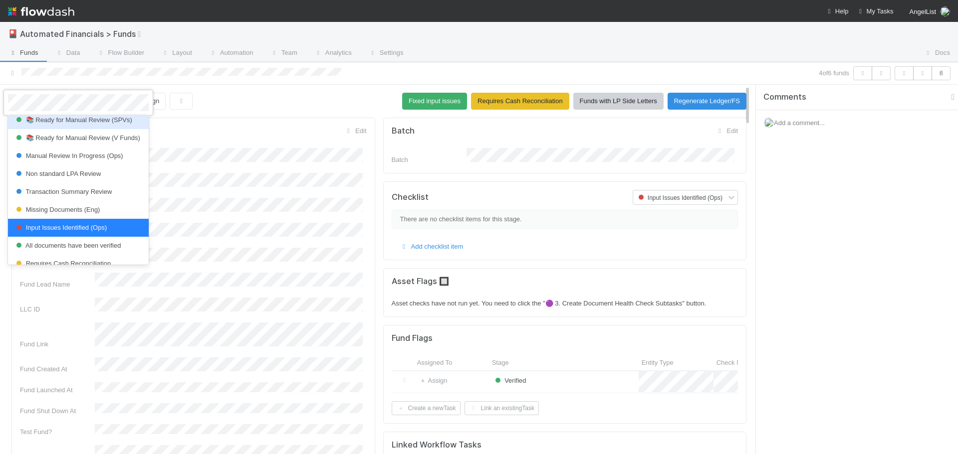
scroll to position [164, 0]
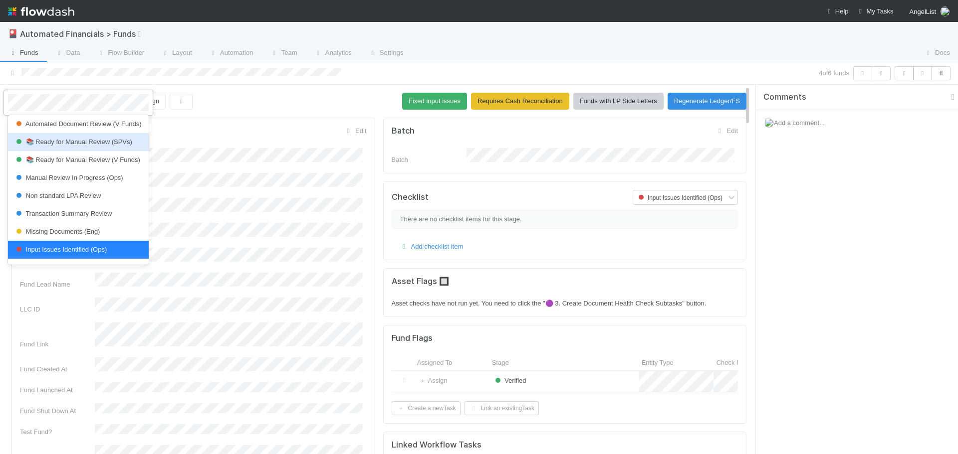
click at [69, 151] on div "📚 Ready for Manual Review (SPVs)" at bounding box center [78, 142] width 141 height 18
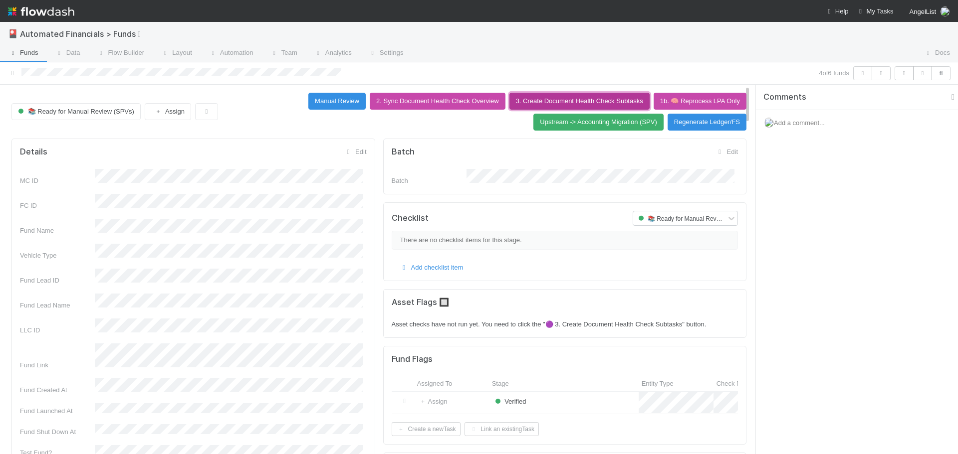
click at [557, 105] on button "3. Create Document Health Check Subtasks" at bounding box center [579, 101] width 140 height 17
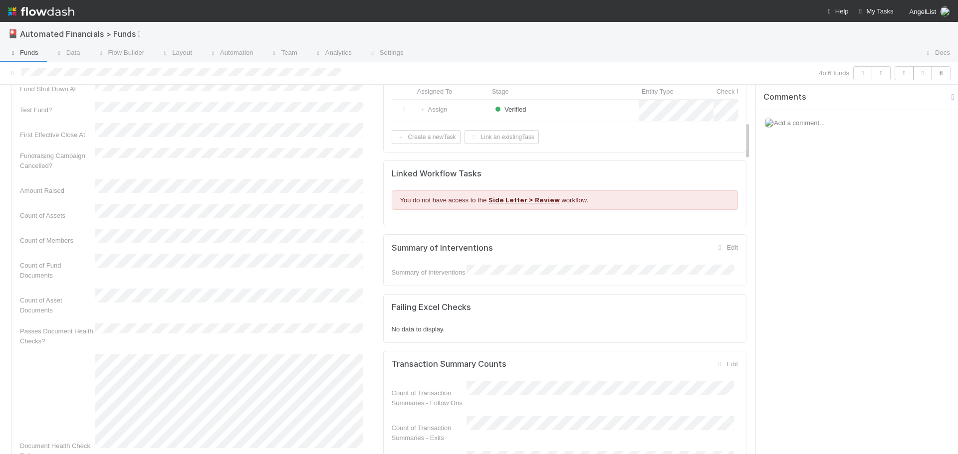
scroll to position [0, 0]
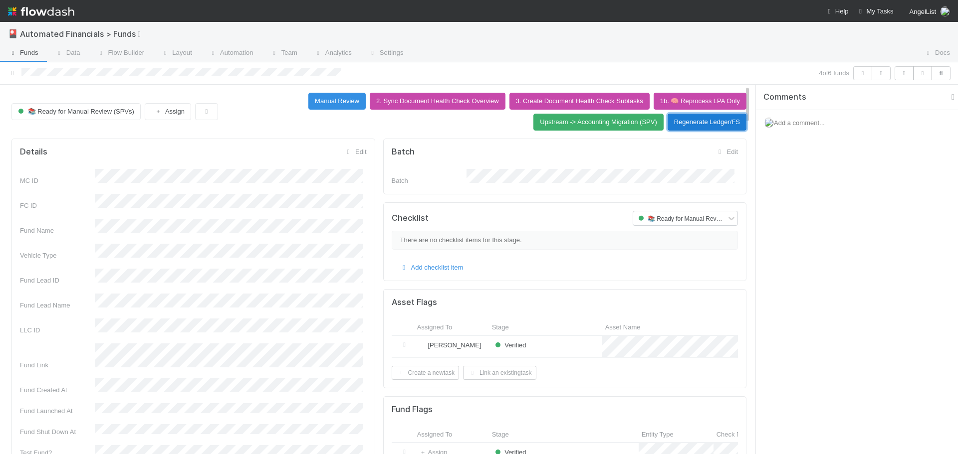
click at [703, 125] on button "Regenerate Ledger/FS" at bounding box center [706, 122] width 79 height 17
click at [884, 75] on icon "button" at bounding box center [881, 73] width 10 height 6
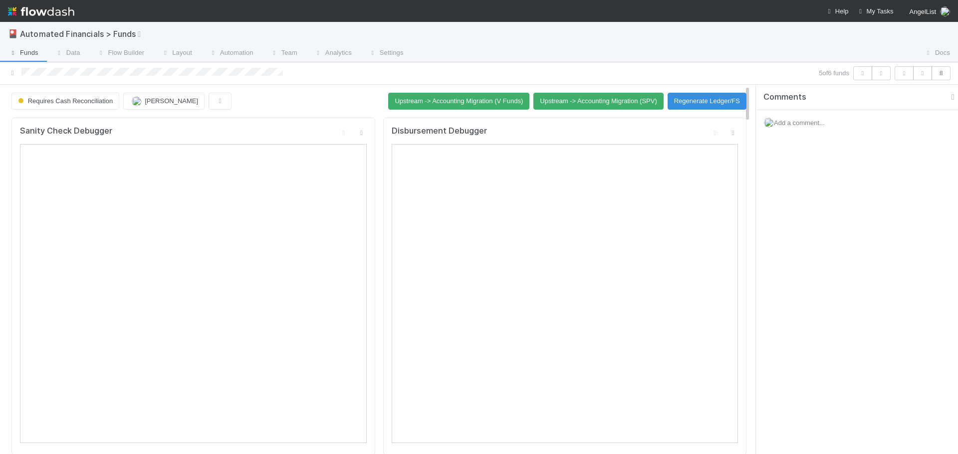
click at [297, 101] on div "Requires Cash Reconciliation Joseph Rappleye Upstream -> Accounting Migration (…" at bounding box center [378, 101] width 735 height 17
drag, startPoint x: 570, startPoint y: 133, endPoint x: 278, endPoint y: 104, distance: 292.8
click at [278, 104] on div "Requires Cash Reconciliation Joseph Rappleye Upstream -> Accounting Migration (…" at bounding box center [378, 101] width 735 height 17
click at [600, 105] on button "Upstream -> Accounting Migration (SPV)" at bounding box center [598, 101] width 130 height 17
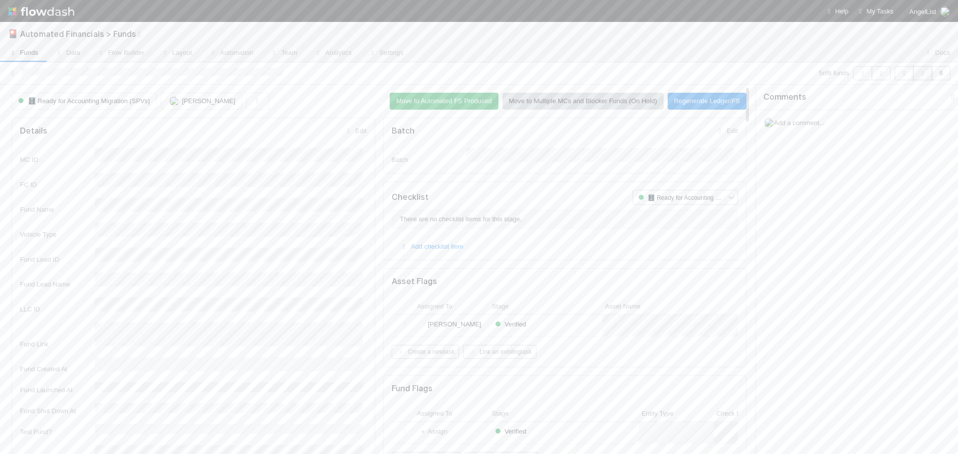
click at [925, 73] on icon "button" at bounding box center [922, 73] width 10 height 6
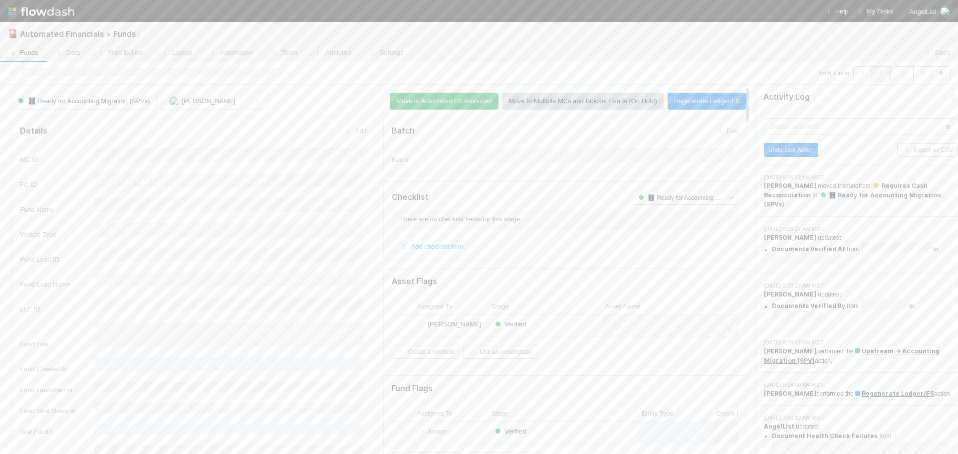
click at [884, 74] on icon "button" at bounding box center [881, 73] width 10 height 6
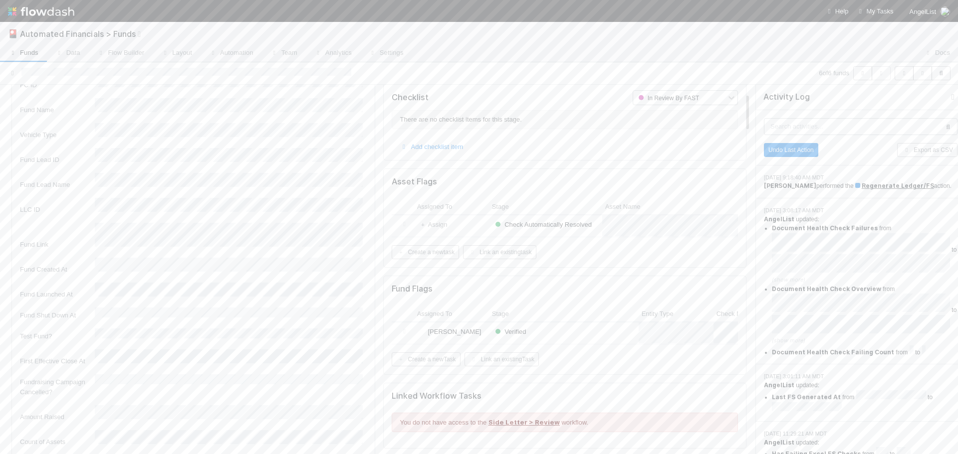
scroll to position [50, 0]
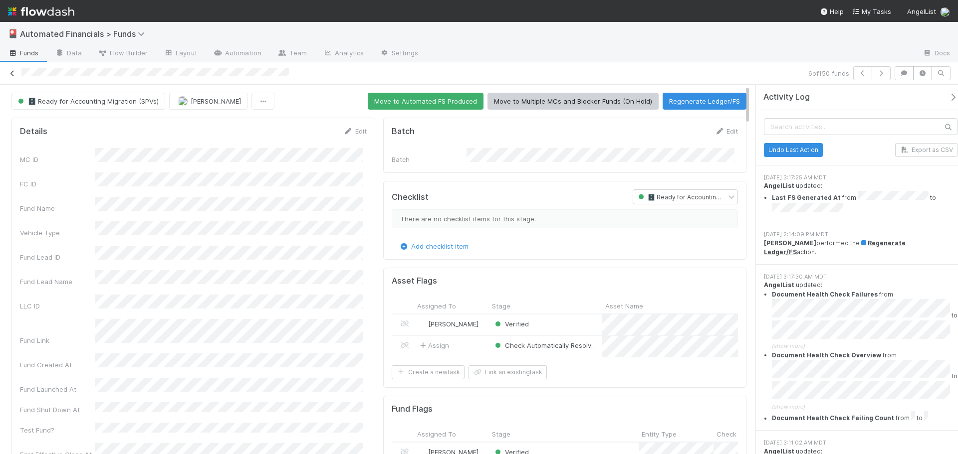
click at [11, 73] on icon at bounding box center [12, 73] width 10 height 6
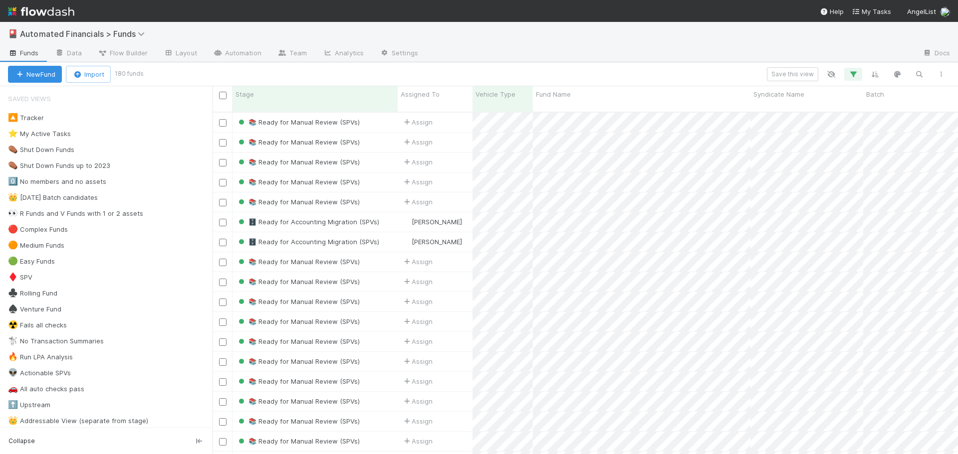
scroll to position [343, 738]
click at [940, 73] on icon "button" at bounding box center [941, 74] width 10 height 6
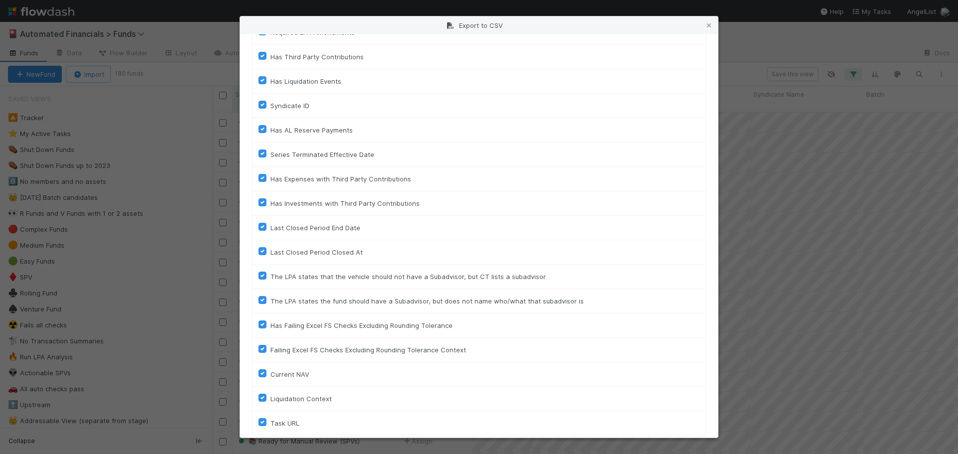
scroll to position [2229, 0]
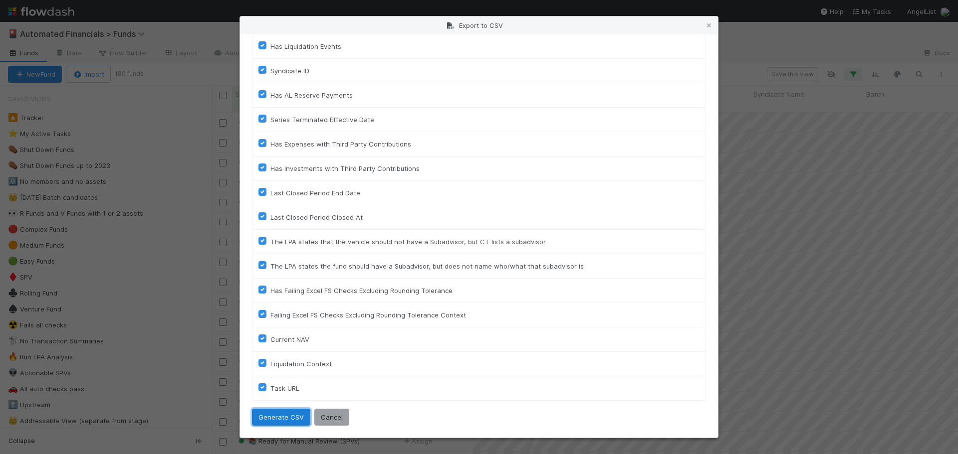
click at [276, 421] on button "Generate CSV" at bounding box center [281, 417] width 58 height 17
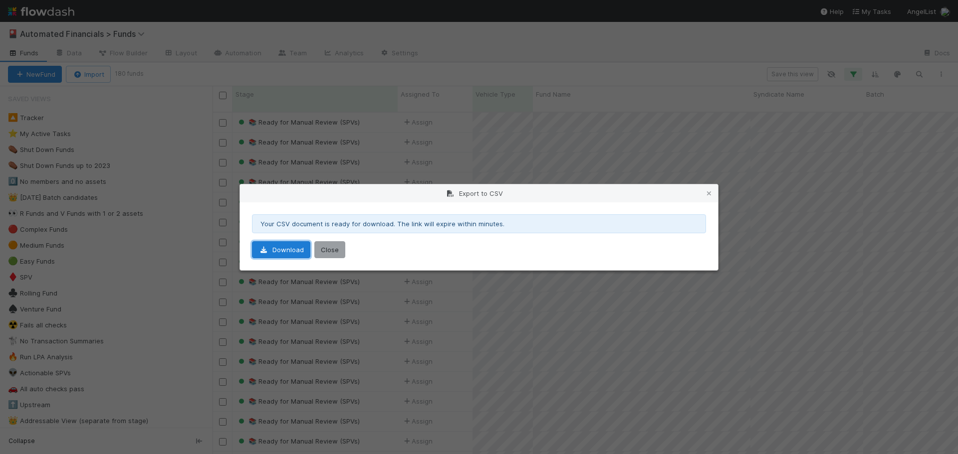
click at [280, 254] on link "Download" at bounding box center [281, 249] width 58 height 17
click at [322, 254] on button "Close" at bounding box center [329, 249] width 31 height 17
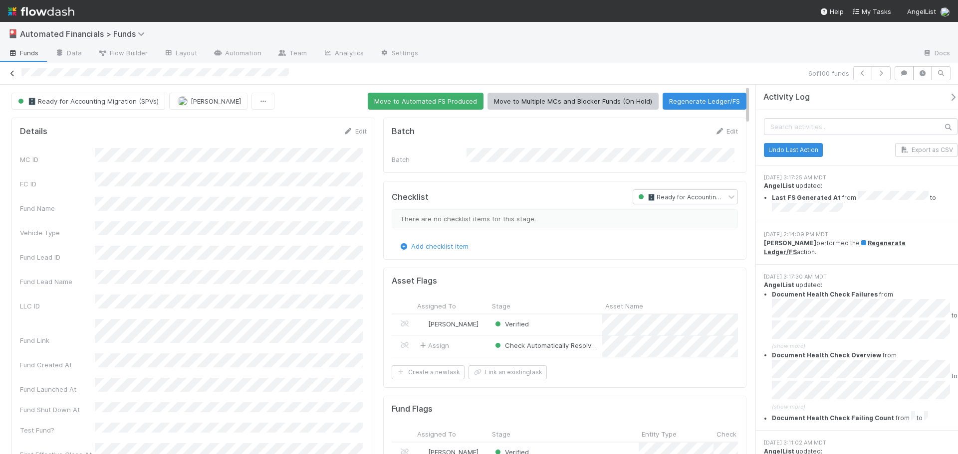
click at [11, 74] on icon at bounding box center [12, 73] width 10 height 6
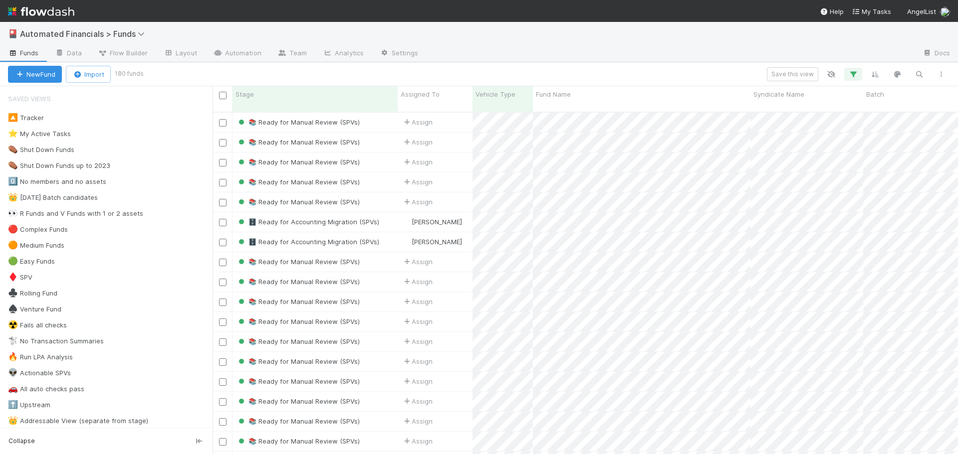
scroll to position [343, 738]
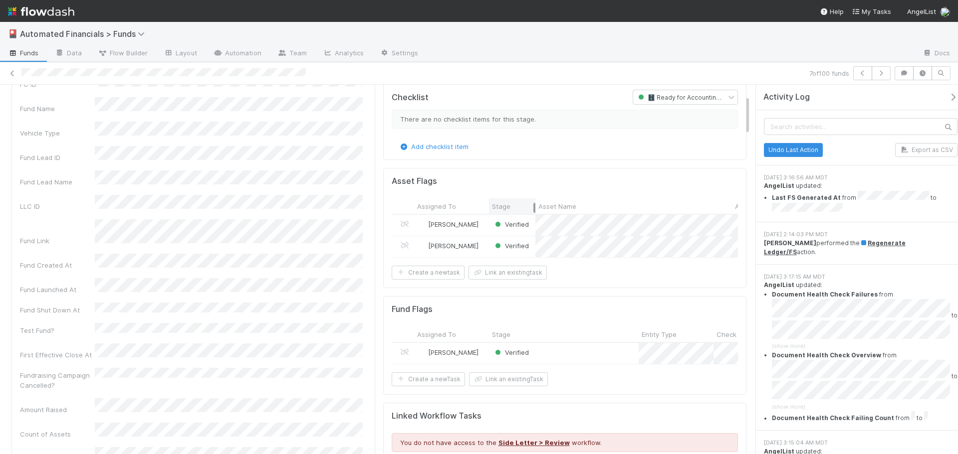
drag, startPoint x: 596, startPoint y: 203, endPoint x: 529, endPoint y: 208, distance: 67.0
click at [533, 208] on div at bounding box center [534, 208] width 2 height 10
click at [905, 75] on icon "button" at bounding box center [904, 73] width 10 height 6
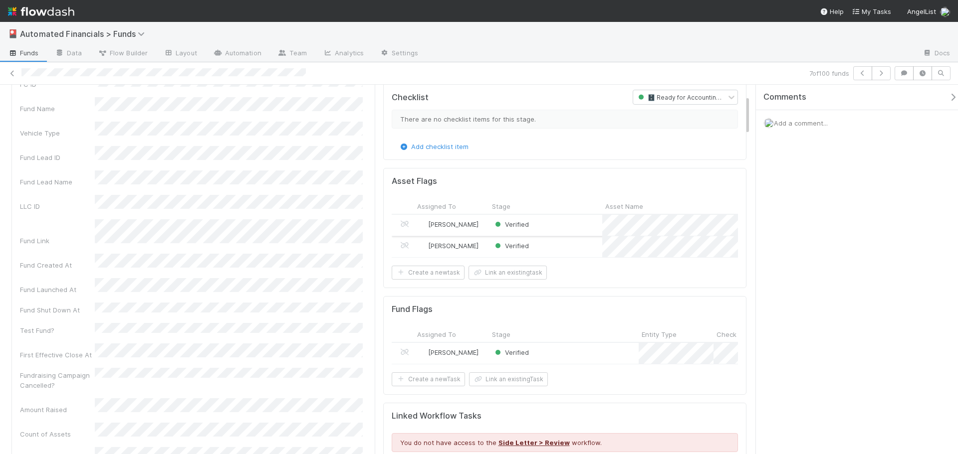
click at [558, 220] on div "Verified" at bounding box center [545, 225] width 113 height 21
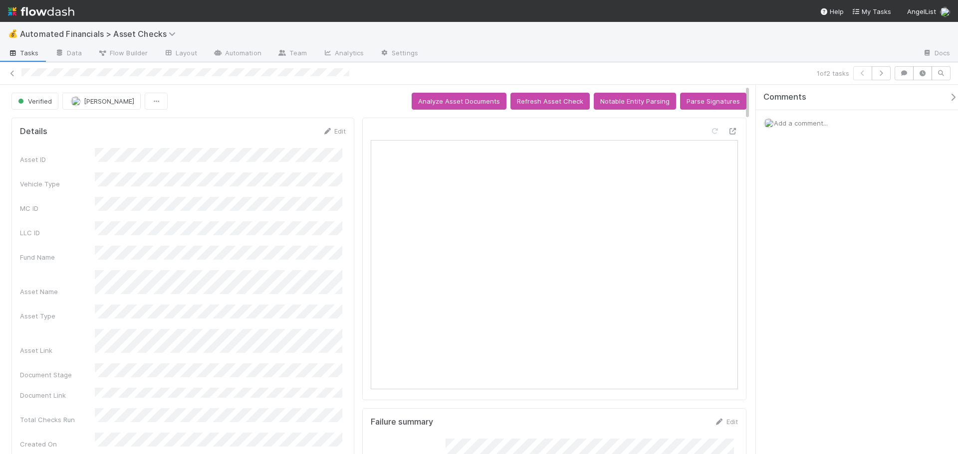
click at [808, 123] on span "Add a comment..." at bounding box center [801, 123] width 54 height 8
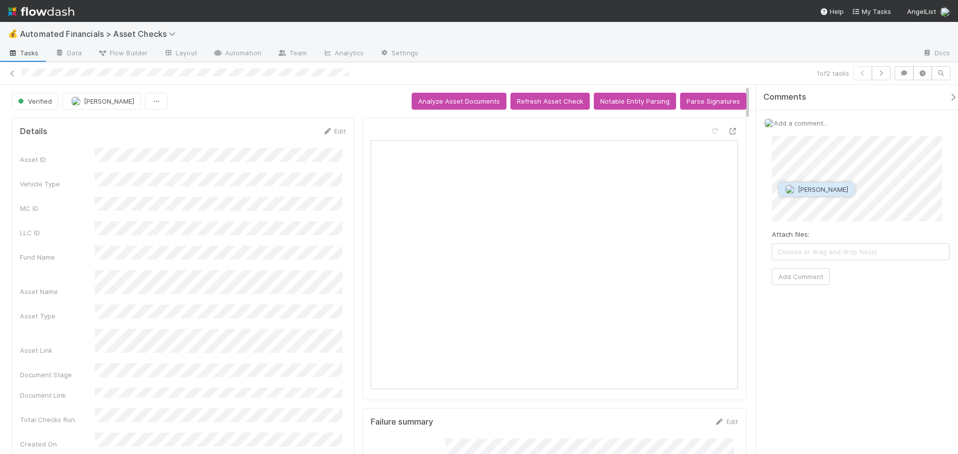
click at [813, 185] on button "[PERSON_NAME]" at bounding box center [816, 190] width 75 height 14
click at [807, 315] on button "Add Comment" at bounding box center [801, 313] width 58 height 17
click at [12, 75] on icon at bounding box center [12, 73] width 10 height 6
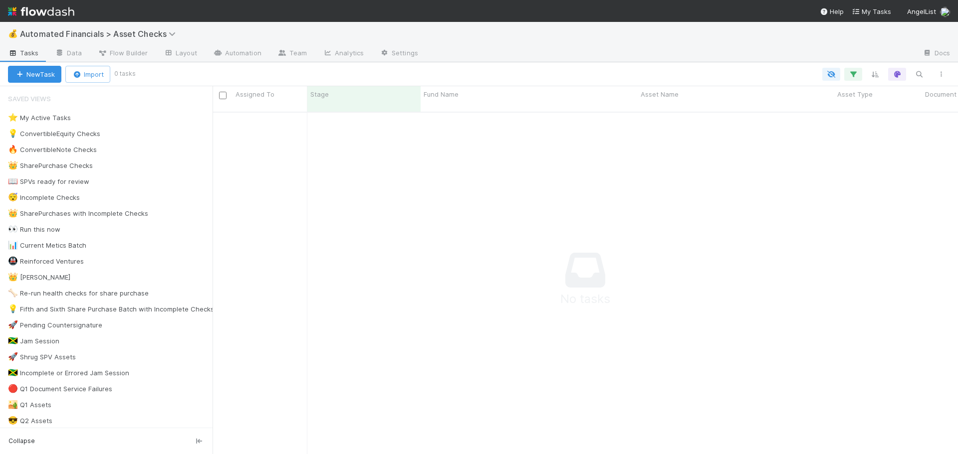
scroll to position [8, 8]
drag, startPoint x: 579, startPoint y: 190, endPoint x: 698, endPoint y: 25, distance: 203.3
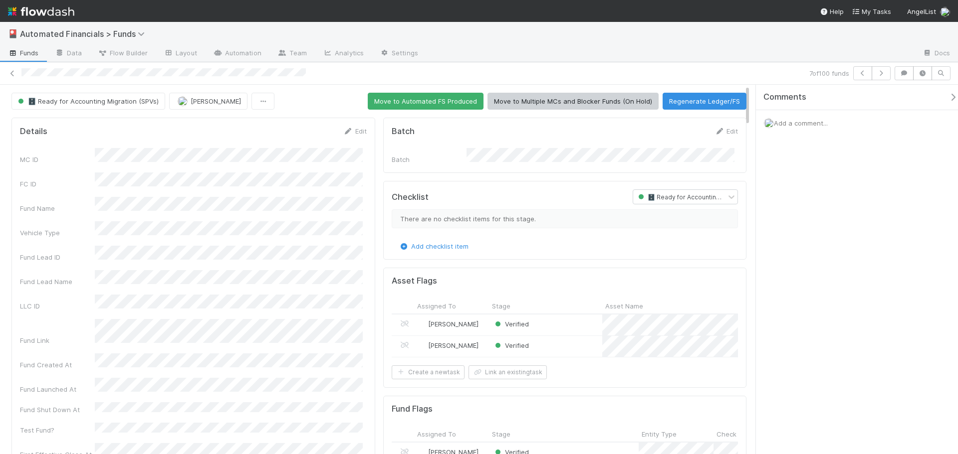
click at [793, 130] on div "Add a comment..." at bounding box center [861, 123] width 210 height 26
click at [797, 123] on span "Add a comment..." at bounding box center [801, 123] width 54 height 8
click at [813, 279] on button "Add Comment" at bounding box center [801, 276] width 58 height 17
click at [10, 75] on icon at bounding box center [12, 73] width 10 height 6
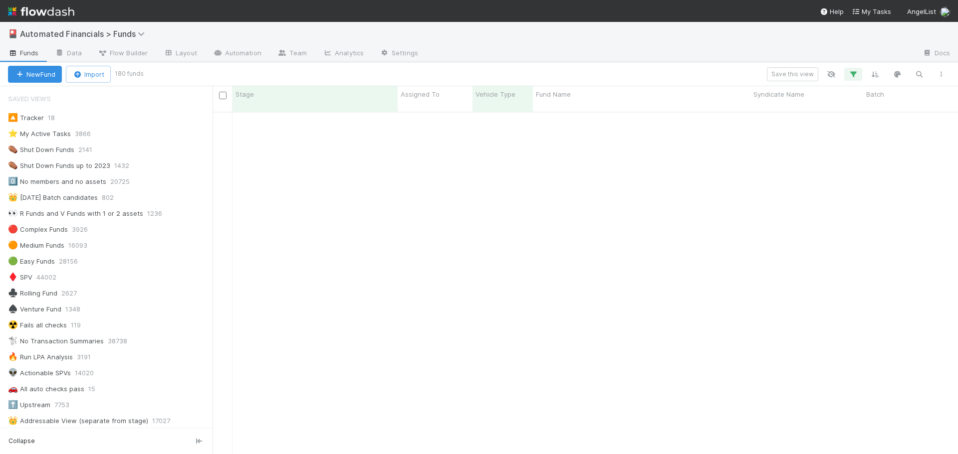
scroll to position [1222, 0]
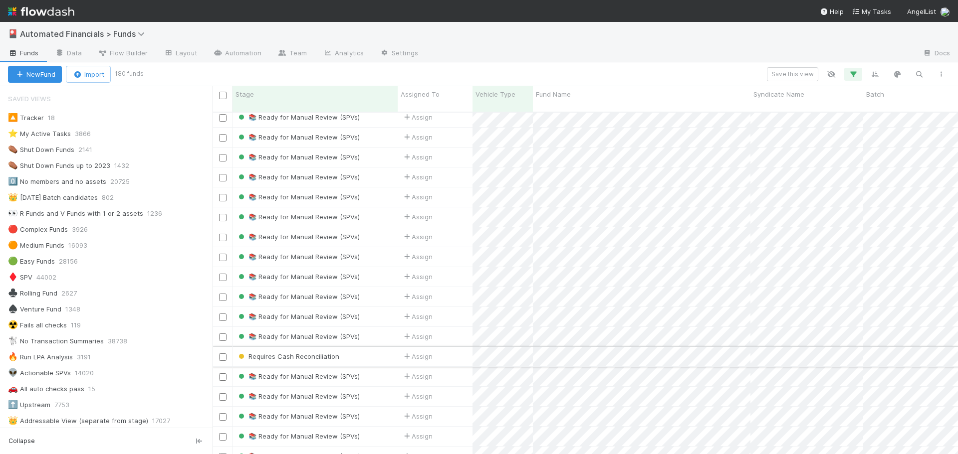
click at [382, 347] on div "Requires Cash Reconciliation" at bounding box center [314, 356] width 165 height 19
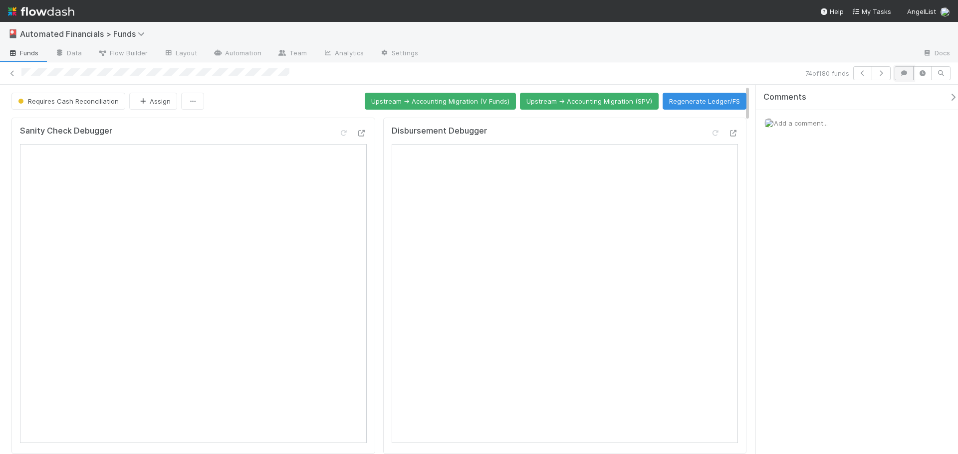
click at [903, 73] on icon "button" at bounding box center [904, 73] width 10 height 6
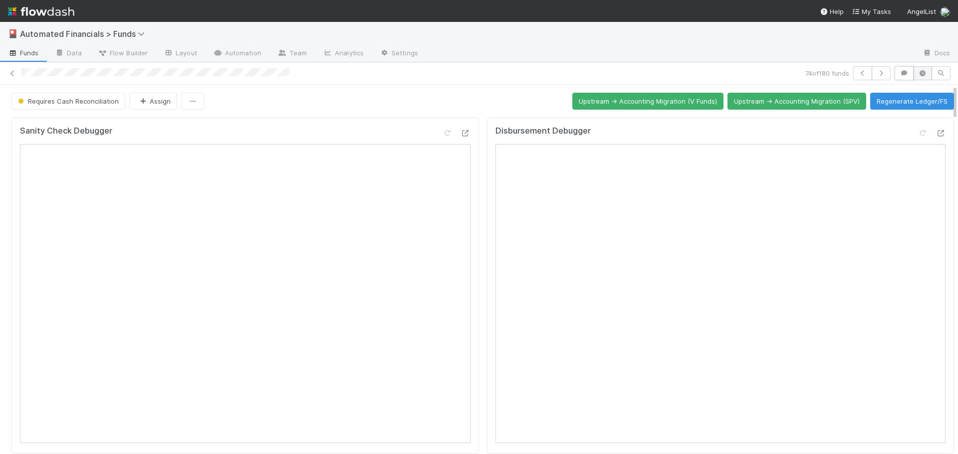
click at [899, 70] on icon "button" at bounding box center [904, 73] width 10 height 6
click at [917, 72] on icon "button" at bounding box center [922, 73] width 10 height 6
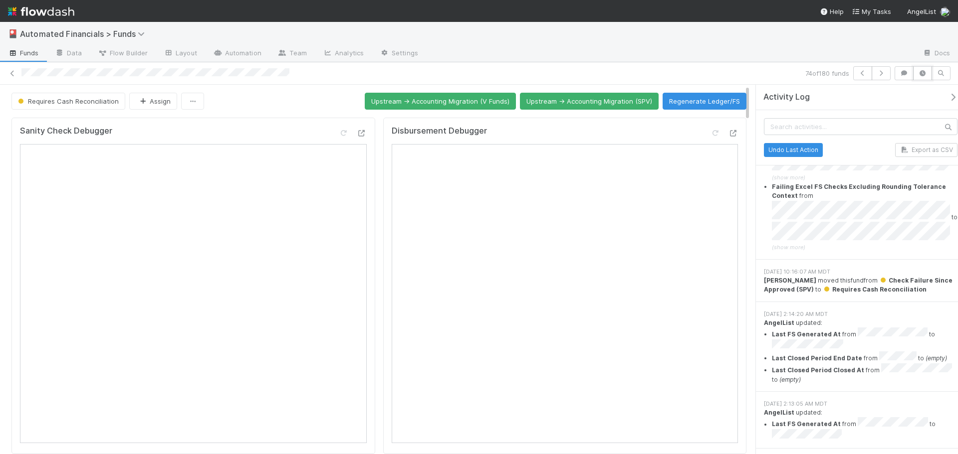
scroll to position [848, 0]
click at [13, 73] on icon at bounding box center [12, 73] width 10 height 6
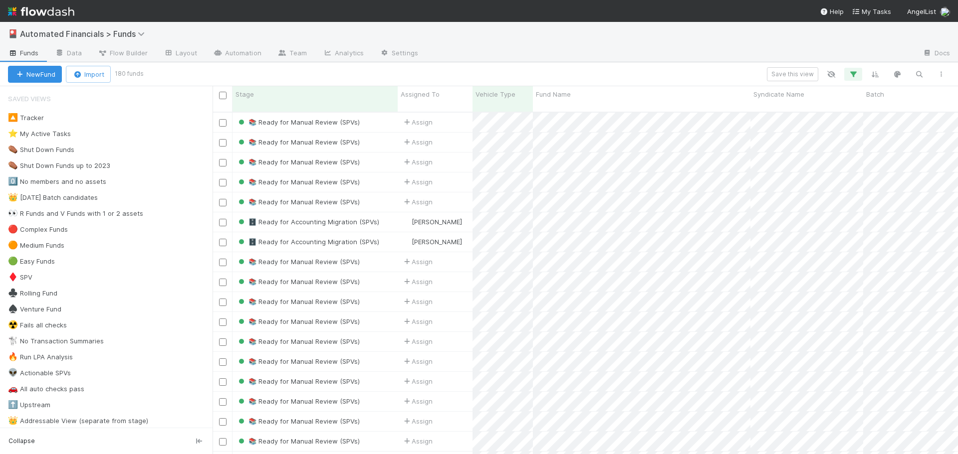
scroll to position [343, 738]
click at [917, 76] on icon "button" at bounding box center [919, 74] width 10 height 9
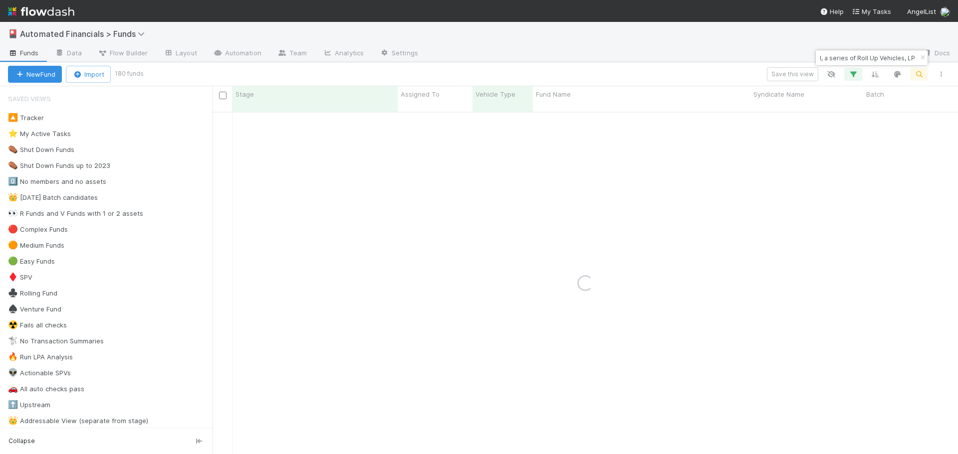
type input "SW8 Fund I, a series of Roll Up Vehicles, LP"
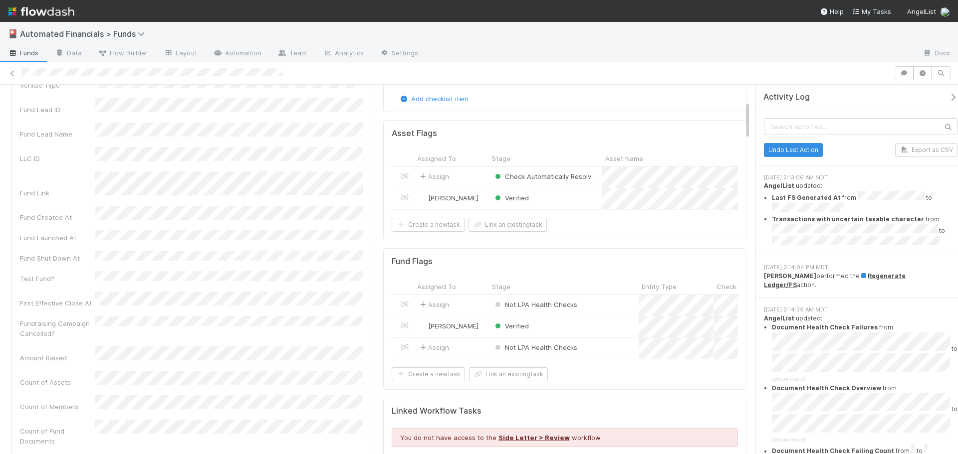
scroll to position [150, 0]
click at [13, 72] on icon at bounding box center [12, 73] width 10 height 6
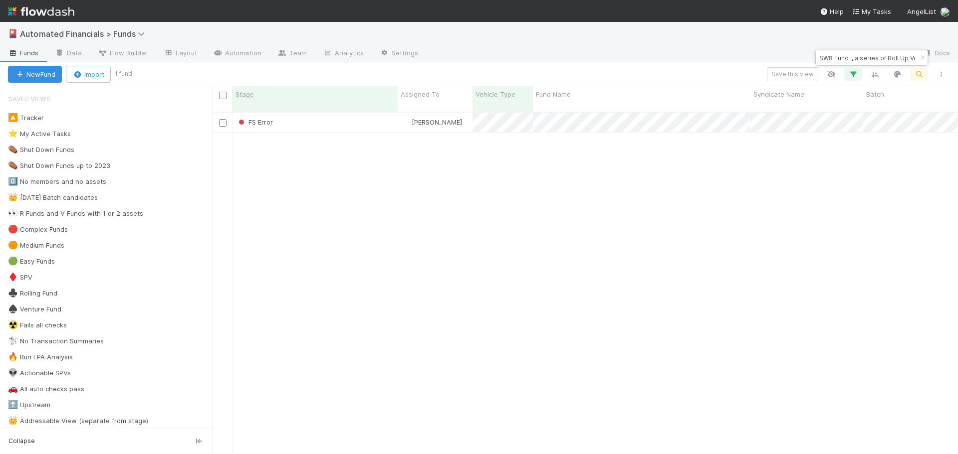
scroll to position [343, 738]
click at [922, 59] on icon "button" at bounding box center [922, 58] width 10 height 6
click at [919, 75] on icon "button" at bounding box center [919, 74] width 10 height 9
type input "PA-0315 Fund II, a series of Trinity Ventures Funds, LP"
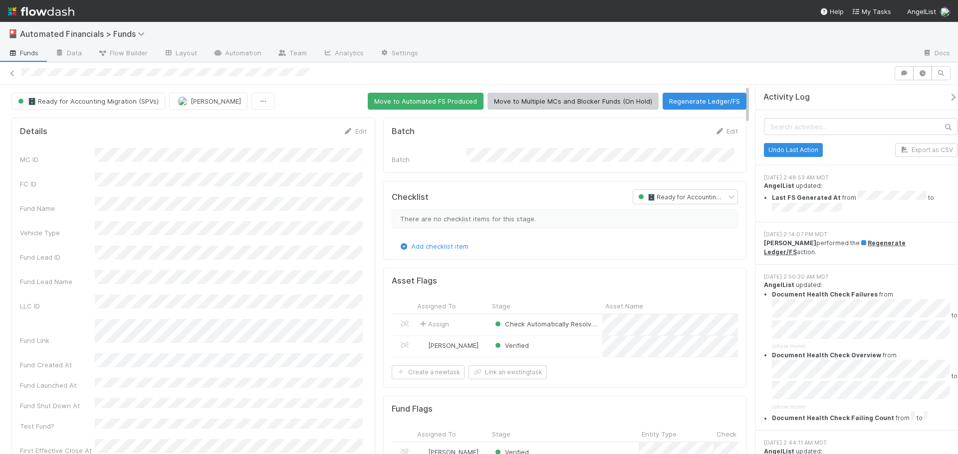
drag, startPoint x: 288, startPoint y: 299, endPoint x: 346, endPoint y: 279, distance: 60.7
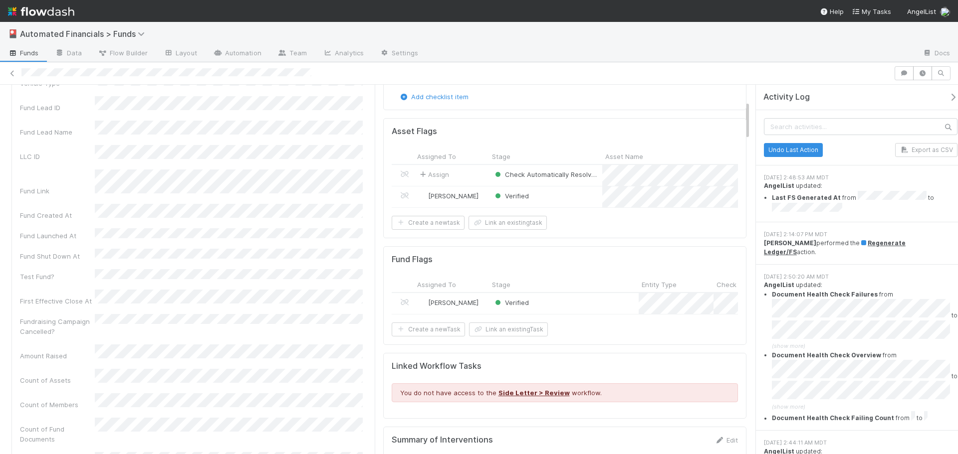
scroll to position [50, 0]
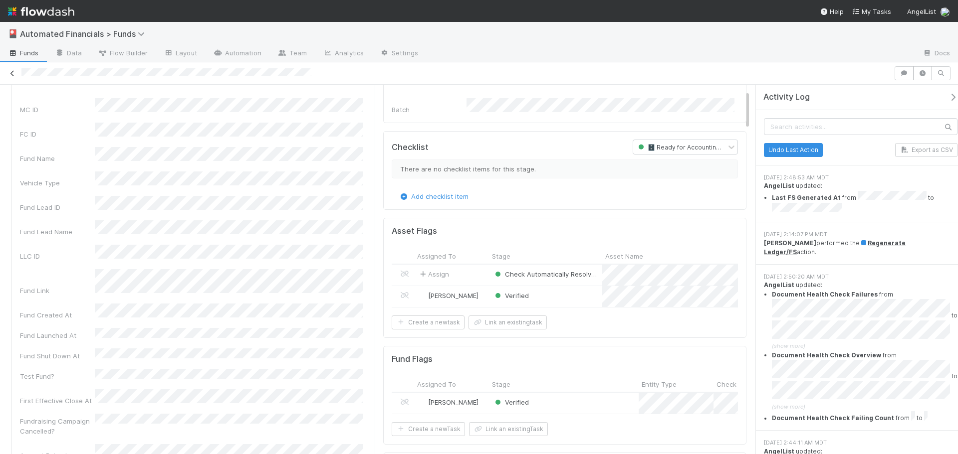
click at [12, 73] on icon at bounding box center [12, 73] width 10 height 6
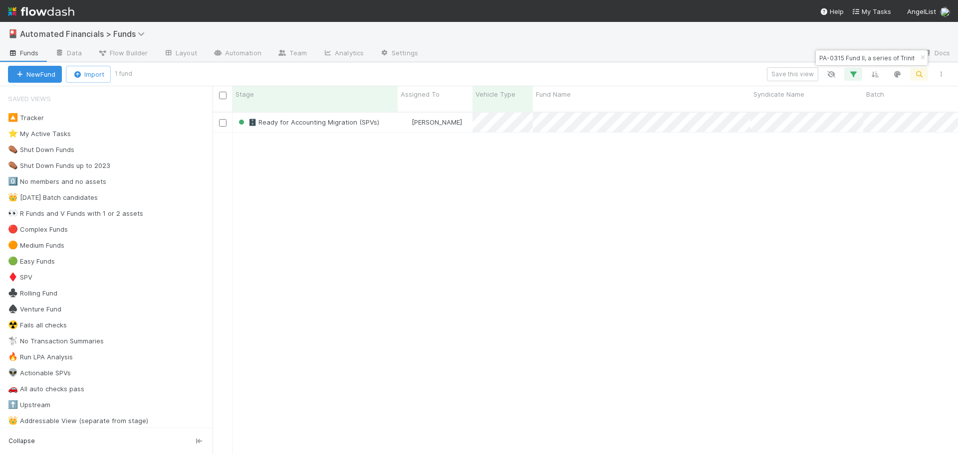
scroll to position [343, 738]
click at [922, 58] on icon "button" at bounding box center [922, 58] width 10 height 6
click at [918, 74] on icon "button" at bounding box center [919, 74] width 10 height 9
type input "AF-0102 Gaingels Fund III, a series of MV Funds, LP"
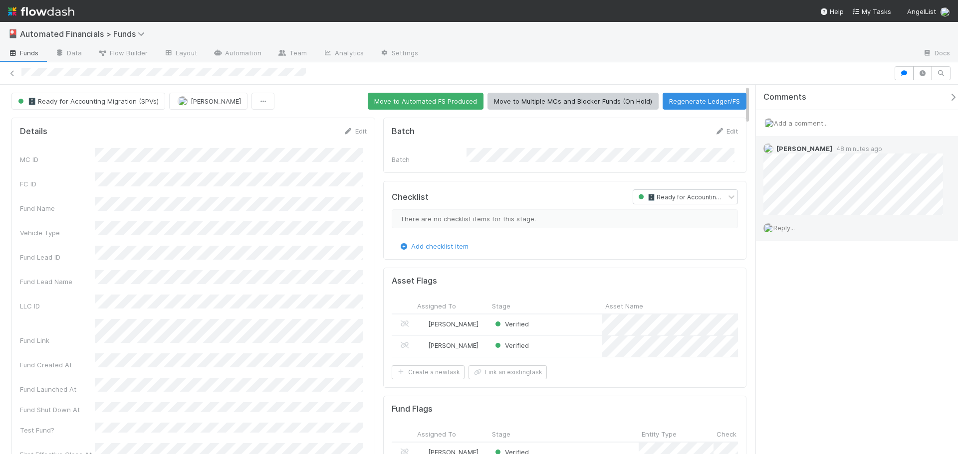
click at [788, 231] on span "Reply..." at bounding box center [783, 228] width 21 height 8
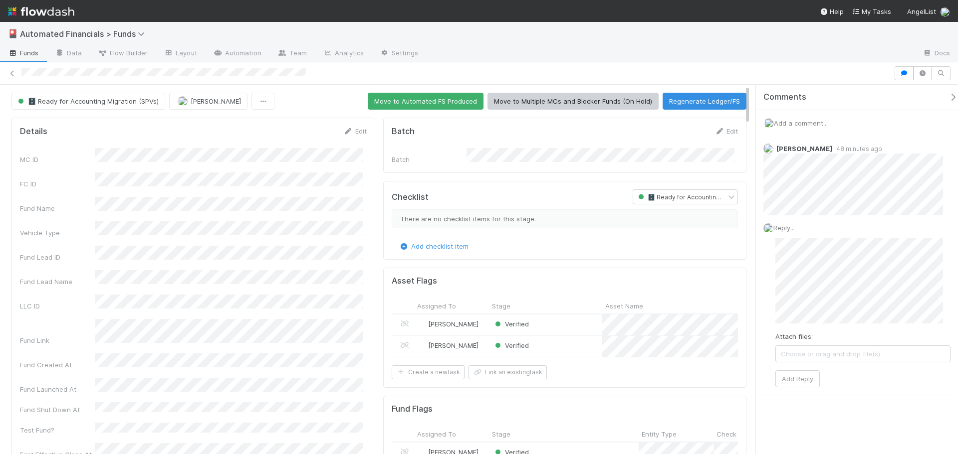
click at [823, 122] on span "Add a comment..." at bounding box center [801, 123] width 54 height 8
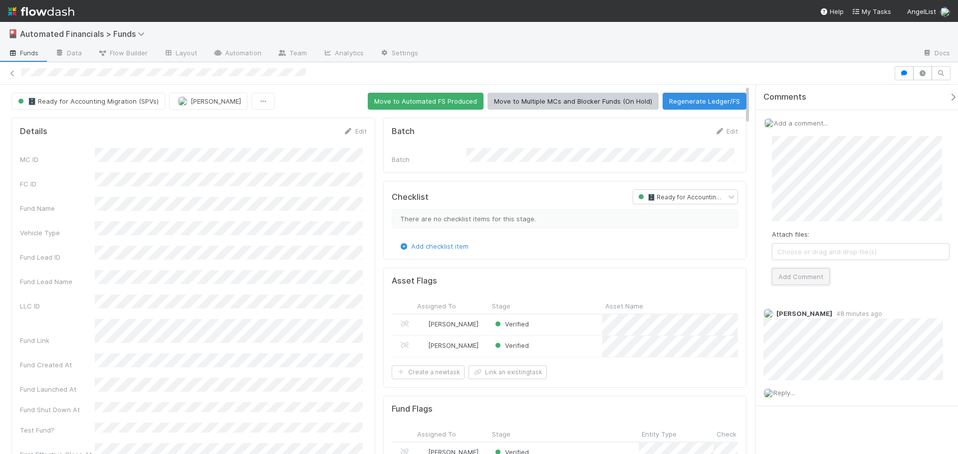
click at [815, 278] on button "Add Comment" at bounding box center [801, 276] width 58 height 17
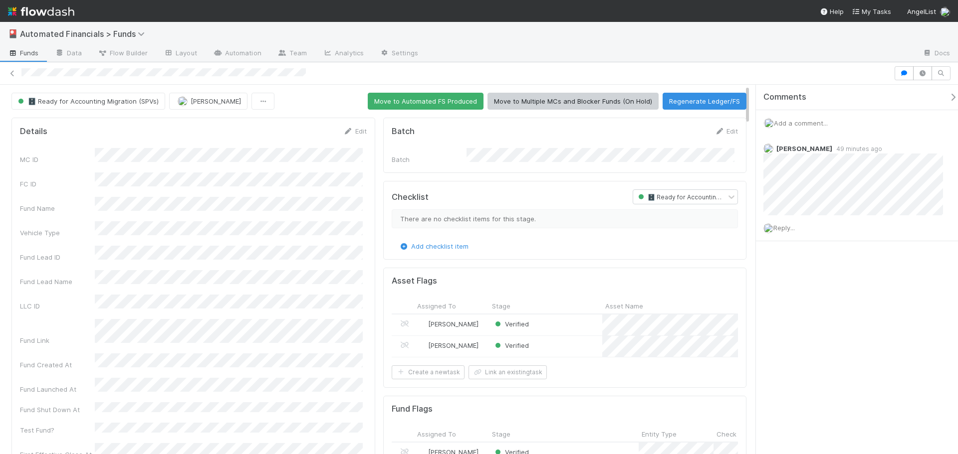
click at [816, 118] on div "Add a comment..." at bounding box center [861, 123] width 210 height 26
click at [819, 127] on span "Add a comment..." at bounding box center [801, 123] width 54 height 8
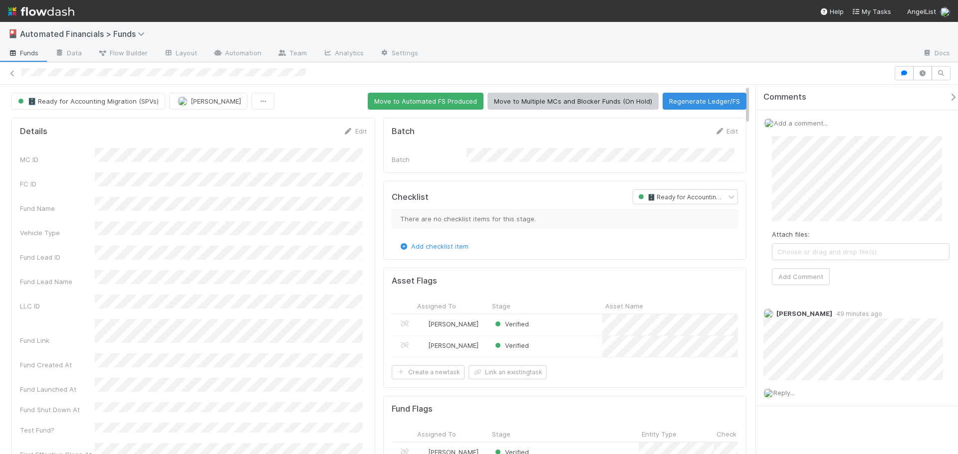
click at [822, 101] on div "Comments" at bounding box center [864, 97] width 202 height 10
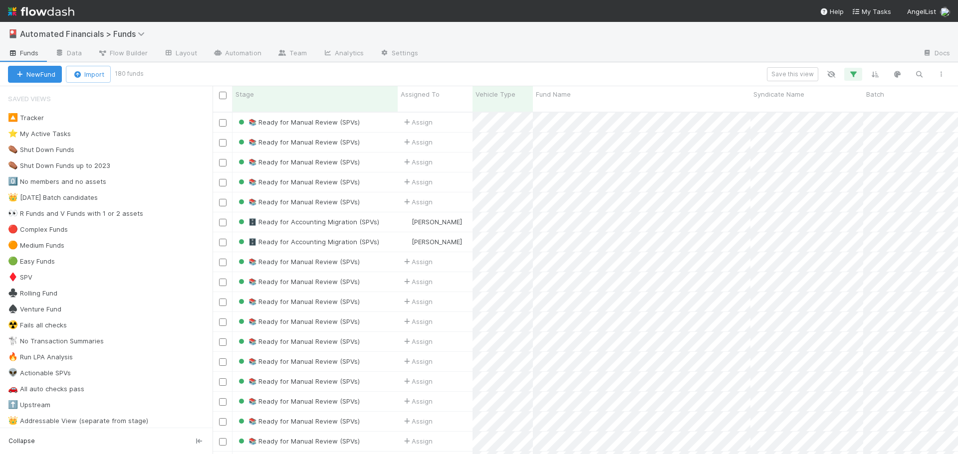
scroll to position [343, 738]
click at [852, 72] on icon "button" at bounding box center [853, 74] width 10 height 9
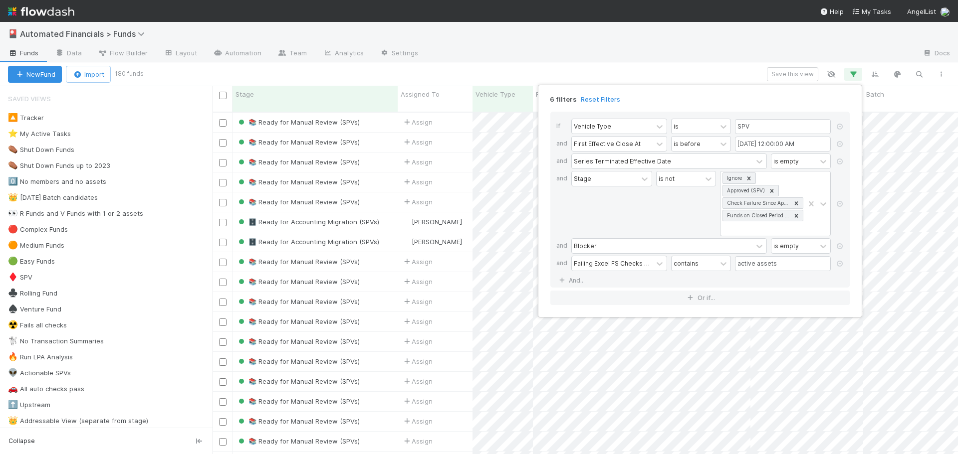
click at [588, 94] on div "6 filters Reset Filters" at bounding box center [699, 96] width 315 height 14
click at [594, 101] on link "Reset Filters" at bounding box center [600, 99] width 39 height 8
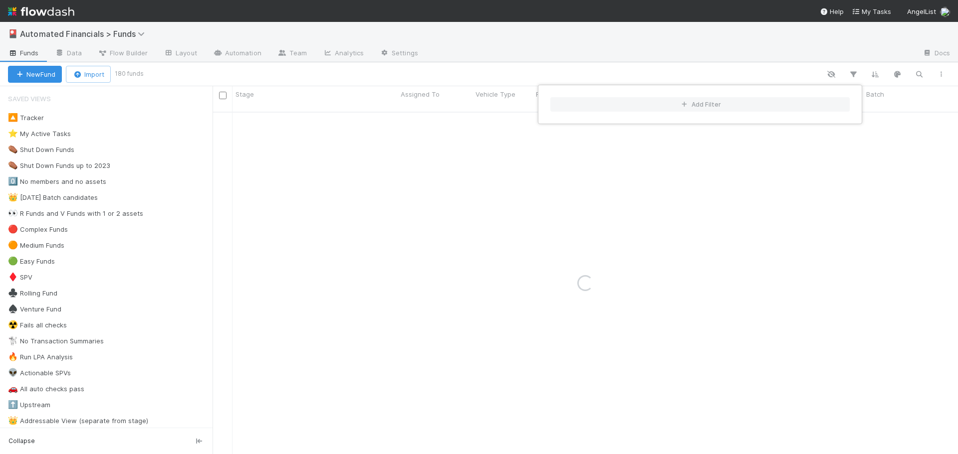
click at [853, 55] on div "Add Filter" at bounding box center [479, 227] width 958 height 454
click at [753, 74] on div "Add Filter" at bounding box center [479, 227] width 958 height 454
click at [919, 74] on icon "button" at bounding box center [919, 74] width 10 height 9
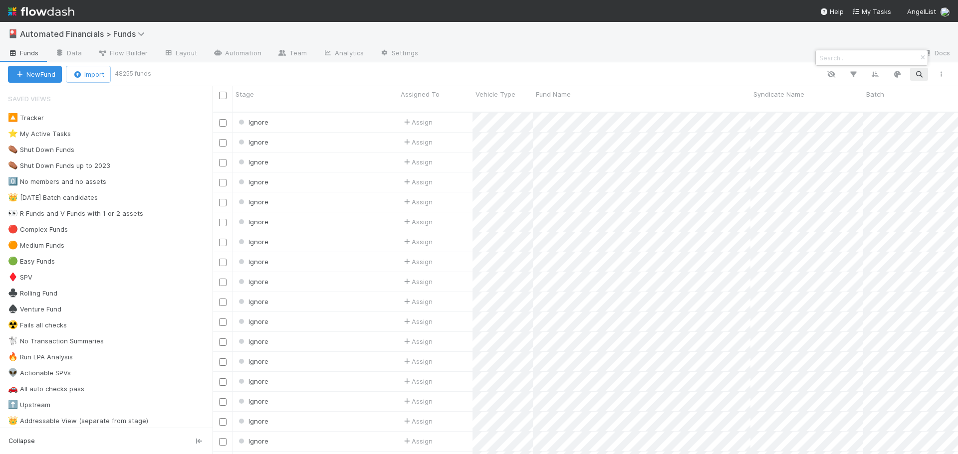
paste input "DI-0513 Fund I, a series of New Stack Ventures, LP"
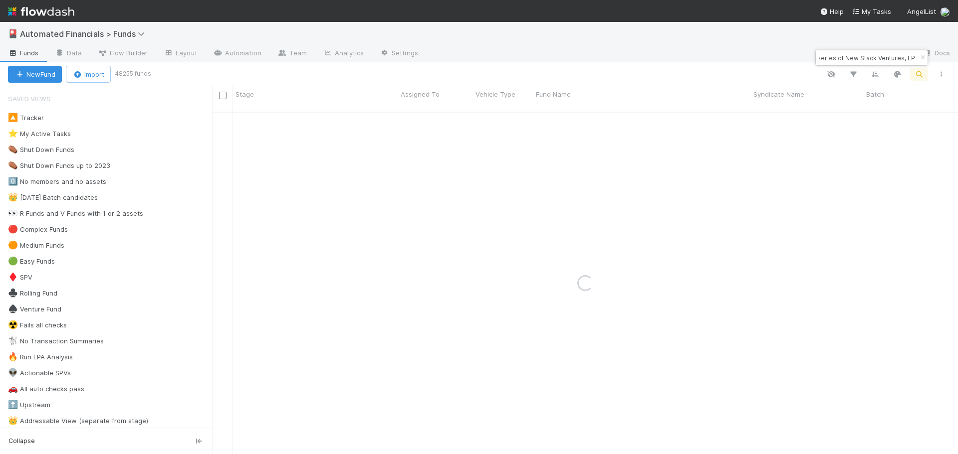
type input "DI-0513 Fund I, a series of New Stack Ventures, LP"
click at [744, 55] on div at bounding box center [670, 54] width 488 height 16
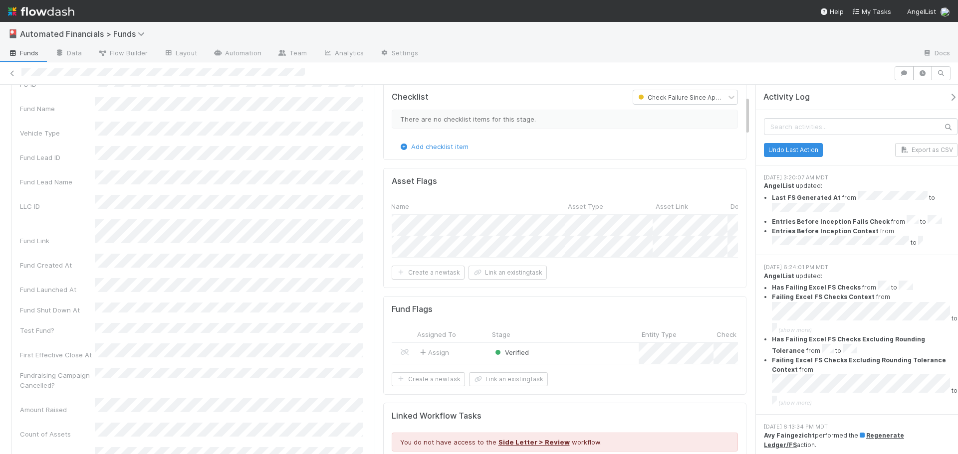
scroll to position [0, 239]
drag, startPoint x: 555, startPoint y: 203, endPoint x: 570, endPoint y: 210, distance: 15.9
click at [572, 210] on div at bounding box center [573, 208] width 2 height 10
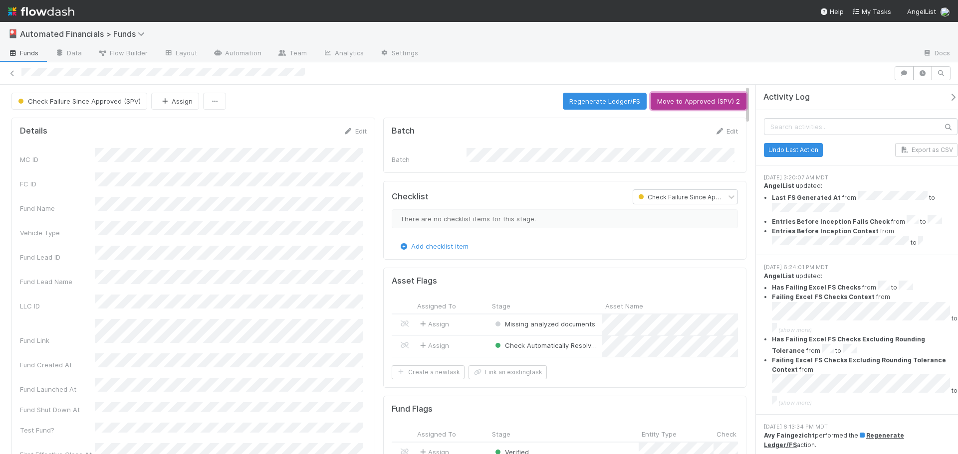
click at [693, 97] on button "Move to Approved (SPV) 2" at bounding box center [699, 101] width 96 height 17
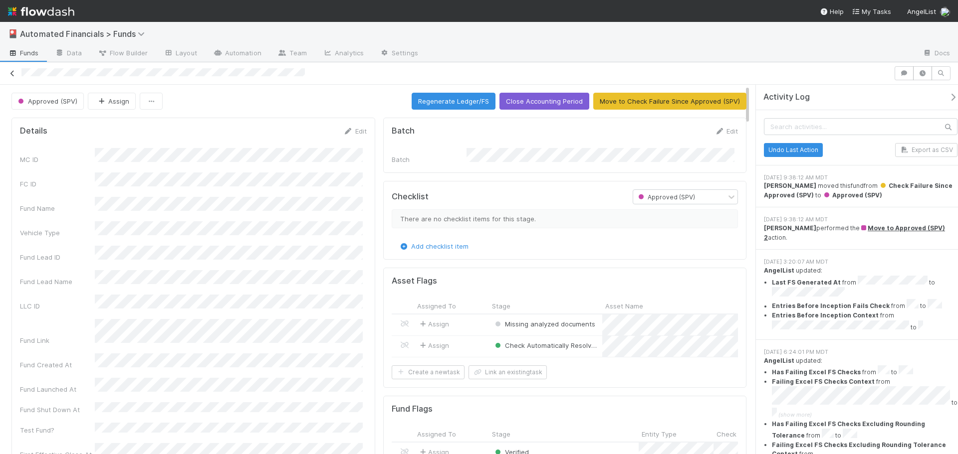
click at [14, 72] on icon at bounding box center [12, 73] width 10 height 6
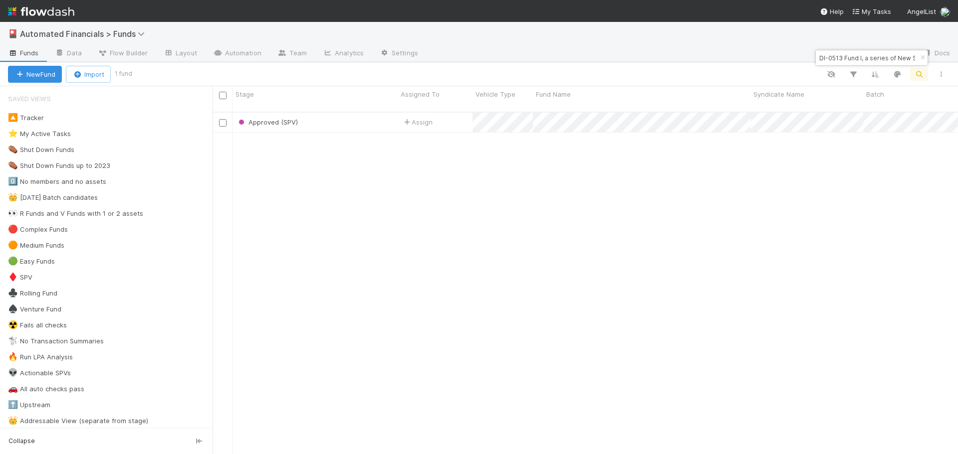
scroll to position [343, 738]
click at [877, 61] on input "DI-0513 Fund I, a series of New Stack Ventures, LP" at bounding box center [867, 58] width 100 height 12
click at [920, 57] on icon "button" at bounding box center [922, 58] width 10 height 6
click at [919, 74] on icon "button" at bounding box center [919, 74] width 10 height 9
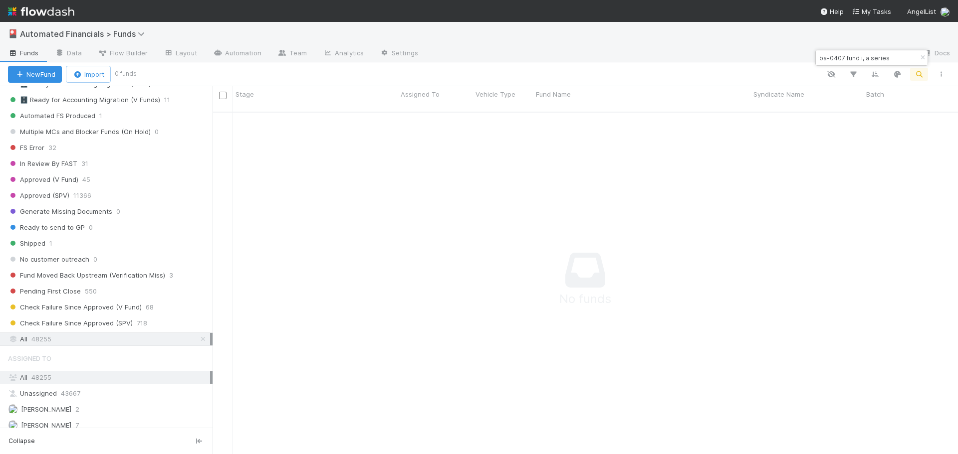
scroll to position [1297, 0]
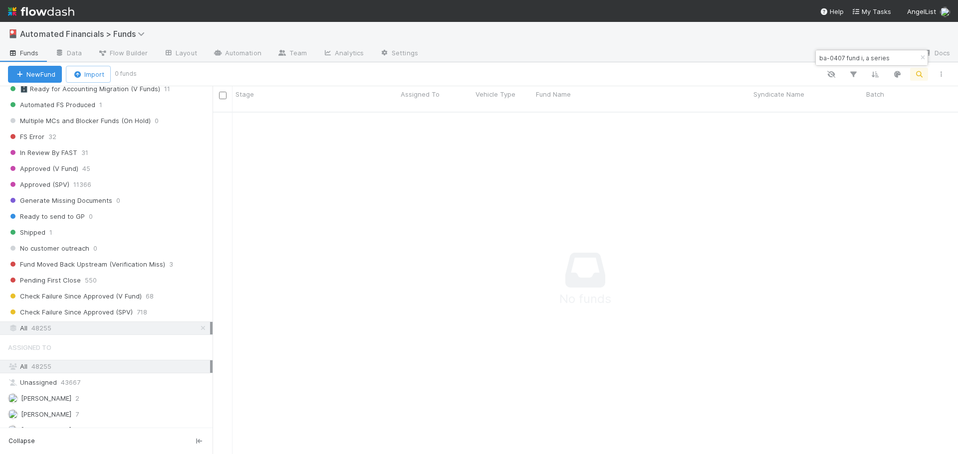
click at [841, 59] on input "ba-0407 fund i, a series" at bounding box center [867, 58] width 100 height 12
type input "ba-0417 fund i, a series"
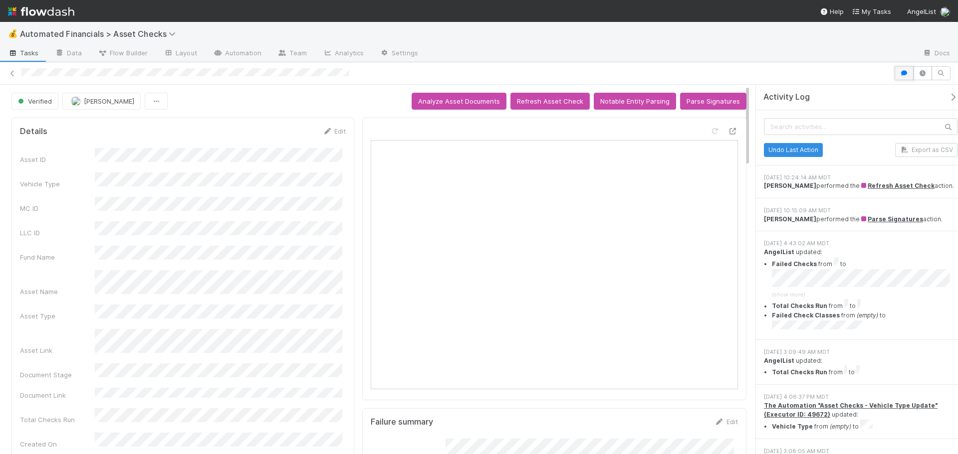
click at [903, 74] on icon "button" at bounding box center [904, 73] width 10 height 6
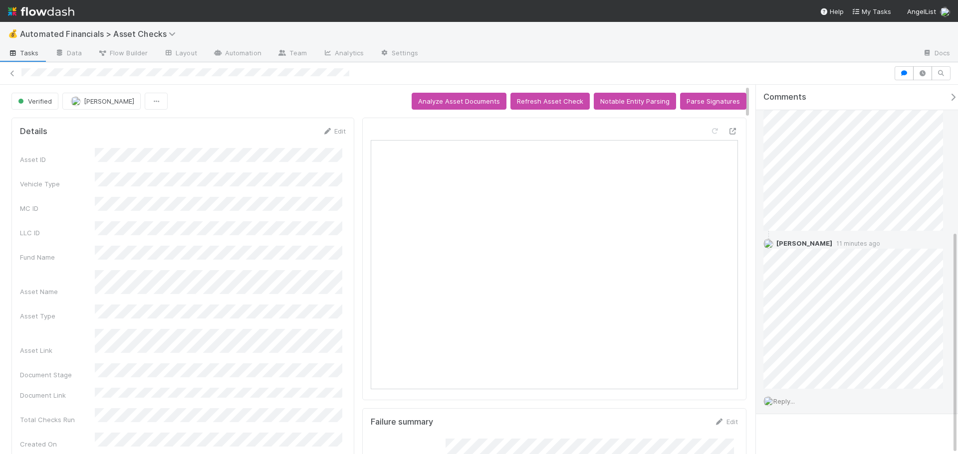
scroll to position [241, 0]
click at [790, 394] on span "Reply..." at bounding box center [783, 392] width 21 height 8
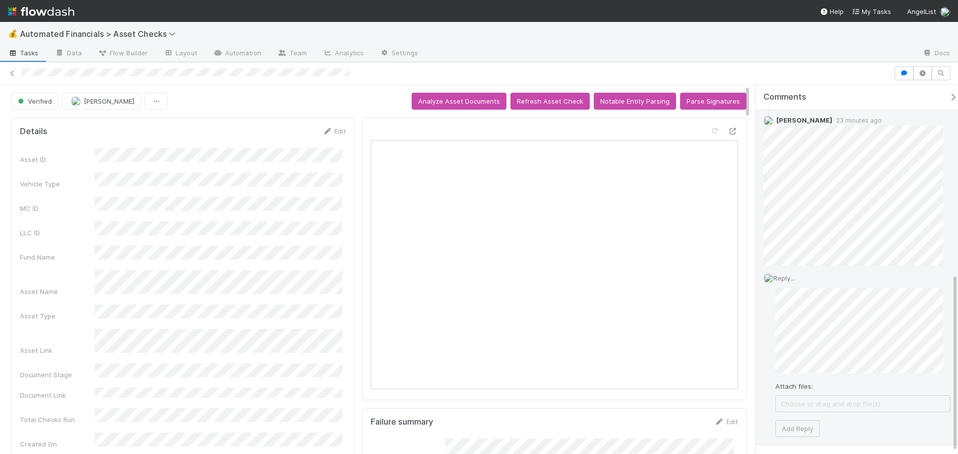
scroll to position [391, 0]
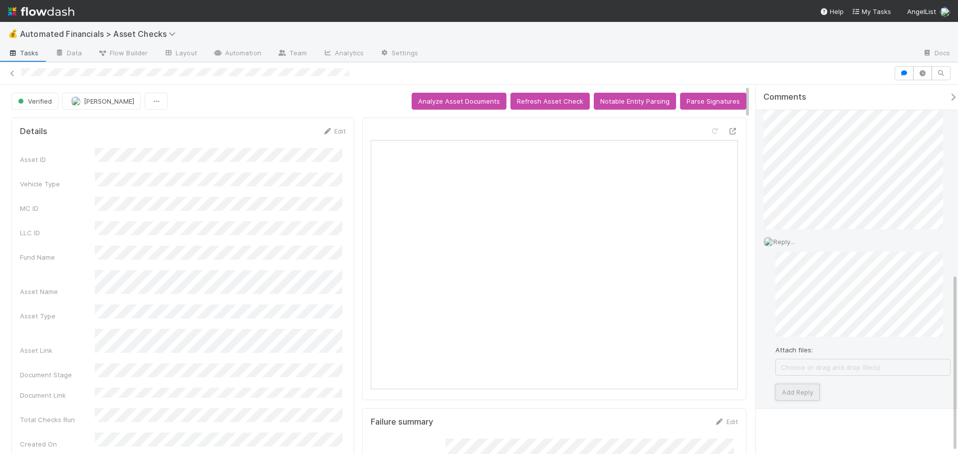
click at [817, 389] on button "Add Reply" at bounding box center [797, 392] width 44 height 17
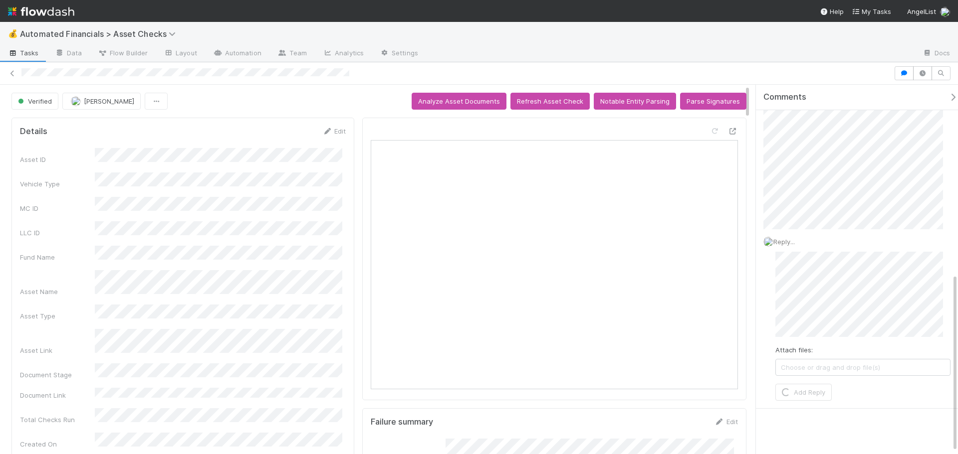
scroll to position [321, 0]
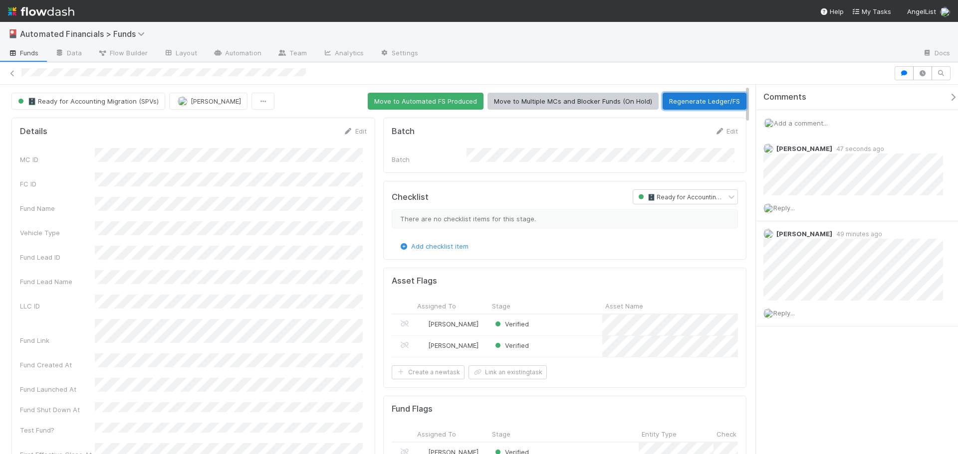
click at [698, 104] on button "Regenerate Ledger/FS" at bounding box center [704, 101] width 84 height 17
click at [11, 71] on icon at bounding box center [12, 73] width 10 height 6
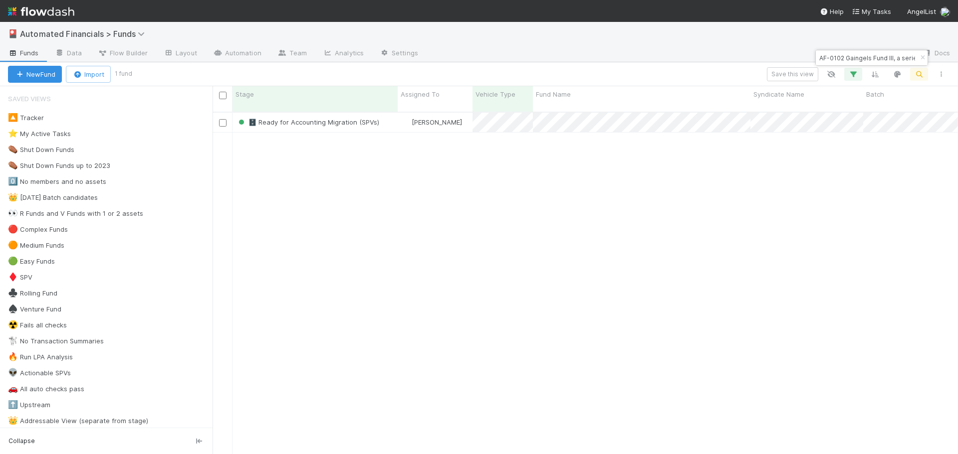
scroll to position [343, 738]
click at [923, 56] on icon "button" at bounding box center [922, 58] width 10 height 6
click at [914, 73] on icon "button" at bounding box center [919, 74] width 10 height 9
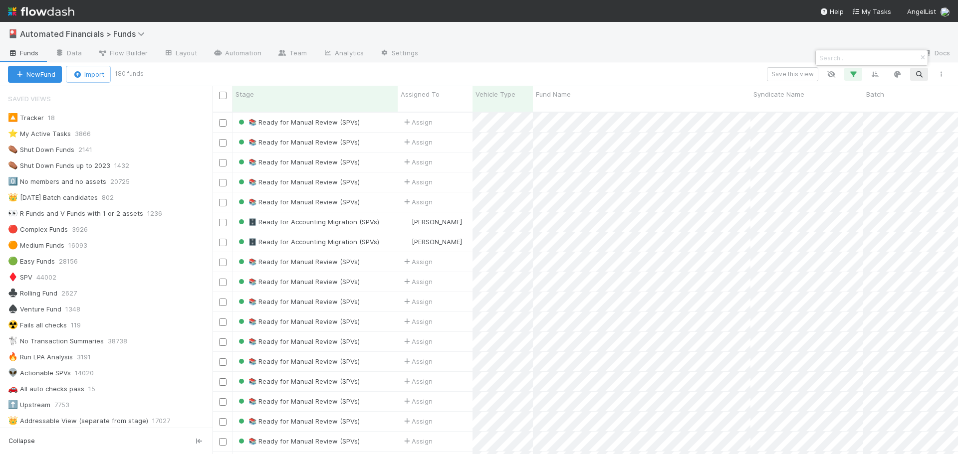
click at [869, 58] on input at bounding box center [867, 58] width 100 height 12
paste input "CO-0207 Fund I, a series of MV Funds, LP"
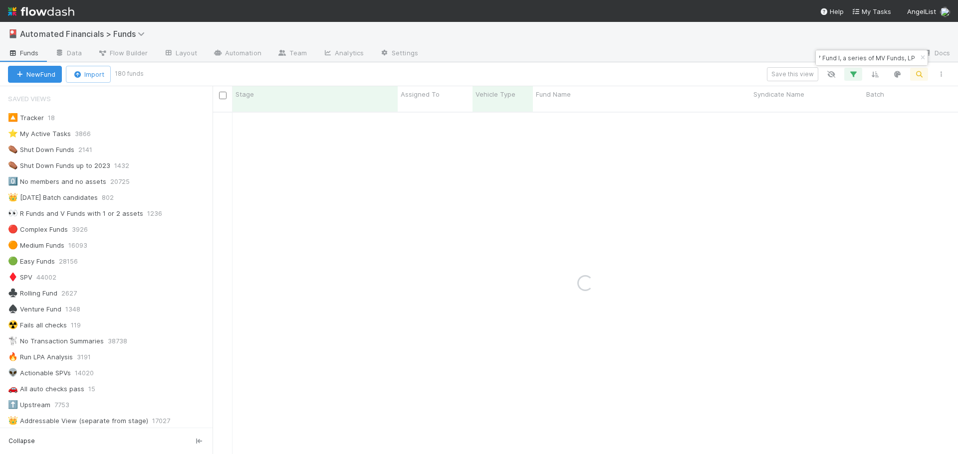
type input "CO-0207 Fund I, a series of MV Funds, LP"
click at [797, 43] on div "🎴 Automated Financials > Funds" at bounding box center [479, 34] width 958 height 24
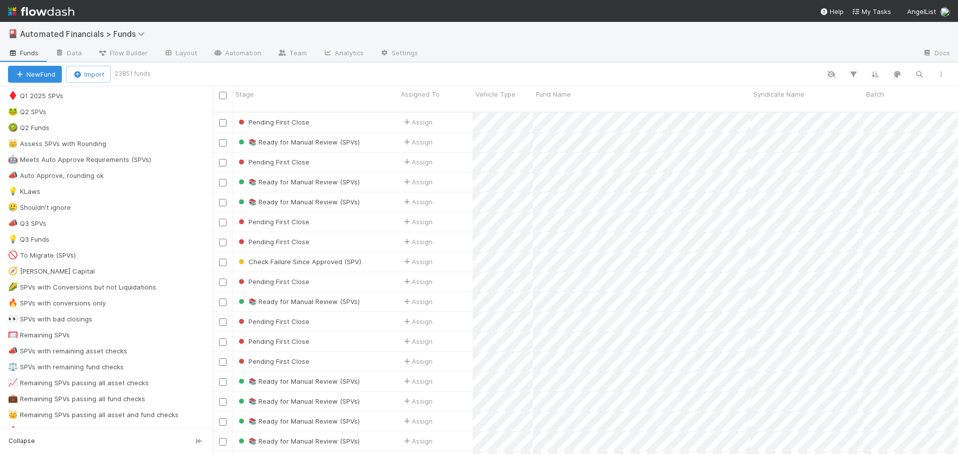
scroll to position [599, 0]
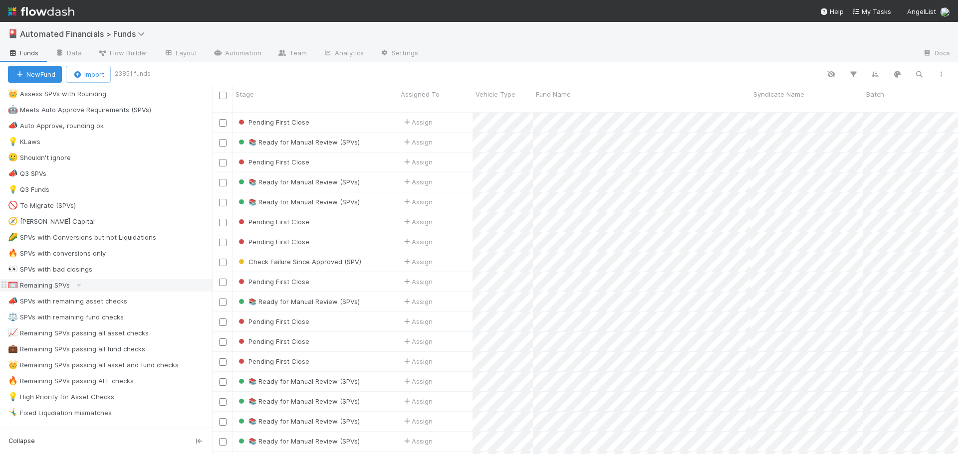
click at [56, 286] on div "🥅 Remaining SPVs" at bounding box center [39, 285] width 62 height 12
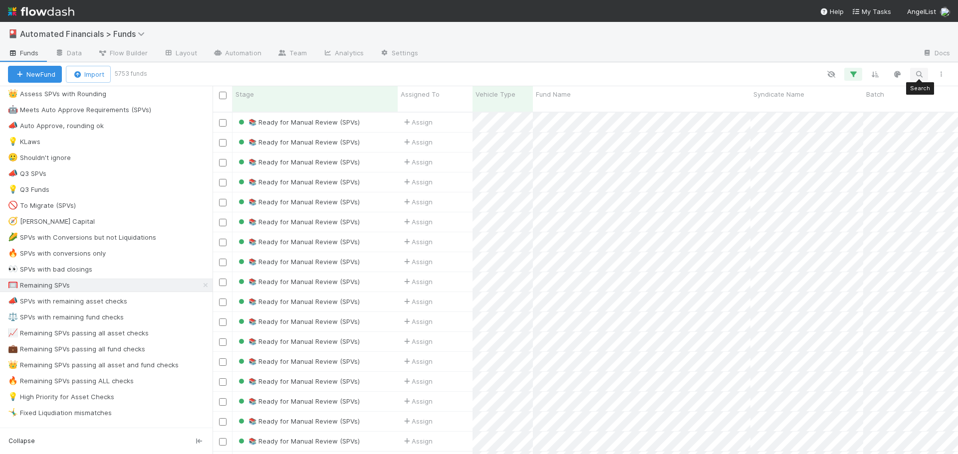
scroll to position [343, 738]
click at [921, 75] on icon "button" at bounding box center [919, 74] width 10 height 9
click at [847, 44] on div at bounding box center [479, 227] width 958 height 454
click at [854, 74] on icon "button" at bounding box center [853, 74] width 10 height 9
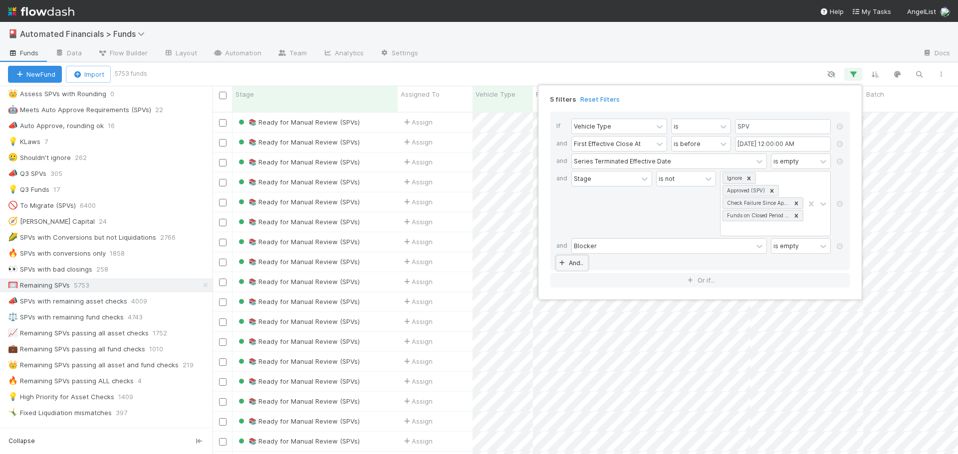
click at [576, 264] on link "And.." at bounding box center [571, 263] width 31 height 14
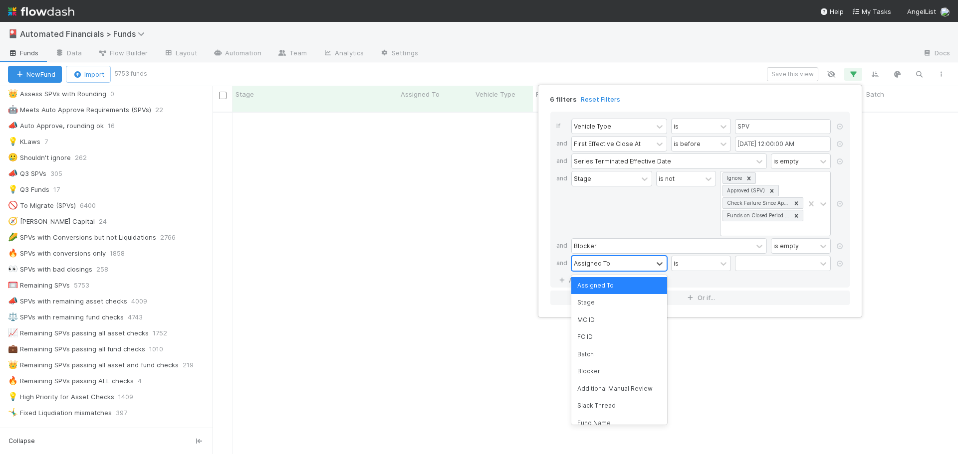
click at [582, 263] on div "Assigned To" at bounding box center [592, 263] width 36 height 9
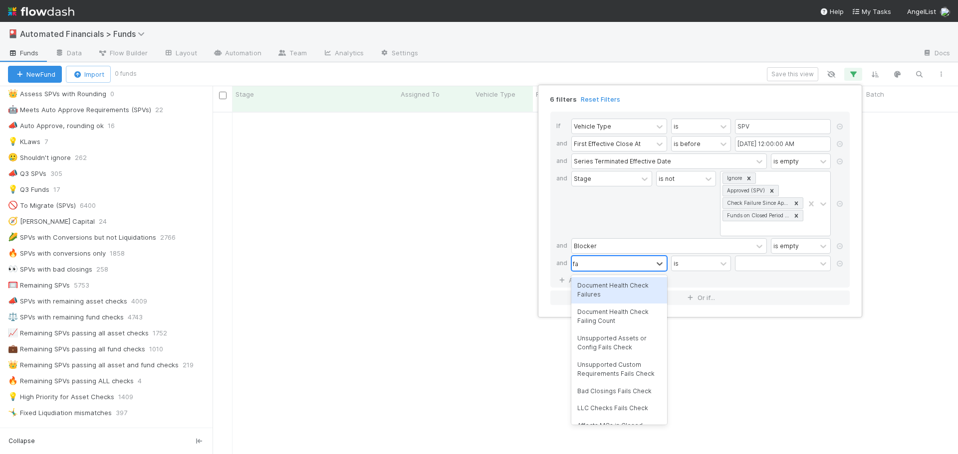
type input "f"
type input "excel"
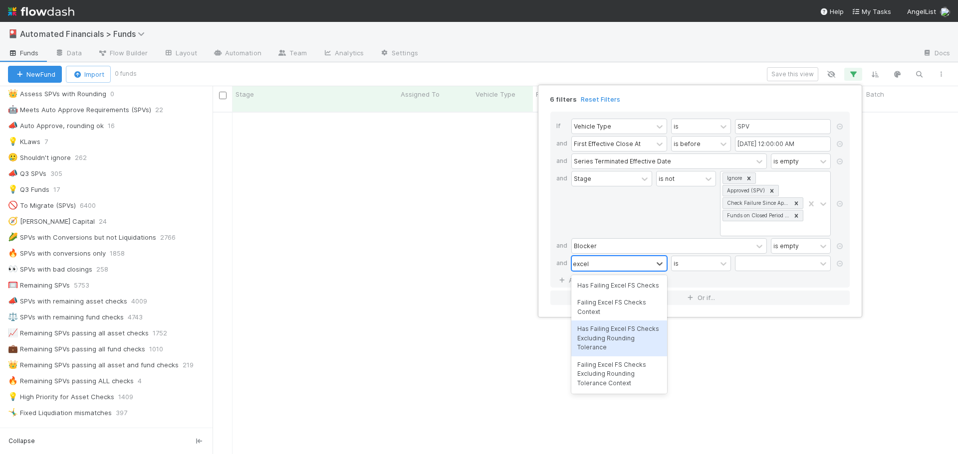
drag, startPoint x: 620, startPoint y: 343, endPoint x: 616, endPoint y: 363, distance: 20.8
click at [620, 349] on div "Has Failing Excel FS Checks Excluding Rounding Tolerance" at bounding box center [619, 338] width 96 height 35
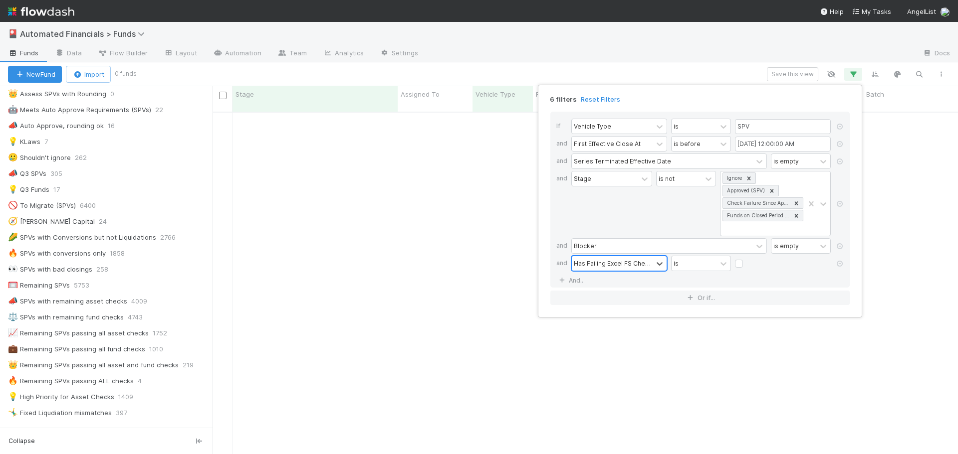
click at [614, 266] on div "Has Failing Excel FS Checks Excluding Rounding Tolerance" at bounding box center [612, 263] width 77 height 9
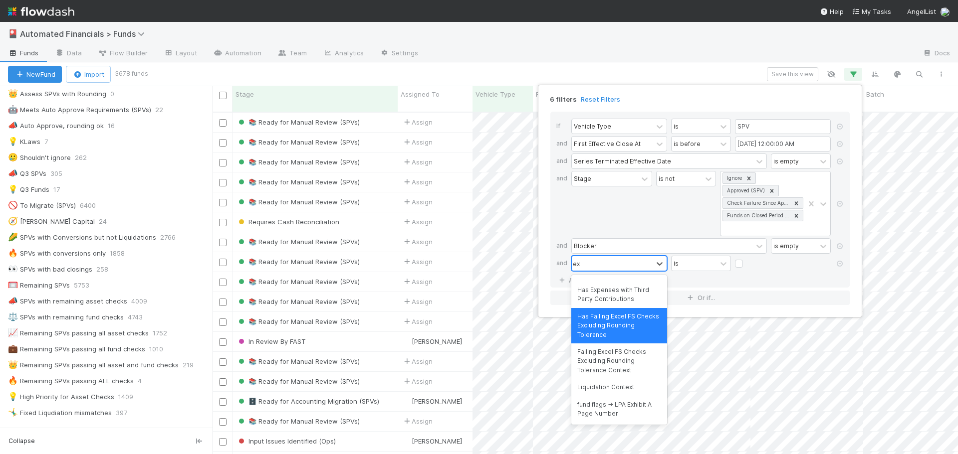
scroll to position [0, 0]
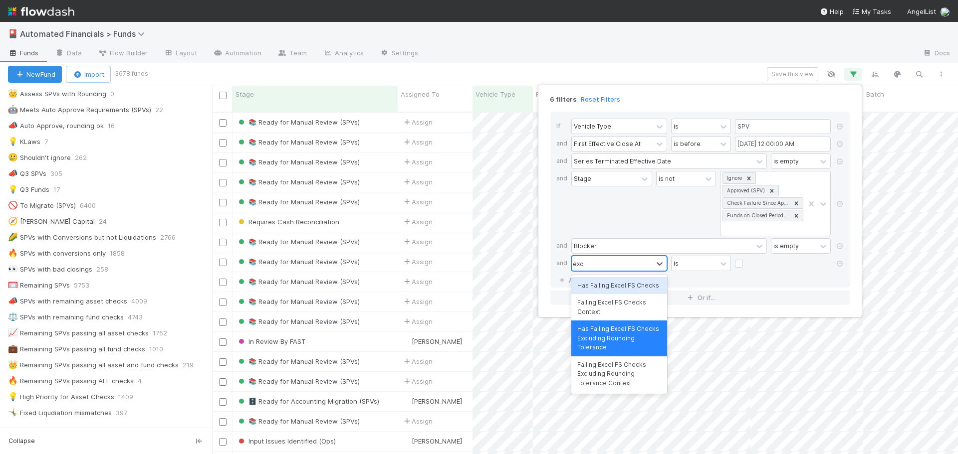
type input "exce"
click at [604, 383] on div "Failing Excel FS Checks Excluding Rounding Tolerance Context" at bounding box center [619, 374] width 96 height 35
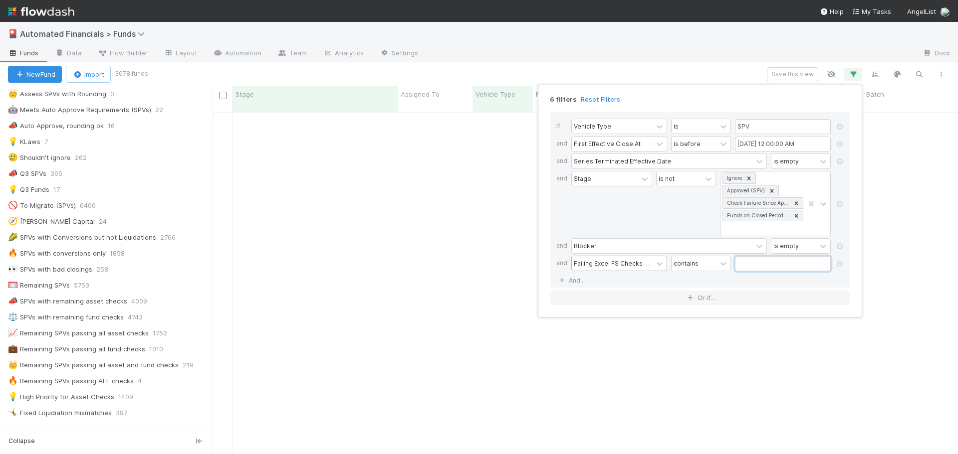
click at [746, 264] on input "text" at bounding box center [783, 263] width 96 height 15
type input "active assets"
click at [687, 98] on div "6 filters Reset Filters" at bounding box center [699, 96] width 315 height 14
click at [671, 68] on div "6 filters Reset Filters If Vehicle Type is SPV and First Effective Close At is …" at bounding box center [479, 227] width 958 height 454
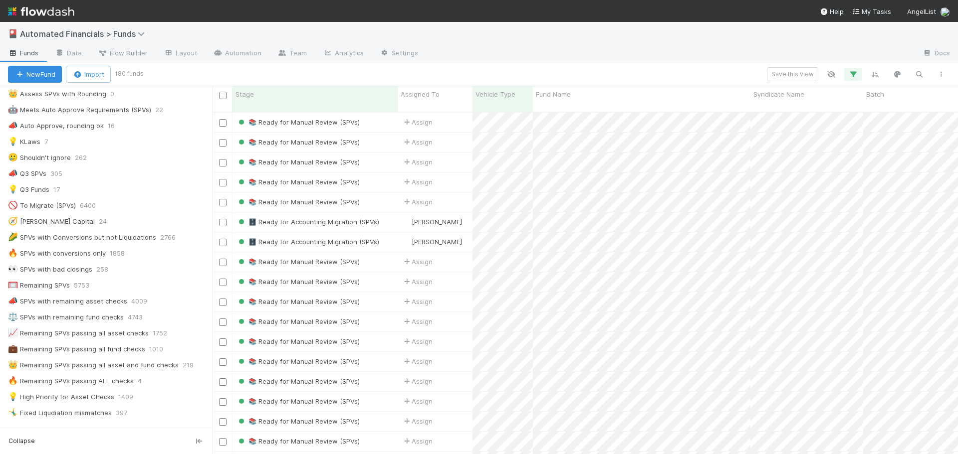
scroll to position [343, 738]
click at [732, 95] on div "Fund Name" at bounding box center [642, 94] width 212 height 10
click at [571, 113] on div "Sort A → Z" at bounding box center [593, 113] width 114 height 15
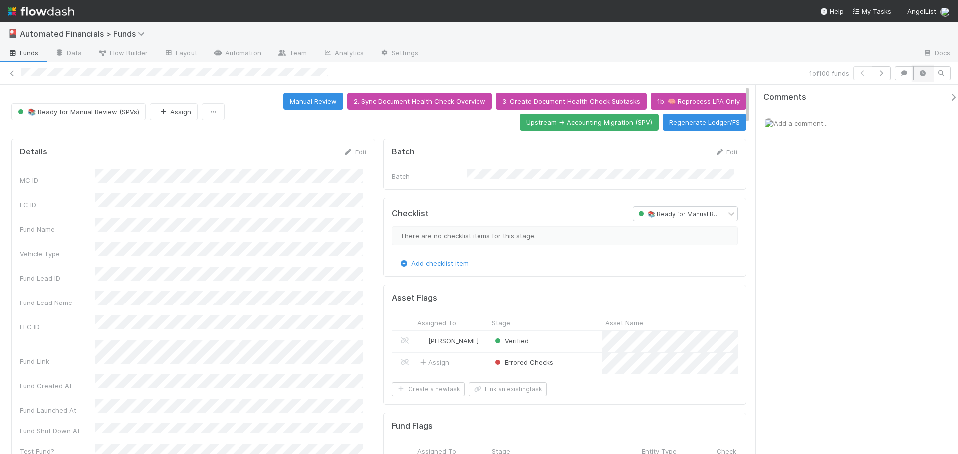
click at [921, 77] on button "button" at bounding box center [922, 73] width 19 height 14
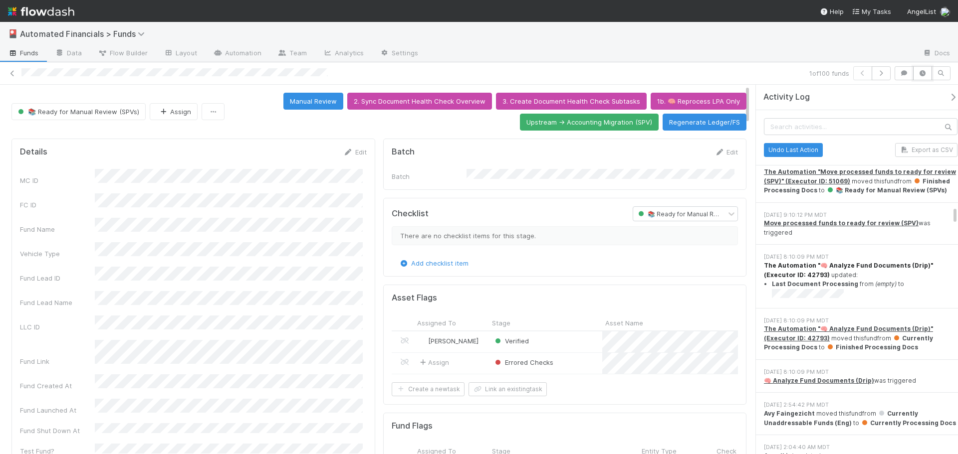
scroll to position [3592, 0]
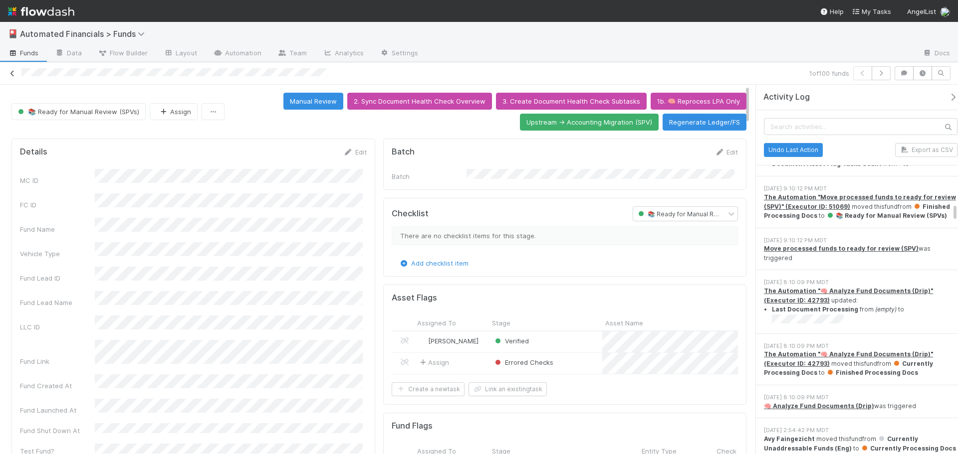
click at [10, 72] on icon at bounding box center [12, 73] width 10 height 6
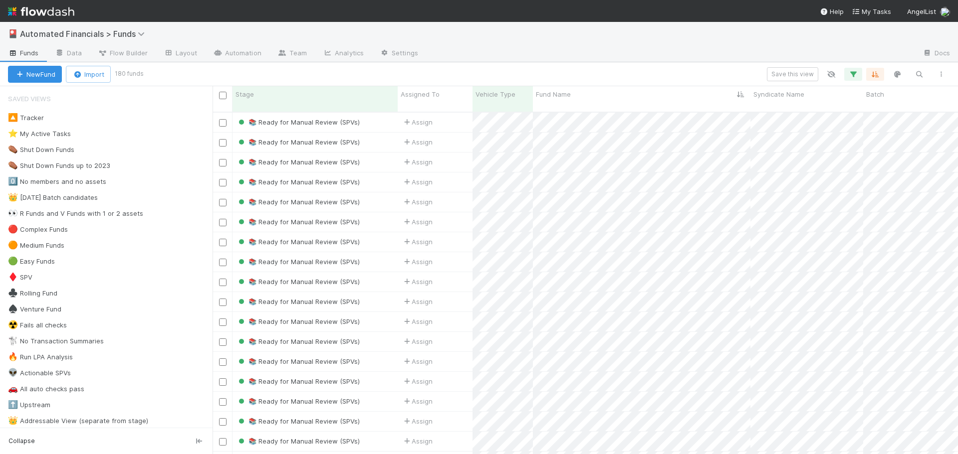
scroll to position [343, 738]
click at [917, 75] on icon "button" at bounding box center [919, 74] width 10 height 9
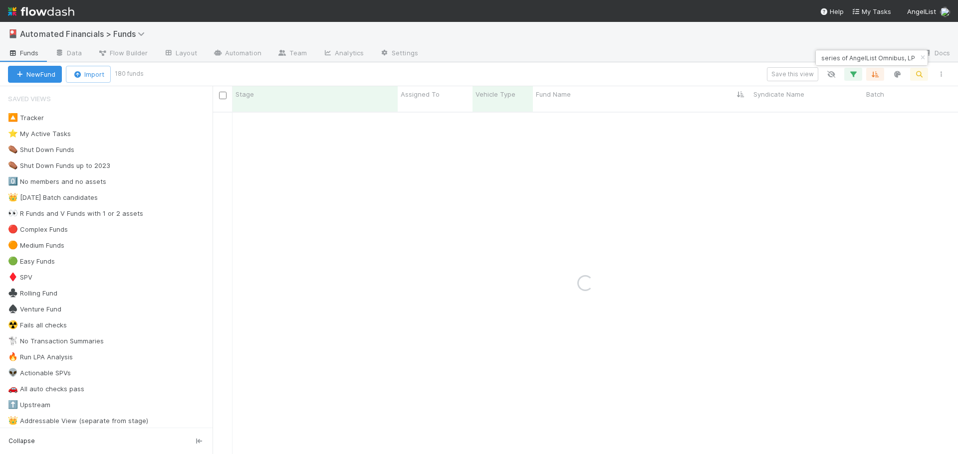
type input "A-AGA-19-Fund, a series of AngelList Omnibus, LP"
click at [770, 52] on div at bounding box center [670, 54] width 488 height 16
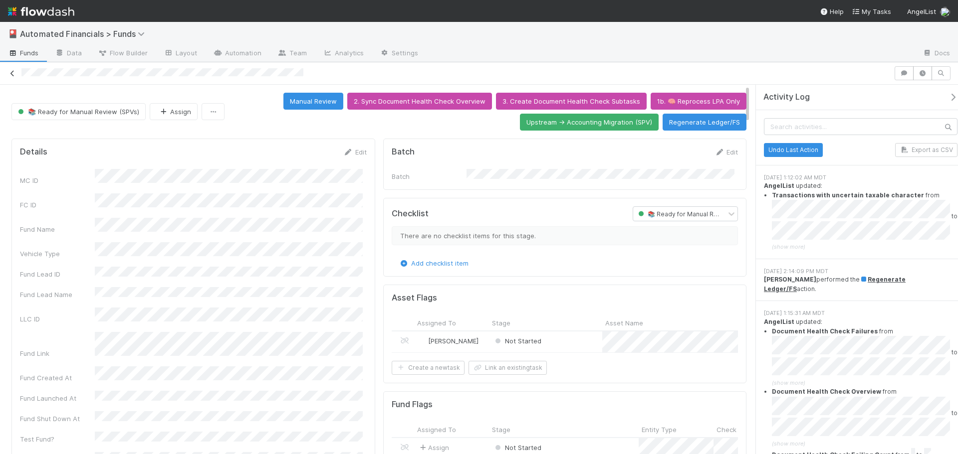
click at [13, 73] on icon at bounding box center [12, 73] width 10 height 6
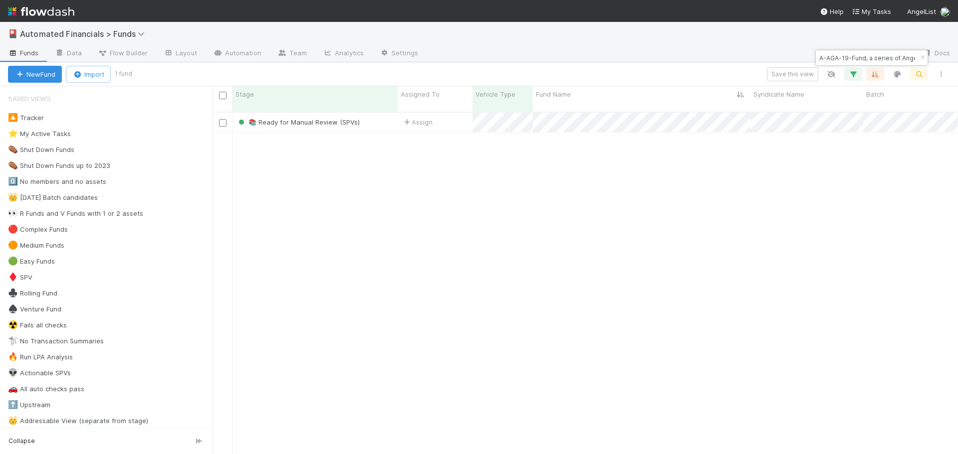
scroll to position [343, 738]
click at [921, 57] on icon "button" at bounding box center [922, 58] width 10 height 6
click at [919, 73] on icon "button" at bounding box center [919, 74] width 10 height 9
click at [879, 59] on input at bounding box center [867, 58] width 100 height 12
type input "A-AQU-28-Fund, a series of AngelList Omnibus, LLC"
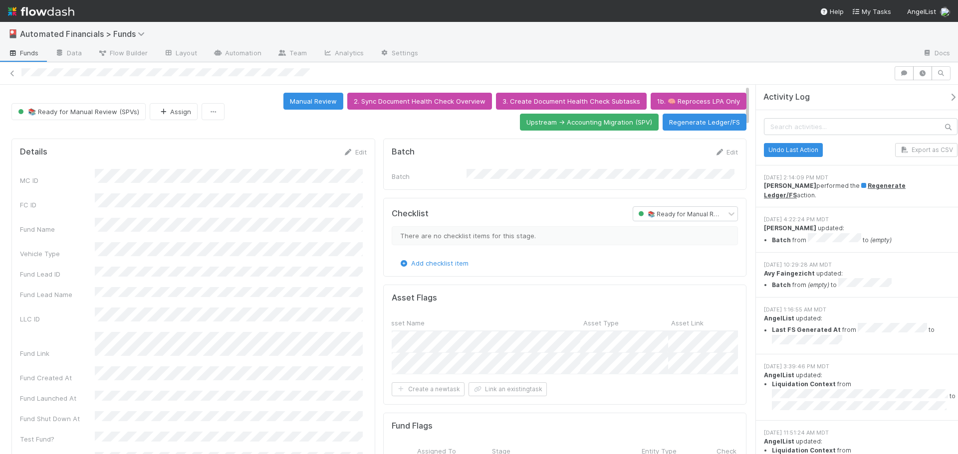
scroll to position [0, 172]
